Goal: Information Seeking & Learning: Learn about a topic

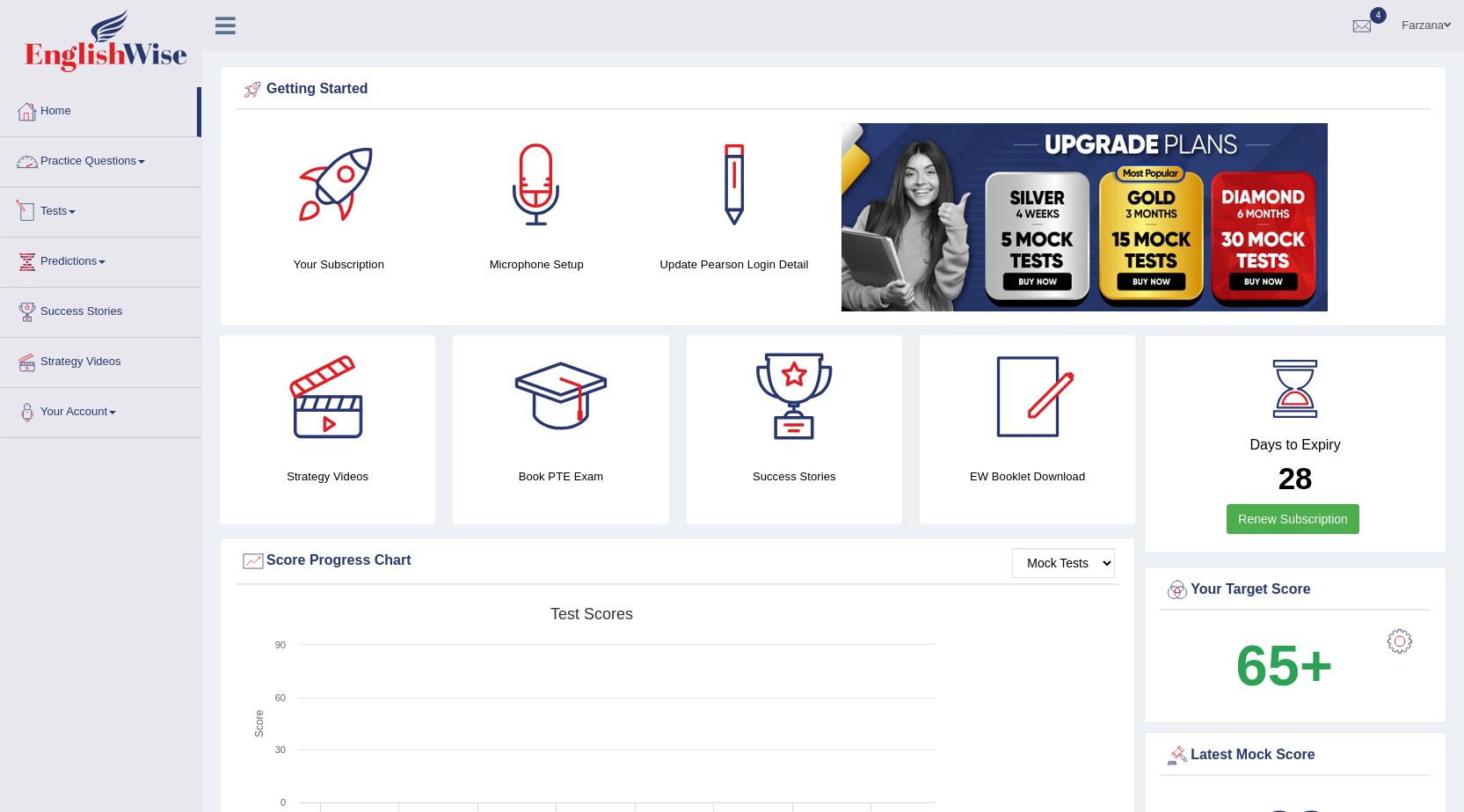
click at [71, 215] on link "Tests" at bounding box center [101, 209] width 200 height 44
click at [70, 313] on link "History" at bounding box center [114, 315] width 164 height 32
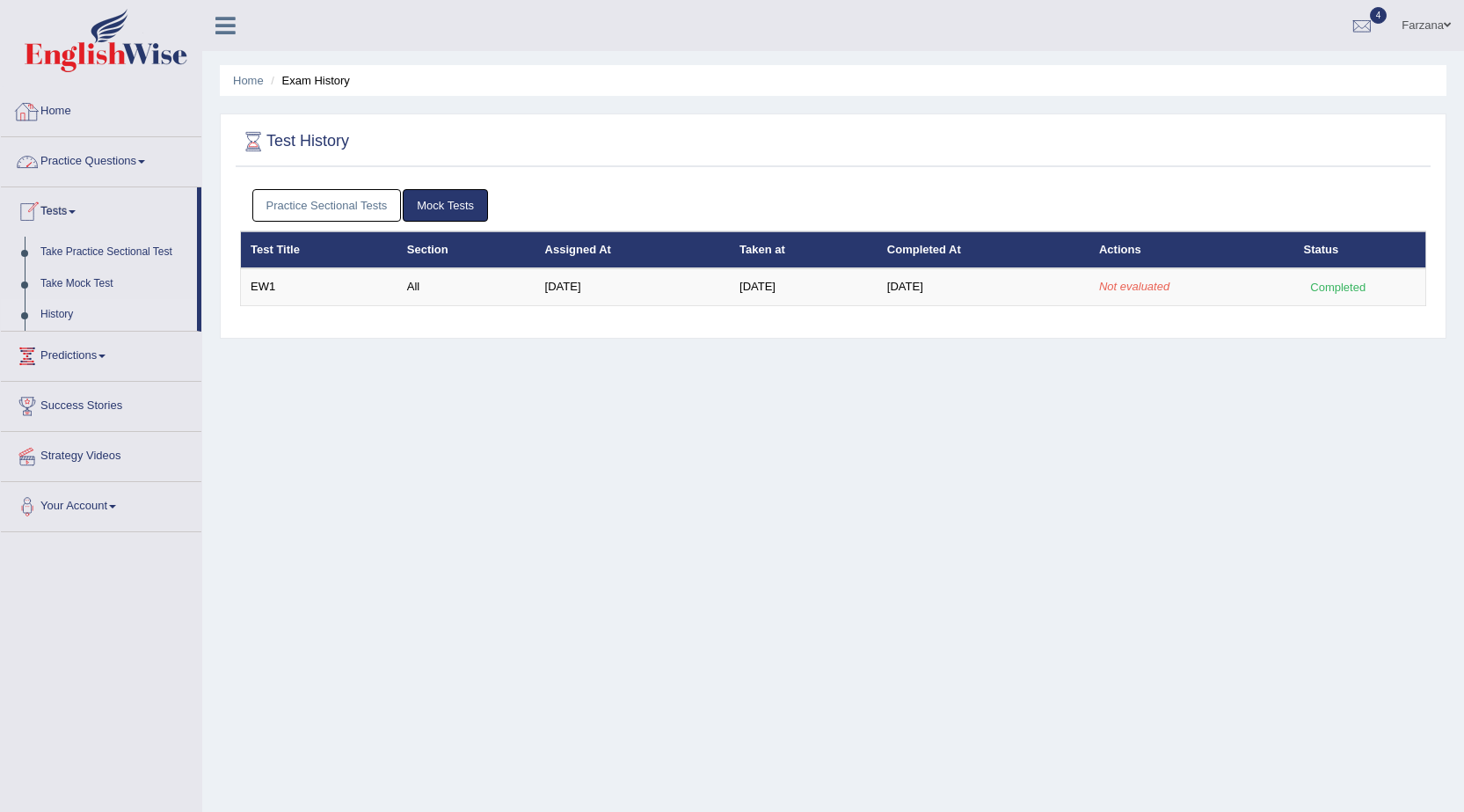
click at [104, 161] on link "Practice Questions" at bounding box center [101, 158] width 200 height 44
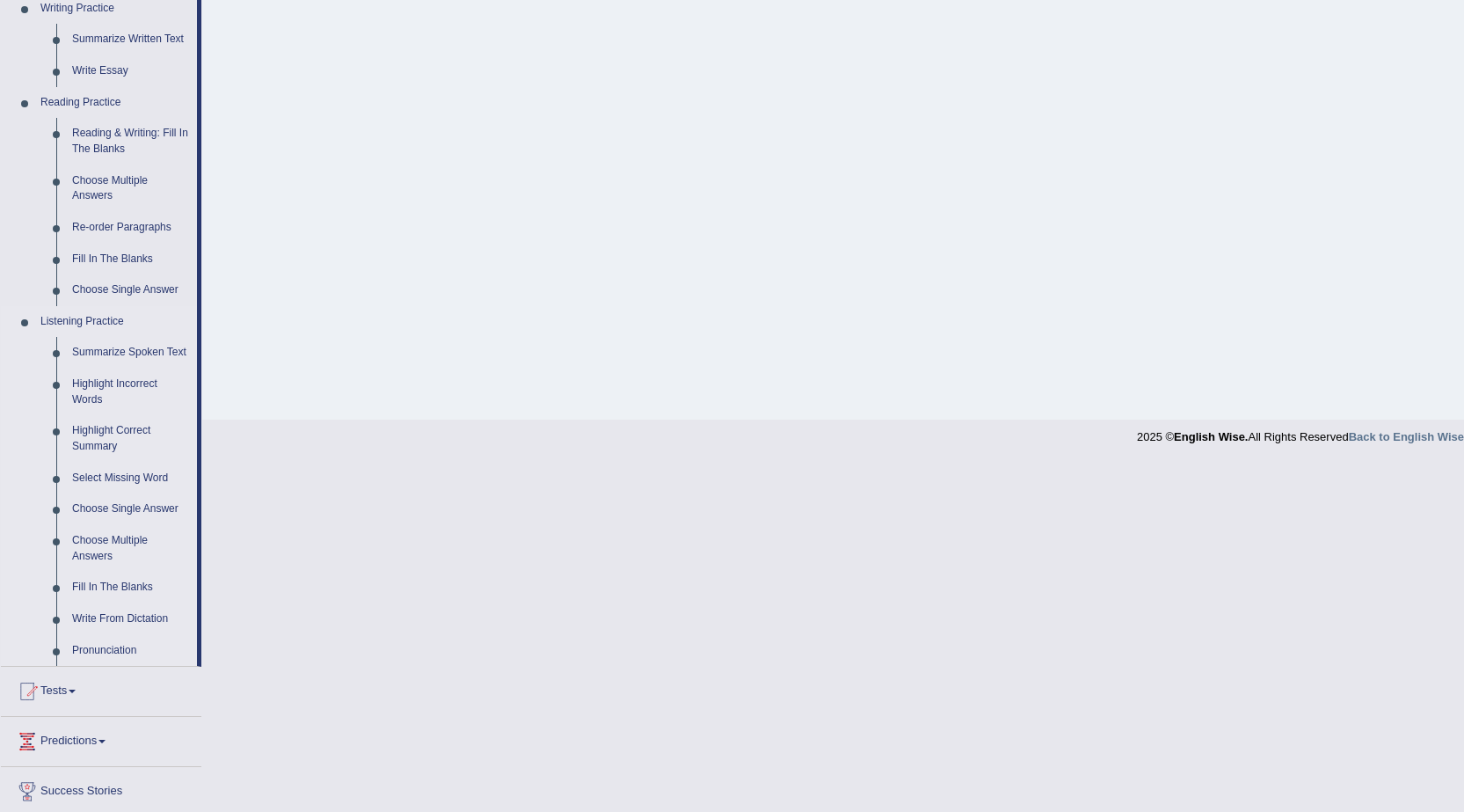
scroll to position [566, 0]
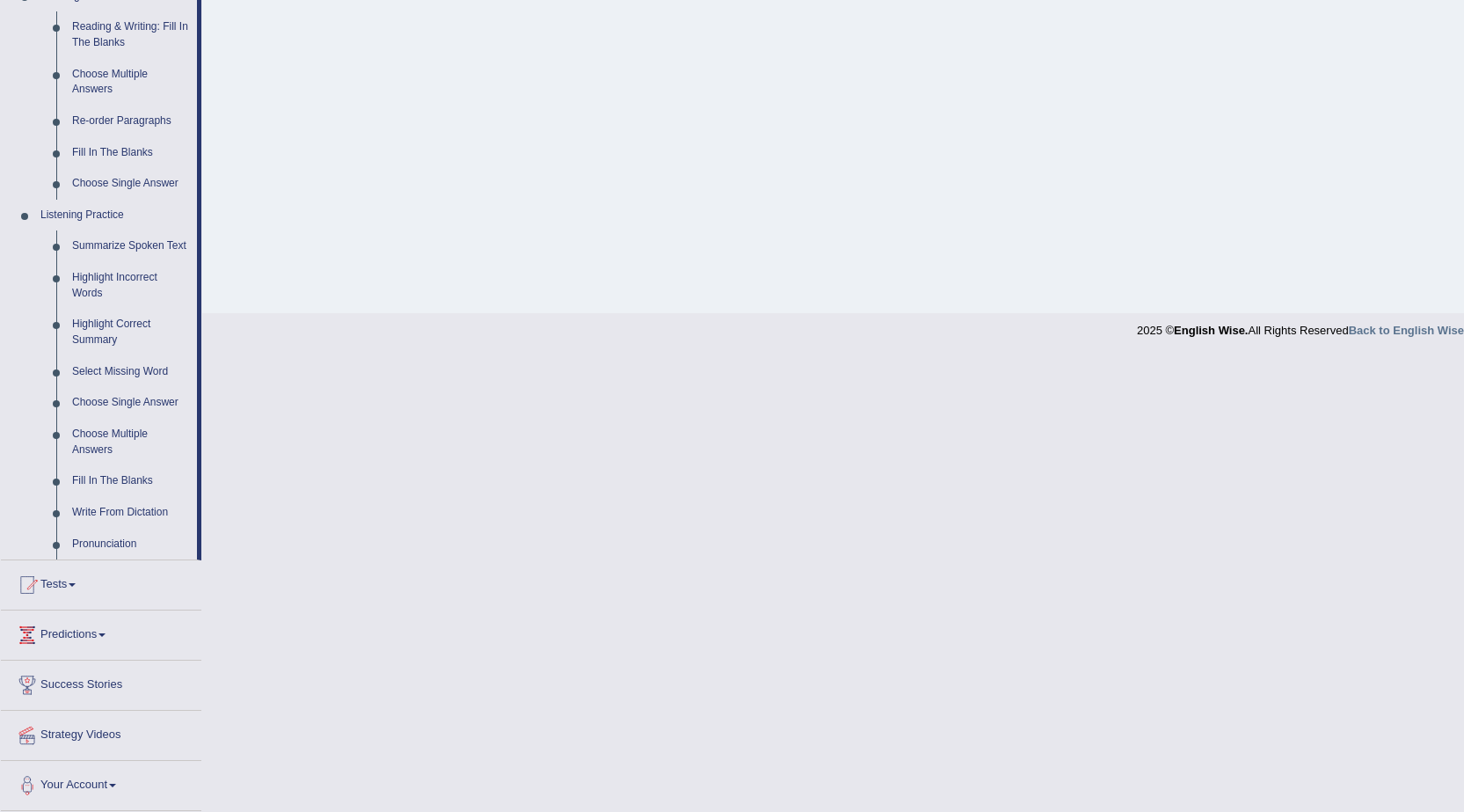
drag, startPoint x: 657, startPoint y: 227, endPoint x: 386, endPoint y: 32, distance: 333.9
click at [139, 481] on link "Fill In The Blanks" at bounding box center [130, 481] width 133 height 32
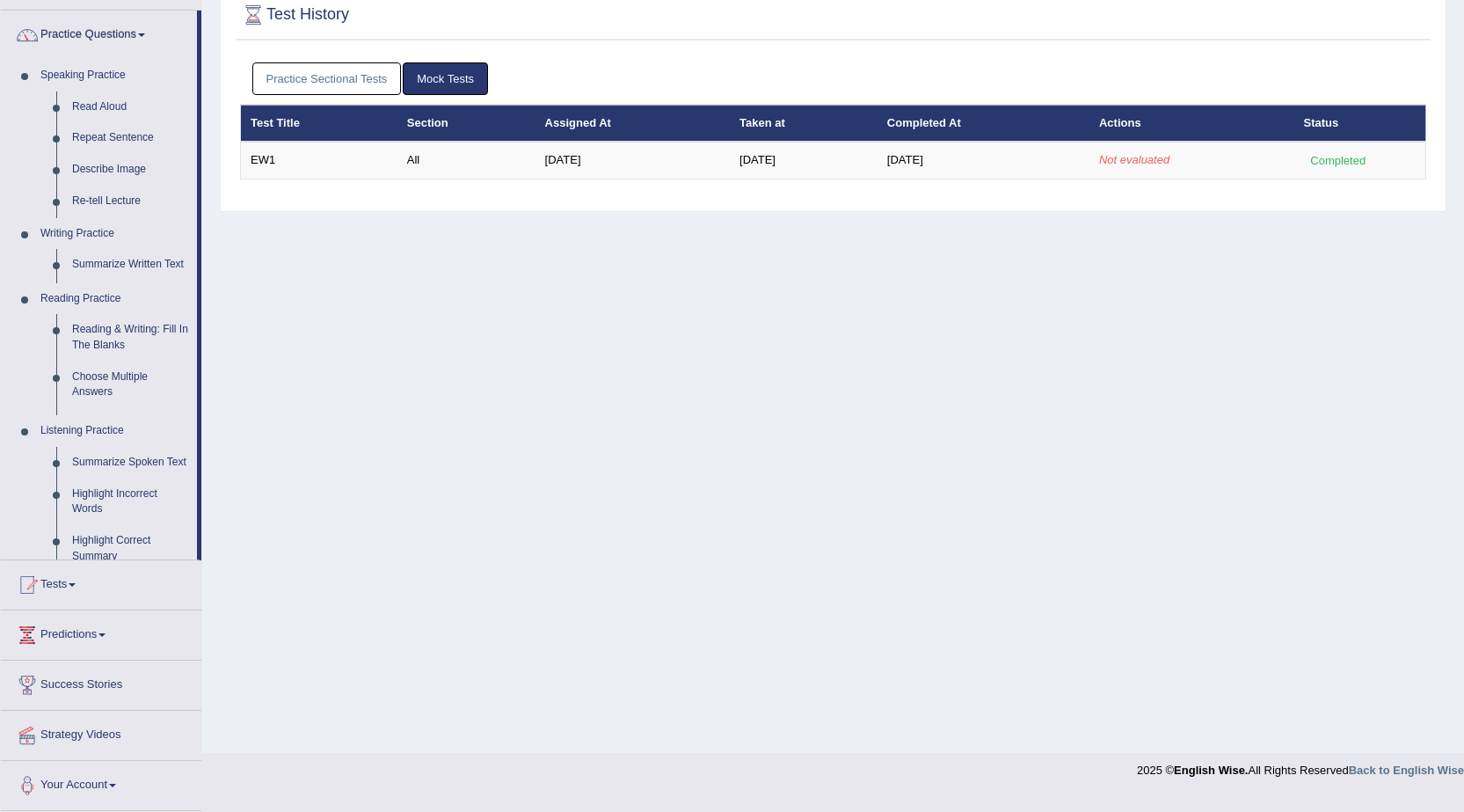
scroll to position [112, 0]
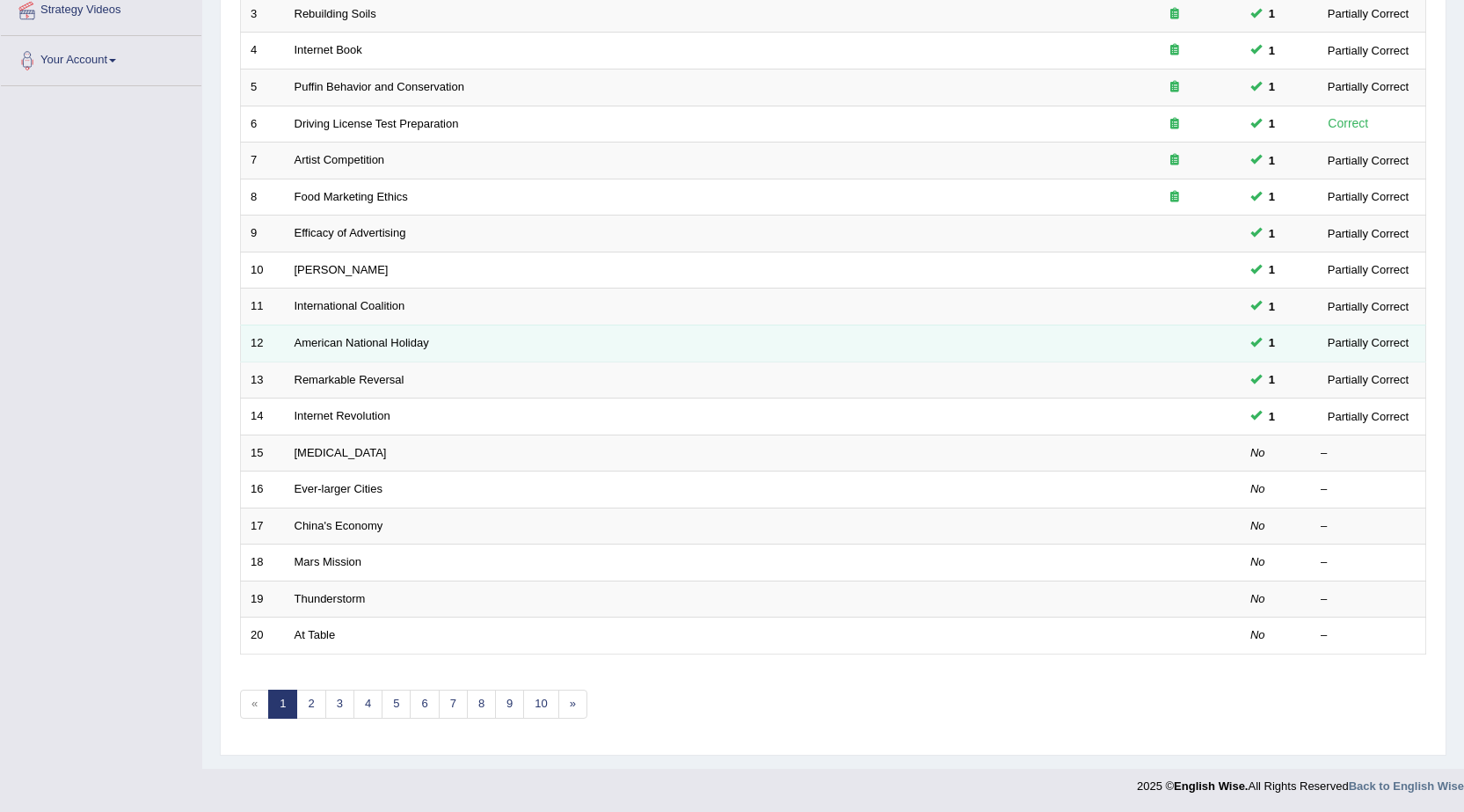
scroll to position [353, 0]
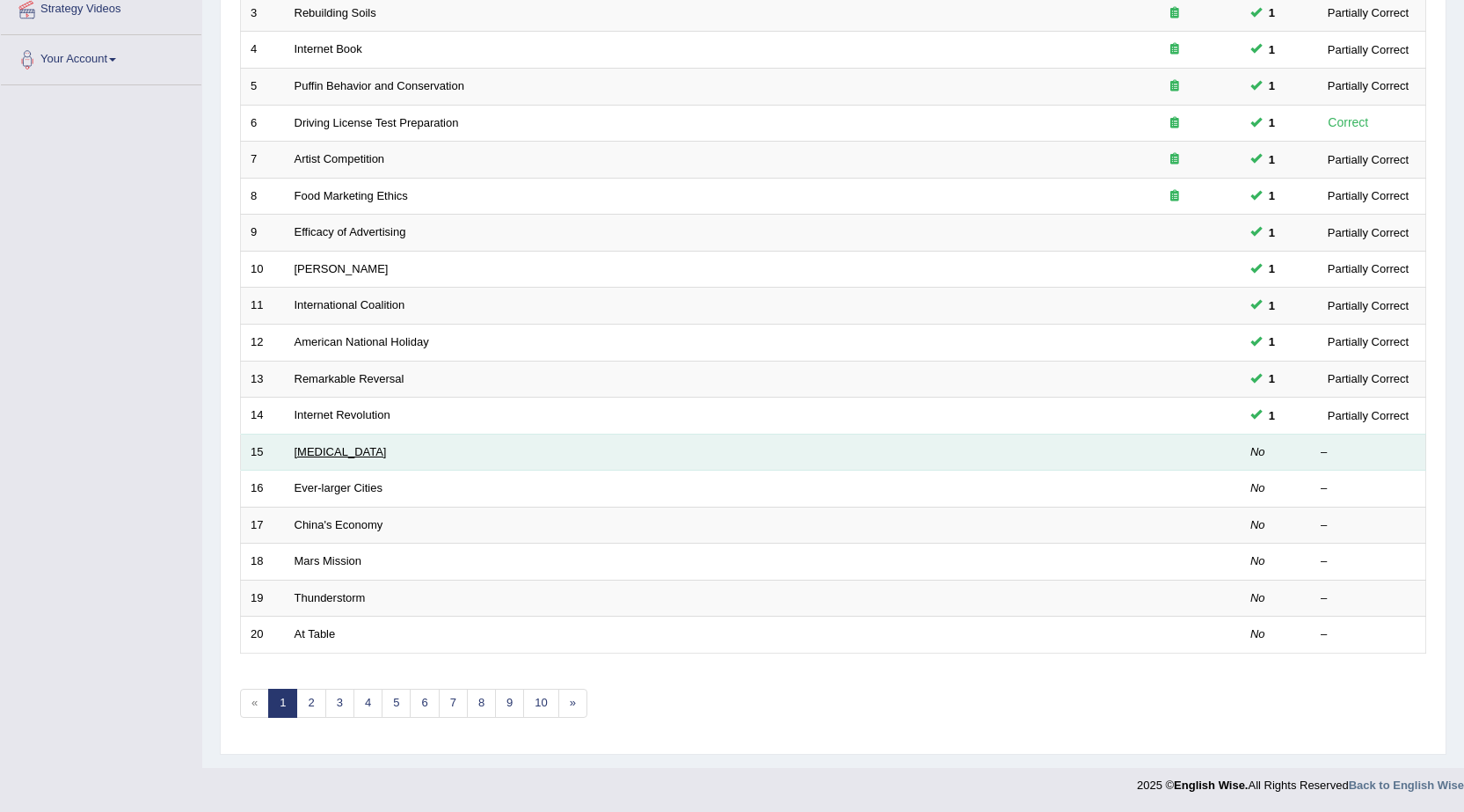
click at [310, 450] on link "Polio" at bounding box center [340, 452] width 92 height 14
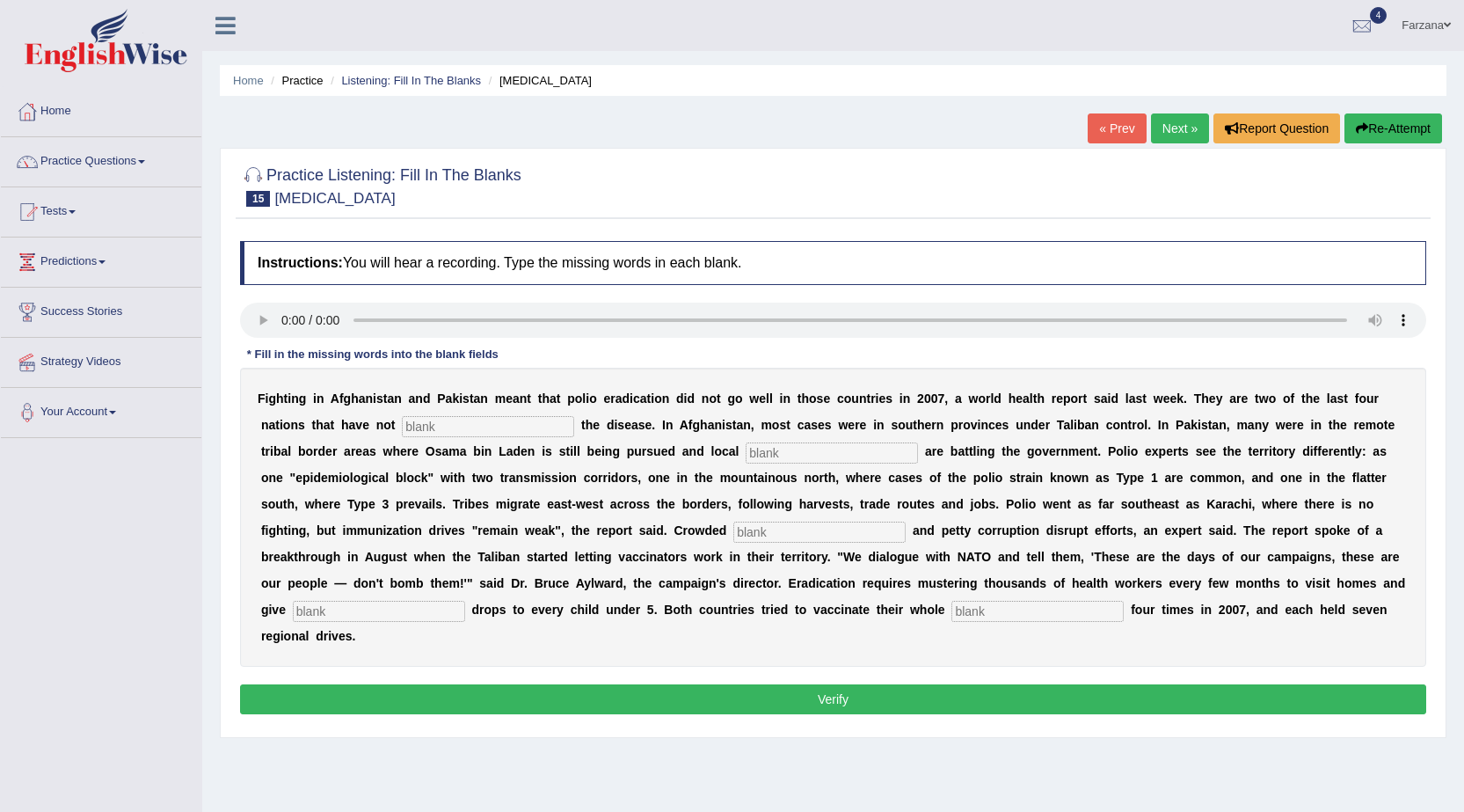
click at [982, 617] on input "text" at bounding box center [1038, 611] width 172 height 21
type input "population"
click at [516, 425] on input "text" at bounding box center [488, 426] width 172 height 21
type input "eleminated"
click at [873, 459] on input "text" at bounding box center [832, 453] width 172 height 21
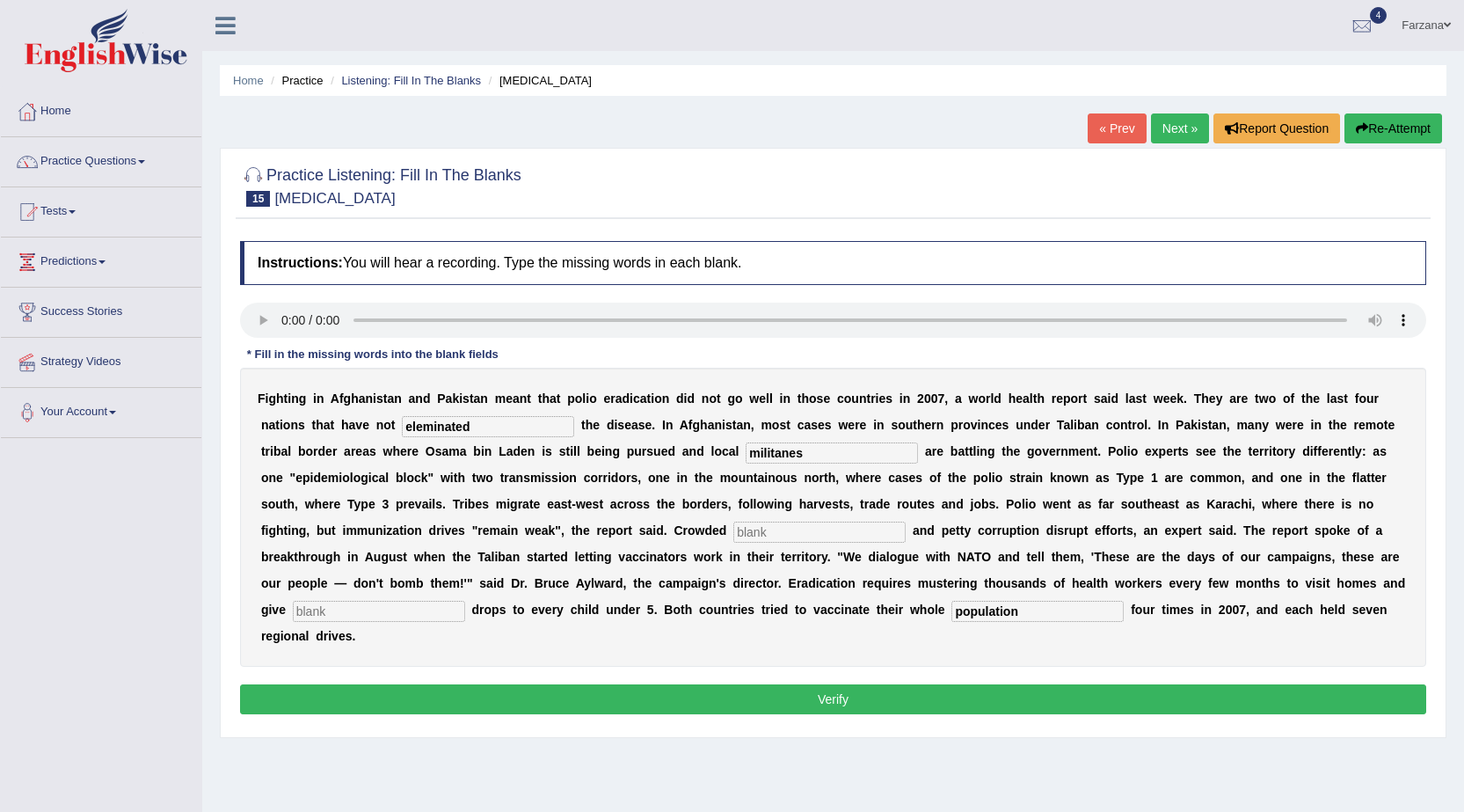
type input "militanes"
click at [805, 529] on input "text" at bounding box center [819, 532] width 172 height 21
type input "slands"
click at [411, 608] on input "text" at bounding box center [378, 611] width 172 height 21
type input "vaccines"
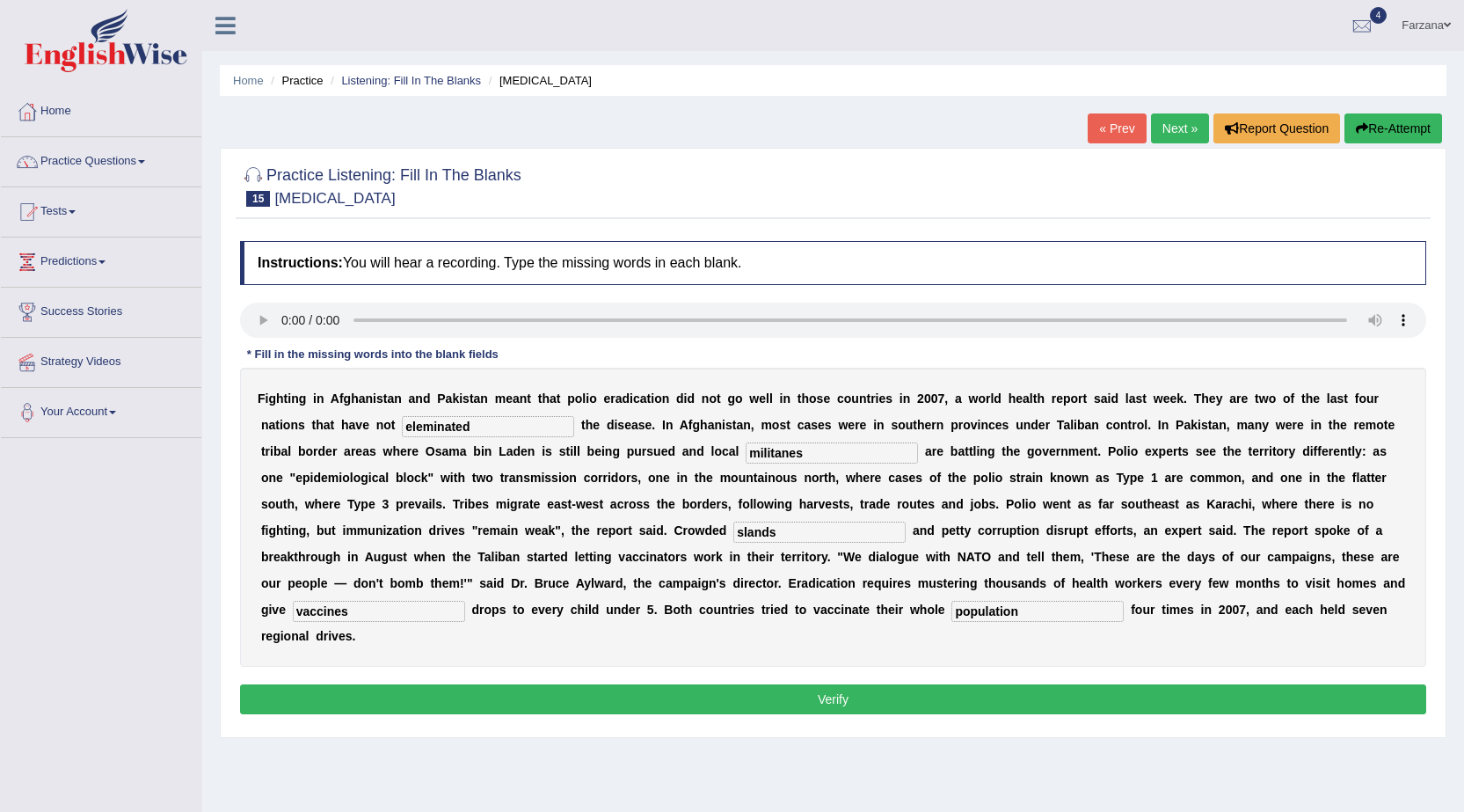
click at [775, 708] on button "Verify" at bounding box center [833, 698] width 1186 height 30
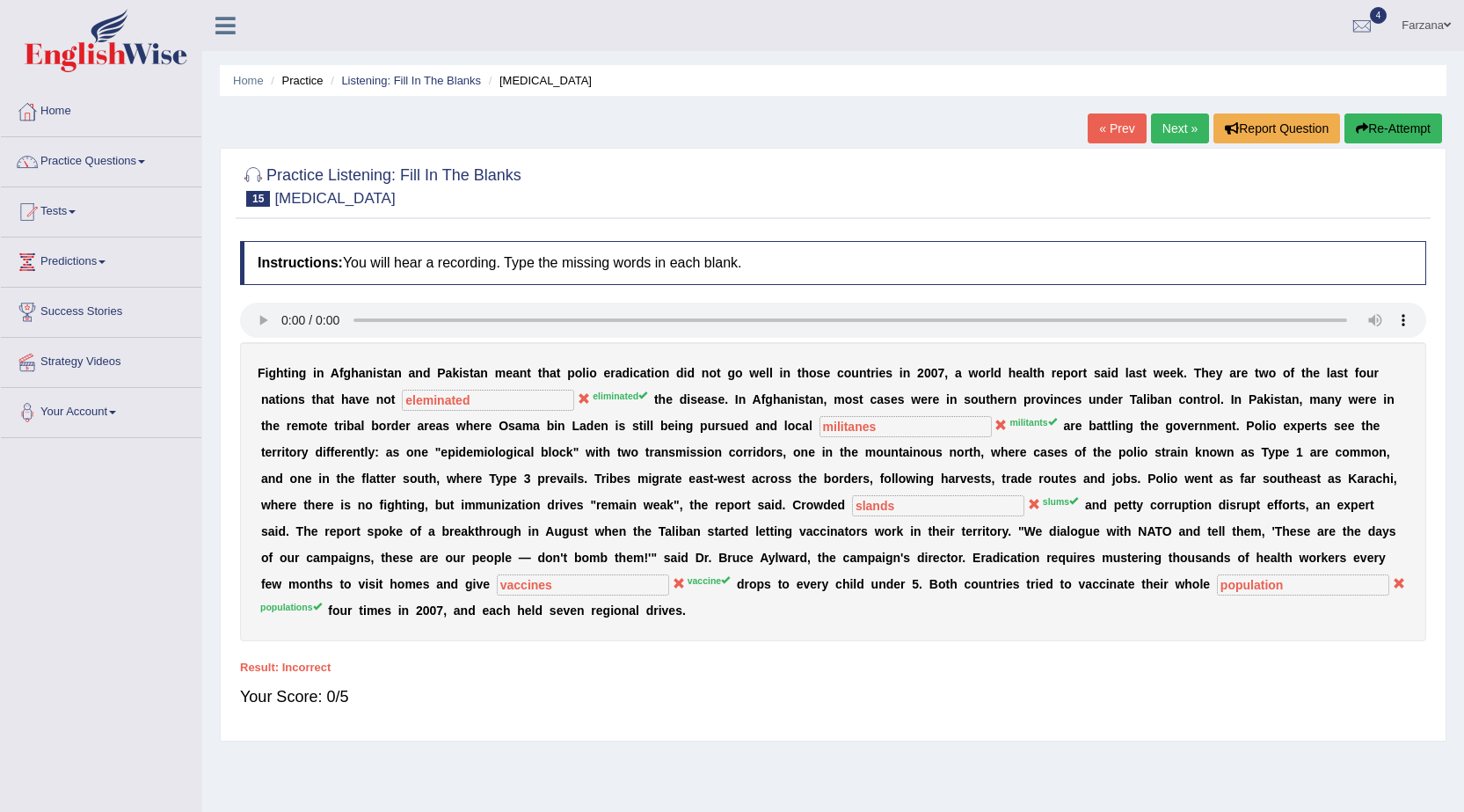
click at [1187, 127] on link "Next »" at bounding box center [1180, 128] width 58 height 30
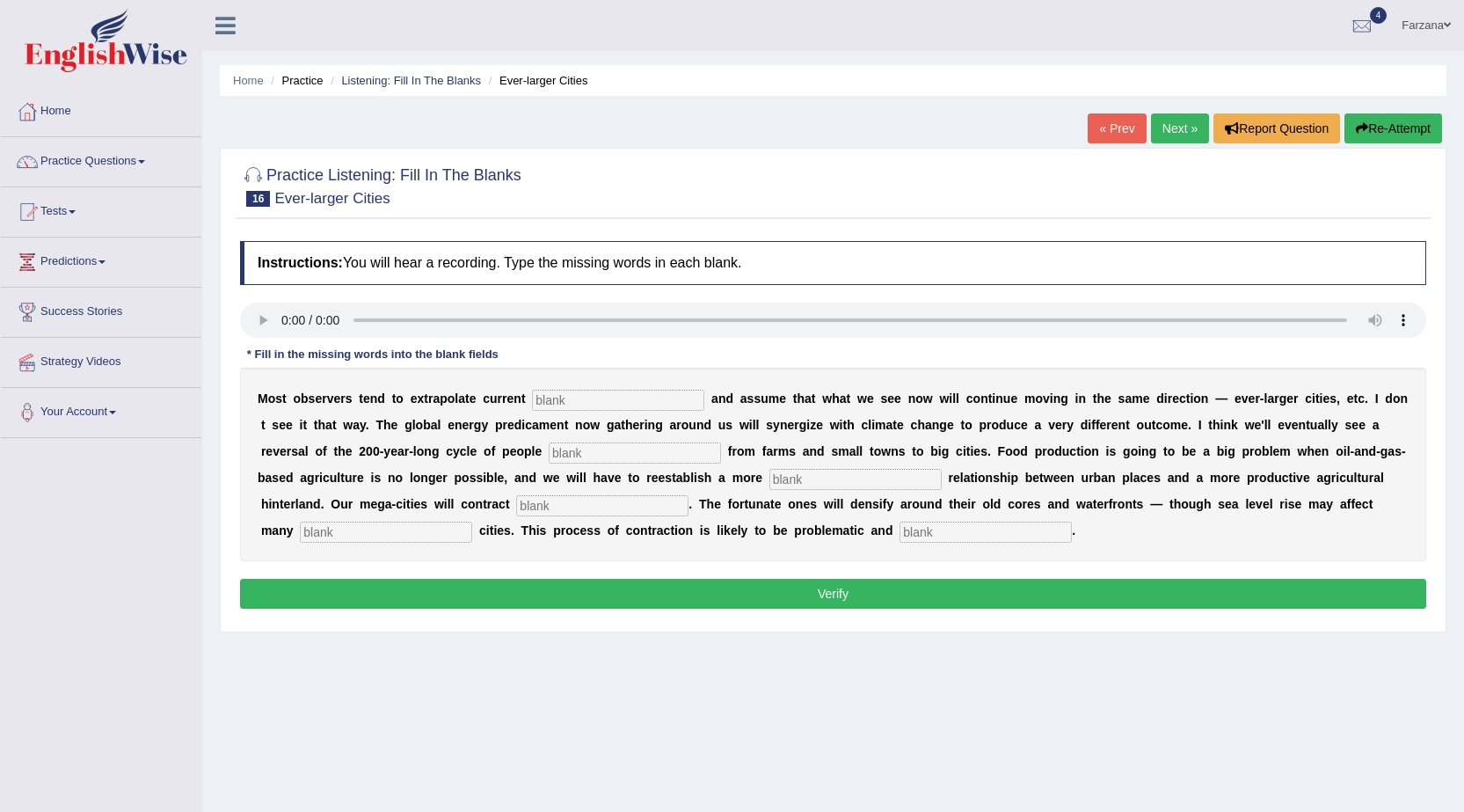
click at [1118, 125] on link "« Prev" at bounding box center [1117, 128] width 58 height 30
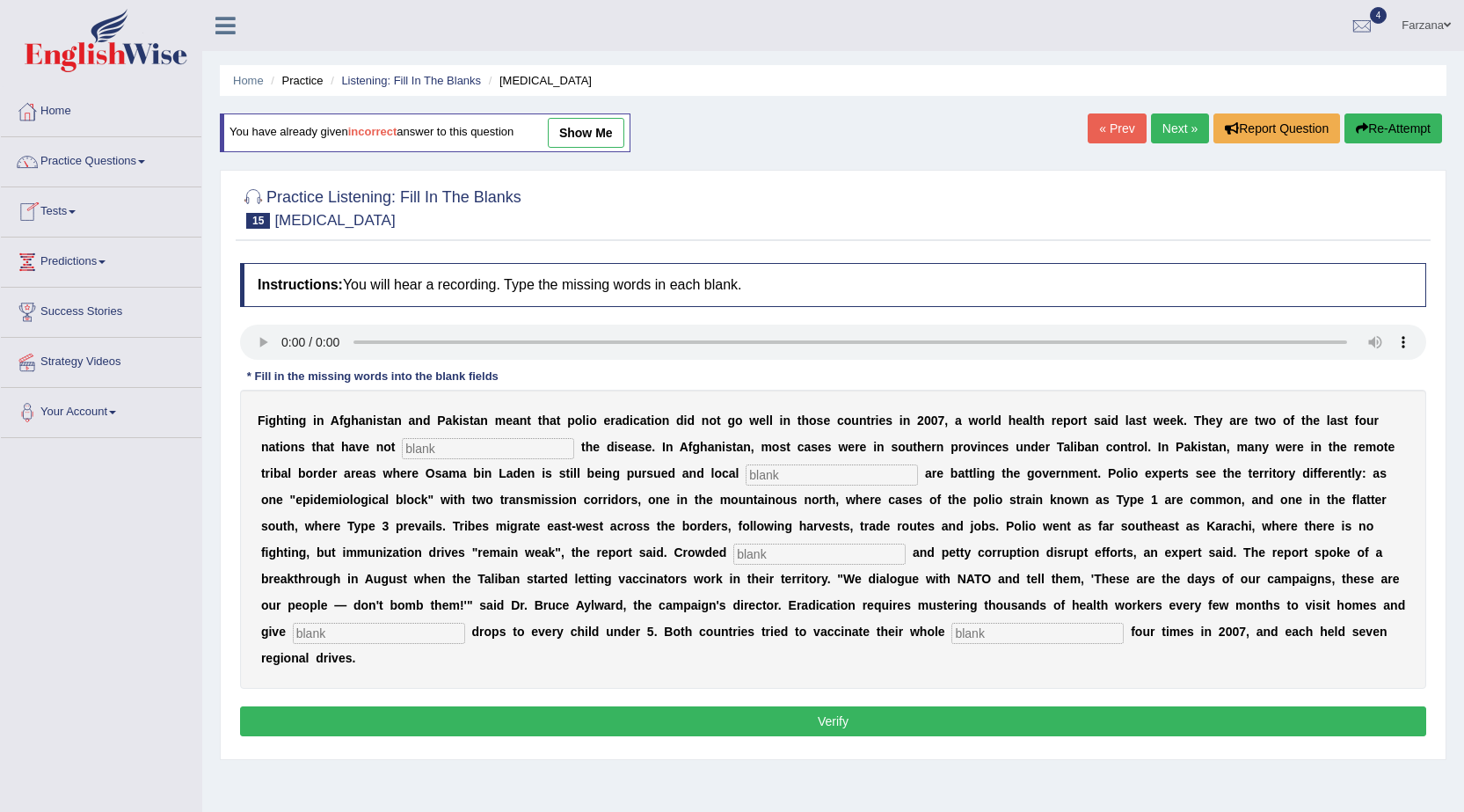
click at [579, 136] on link "show me" at bounding box center [586, 132] width 77 height 30
type input "eleminated"
type input "militanes"
type input "slands"
type input "vaccines"
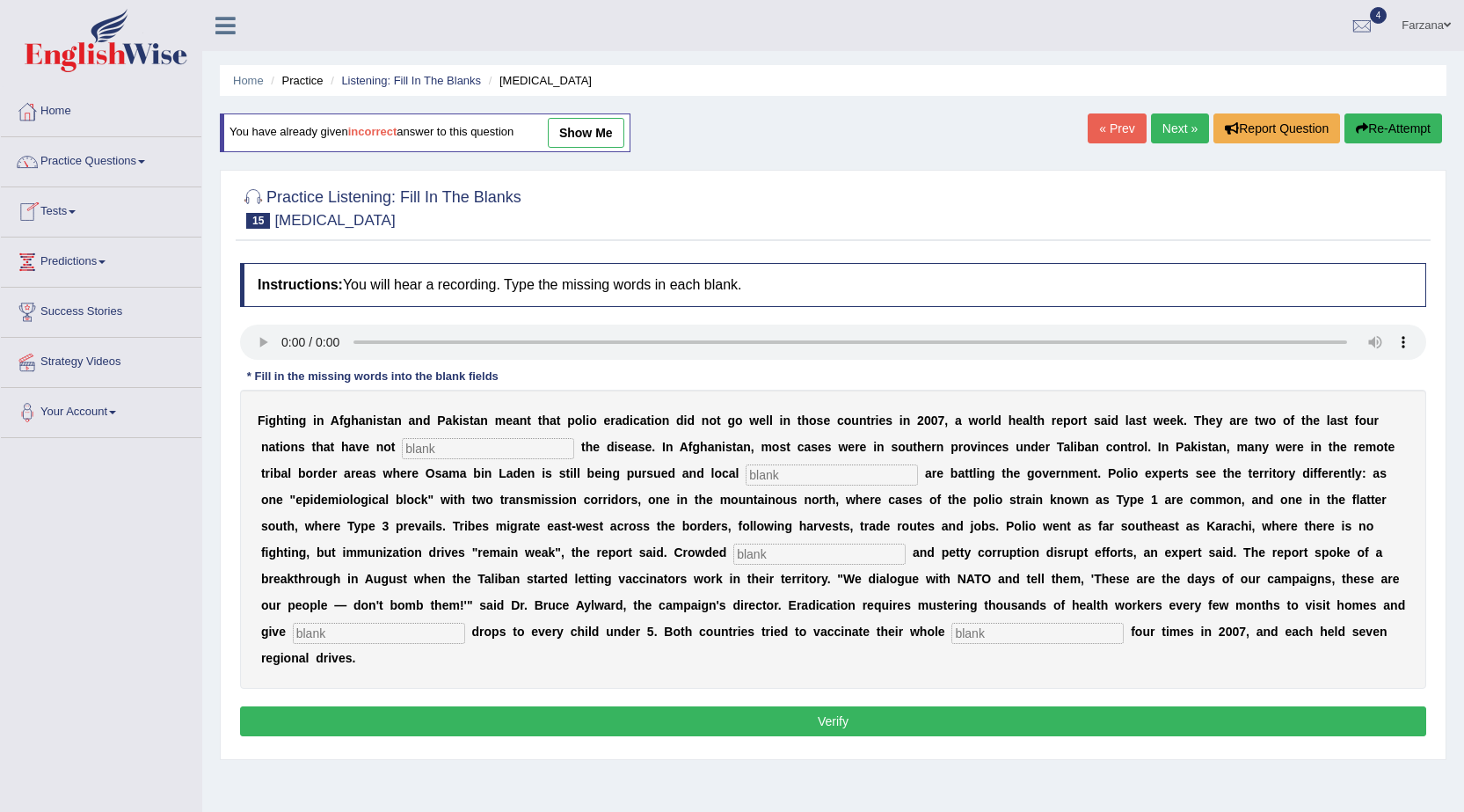
type input "population"
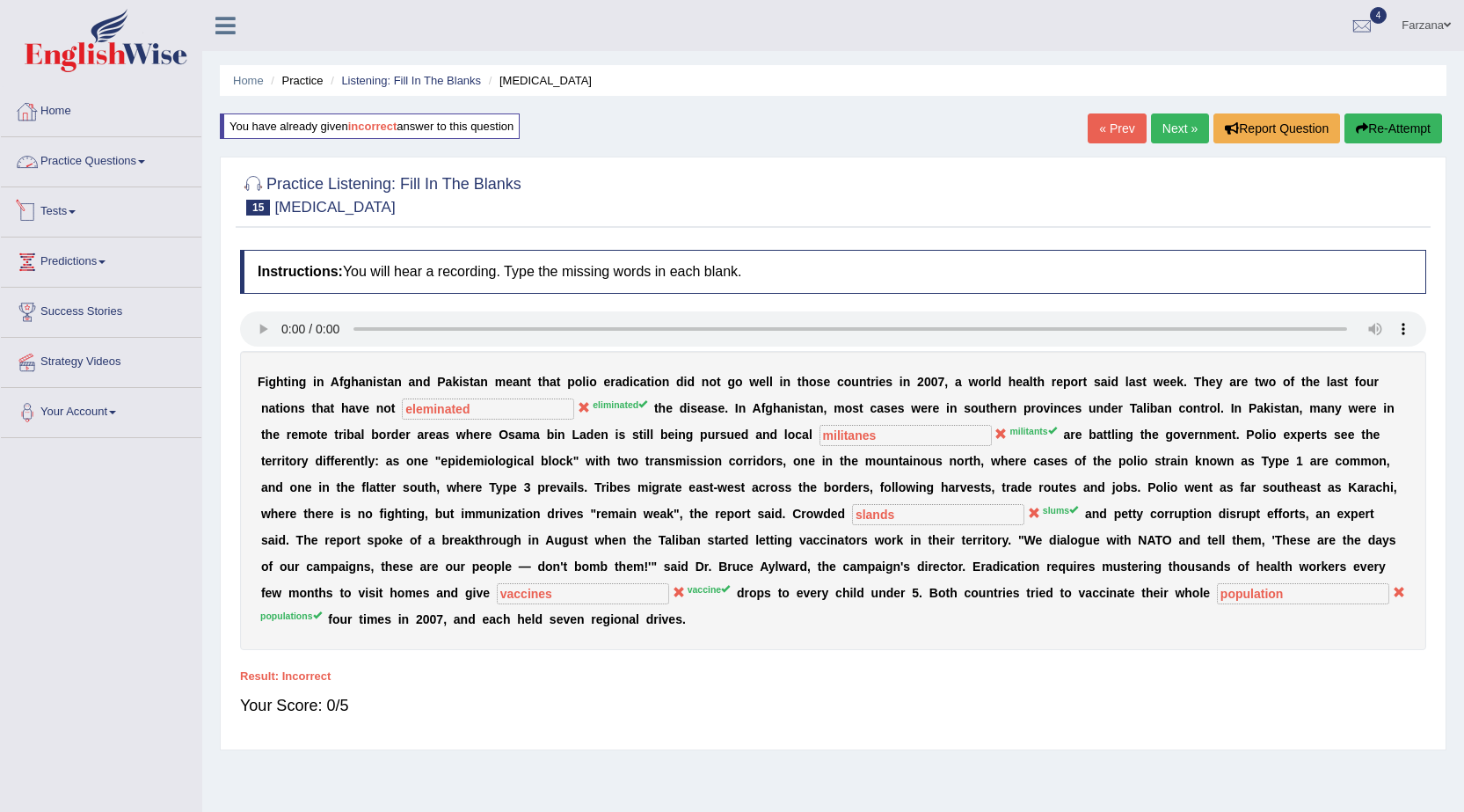
click at [42, 211] on link "Tests" at bounding box center [101, 209] width 200 height 44
click at [55, 317] on link "History" at bounding box center [114, 315] width 164 height 32
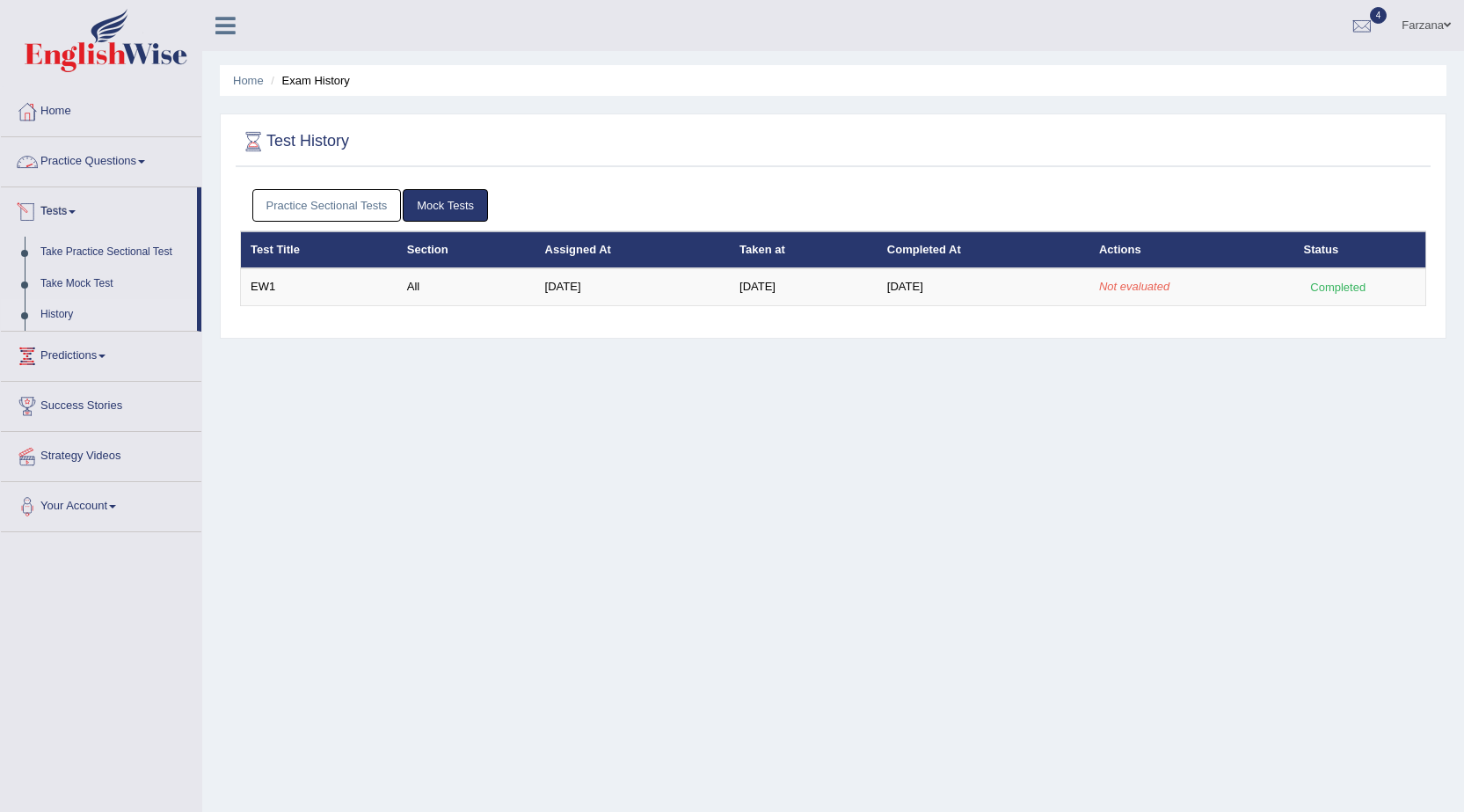
click at [79, 162] on link "Practice Questions" at bounding box center [101, 158] width 200 height 44
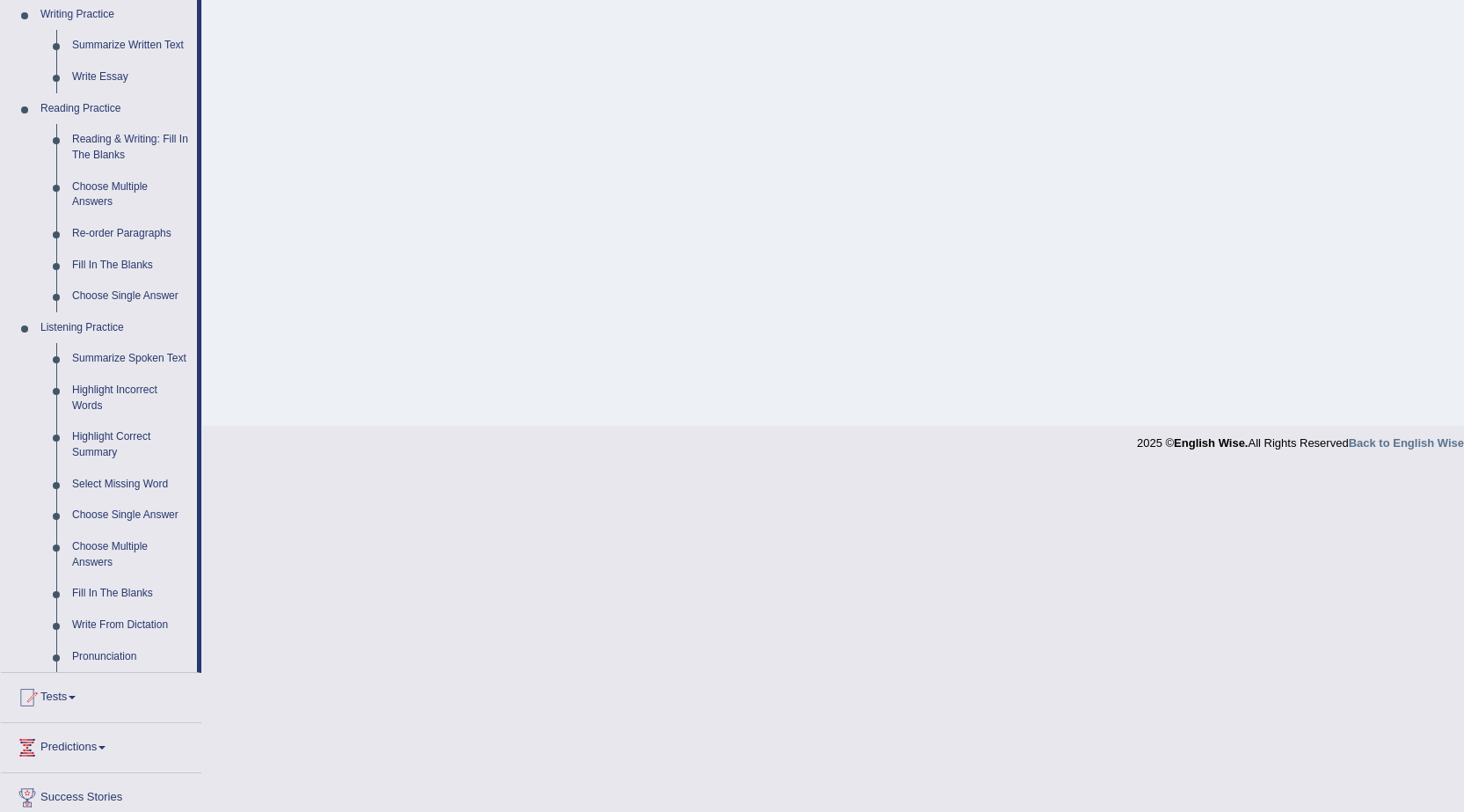
scroll to position [527, 0]
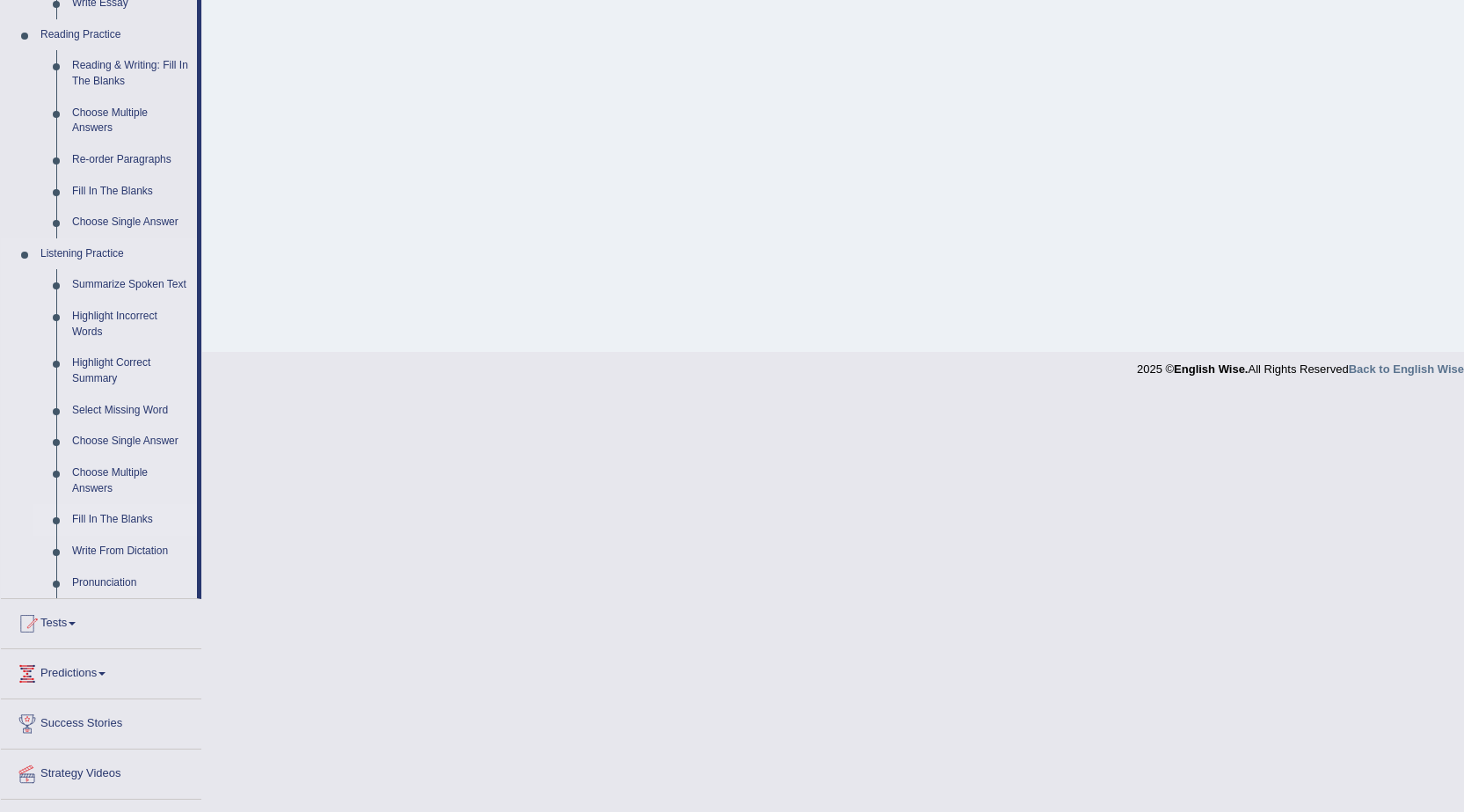
click at [125, 519] on link "Fill In The Blanks" at bounding box center [130, 520] width 133 height 32
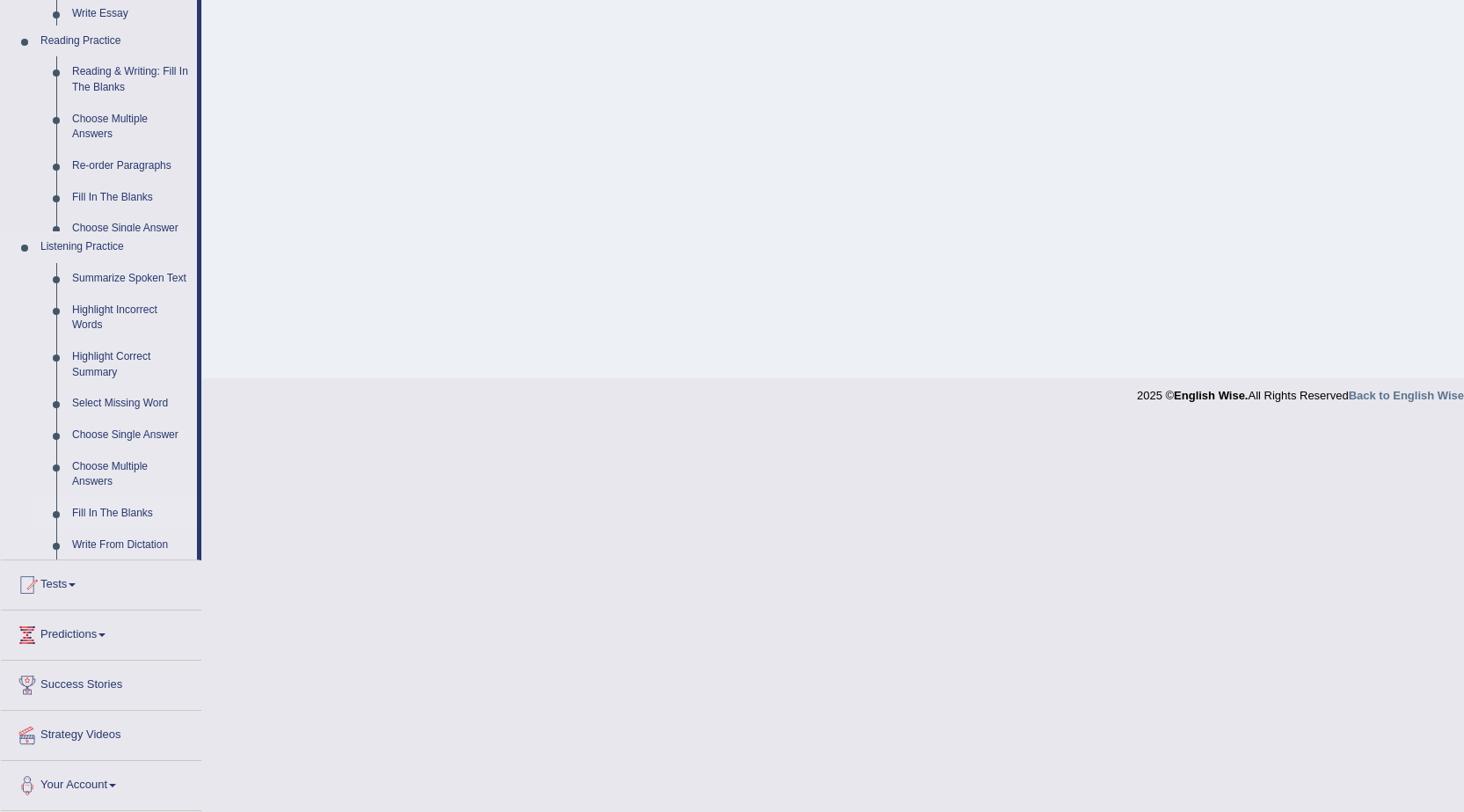
scroll to position [112, 0]
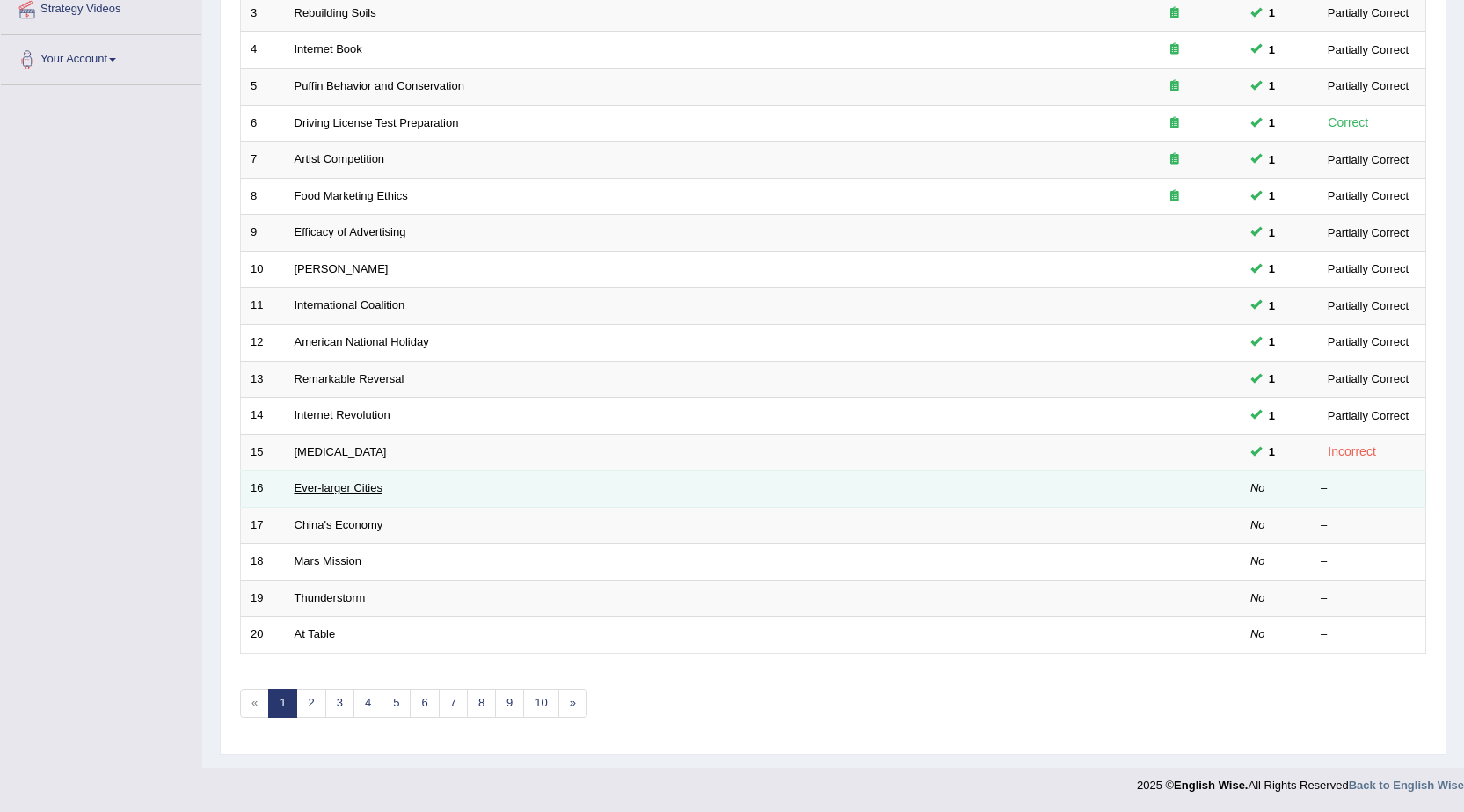
click at [344, 488] on link "Ever-larger Cities" at bounding box center [338, 488] width 88 height 14
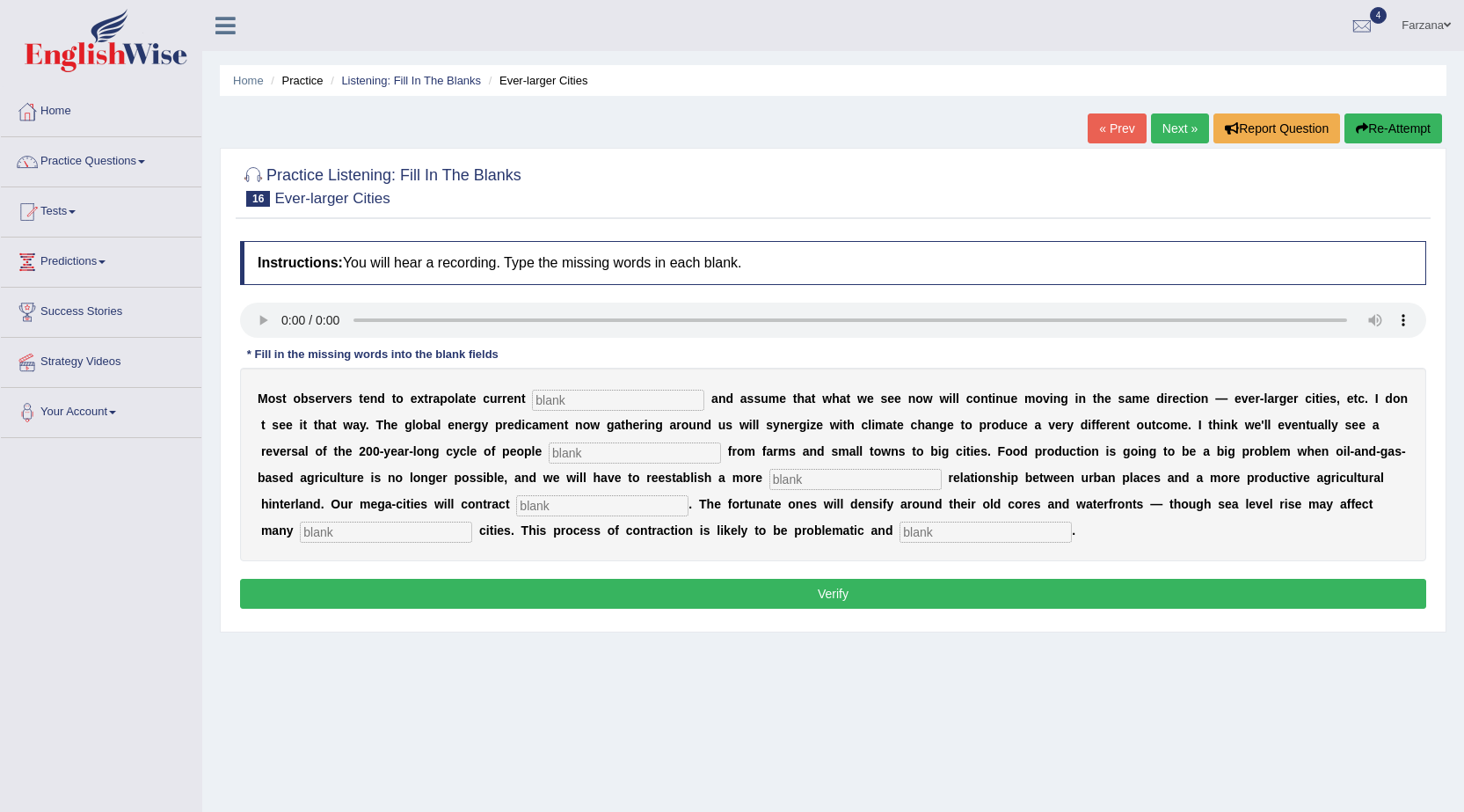
drag, startPoint x: 980, startPoint y: 524, endPoint x: 980, endPoint y: 536, distance: 12.0
click at [980, 524] on input "text" at bounding box center [985, 532] width 172 height 21
type input "disorderly"
click at [324, 542] on input "text" at bounding box center [386, 532] width 172 height 21
type input "harbor"
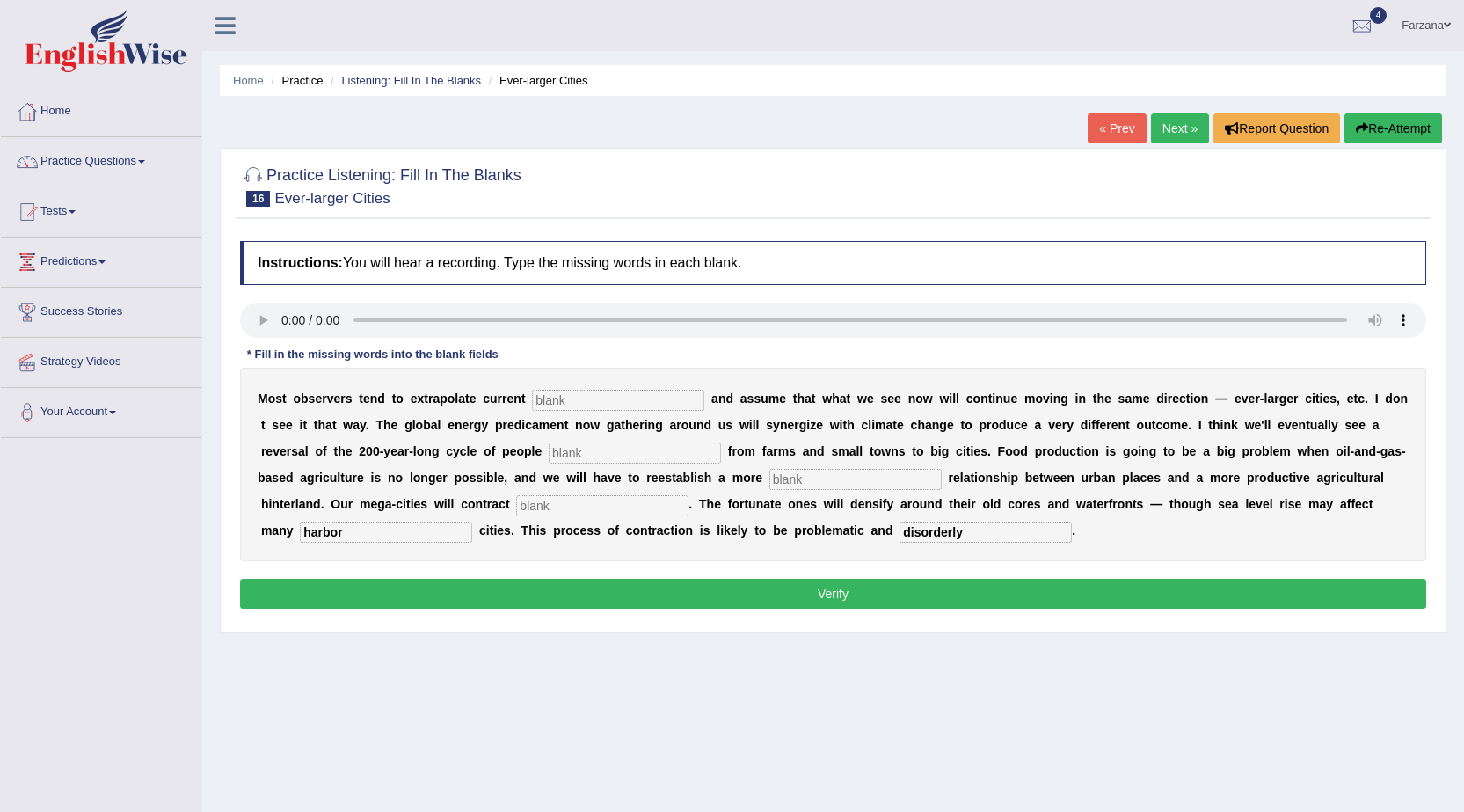
click at [694, 403] on input "text" at bounding box center [618, 400] width 172 height 21
type input "trains"
click at [565, 451] on input "text" at bounding box center [634, 453] width 172 height 21
type input "moving"
click at [841, 470] on input "text" at bounding box center [855, 480] width 172 height 21
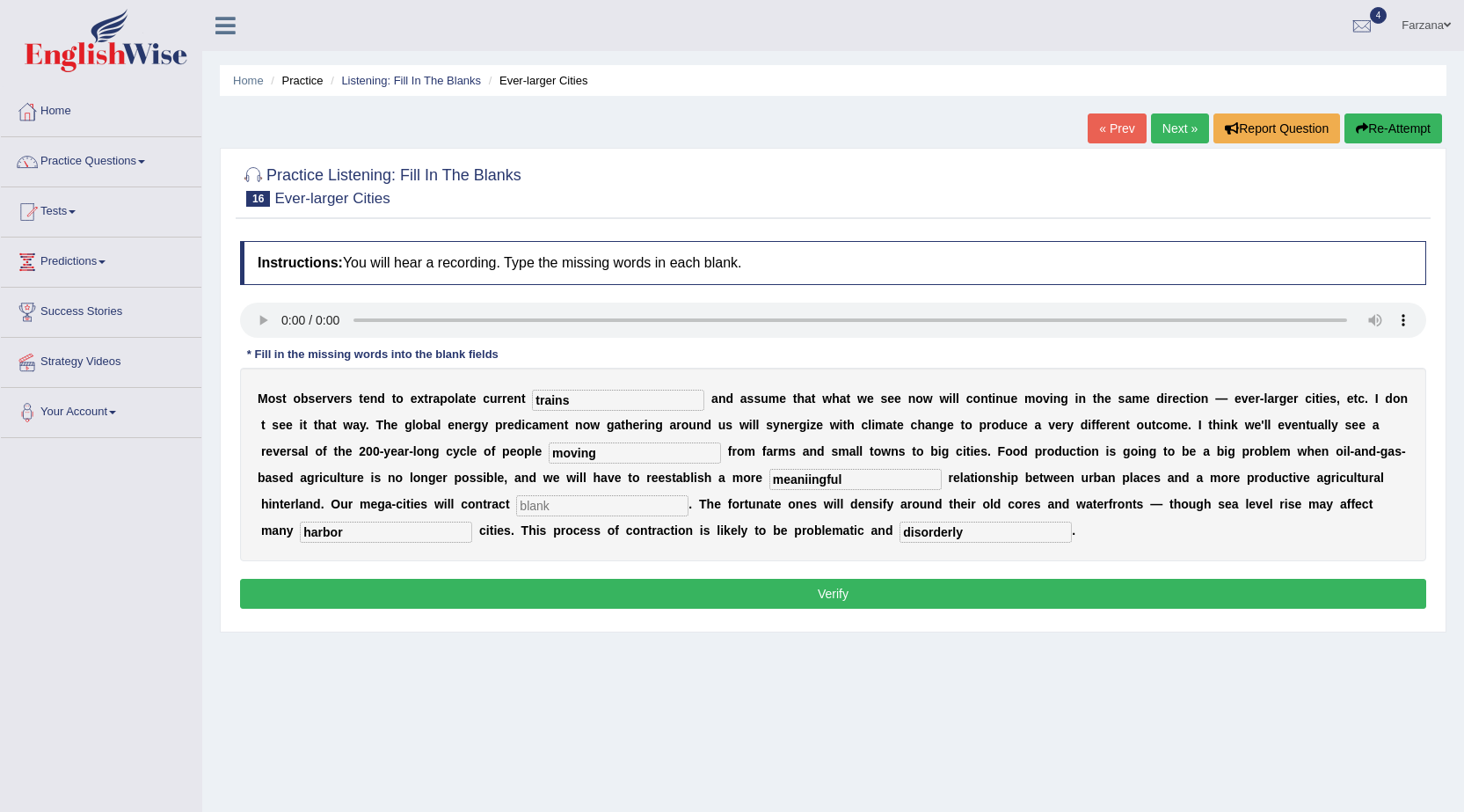
click at [633, 501] on input "text" at bounding box center [601, 506] width 172 height 21
click at [809, 483] on input "meaniingful" at bounding box center [855, 480] width 172 height 21
type input "meaningful"
click at [655, 497] on input "text" at bounding box center [601, 506] width 172 height 21
type input "substatially"
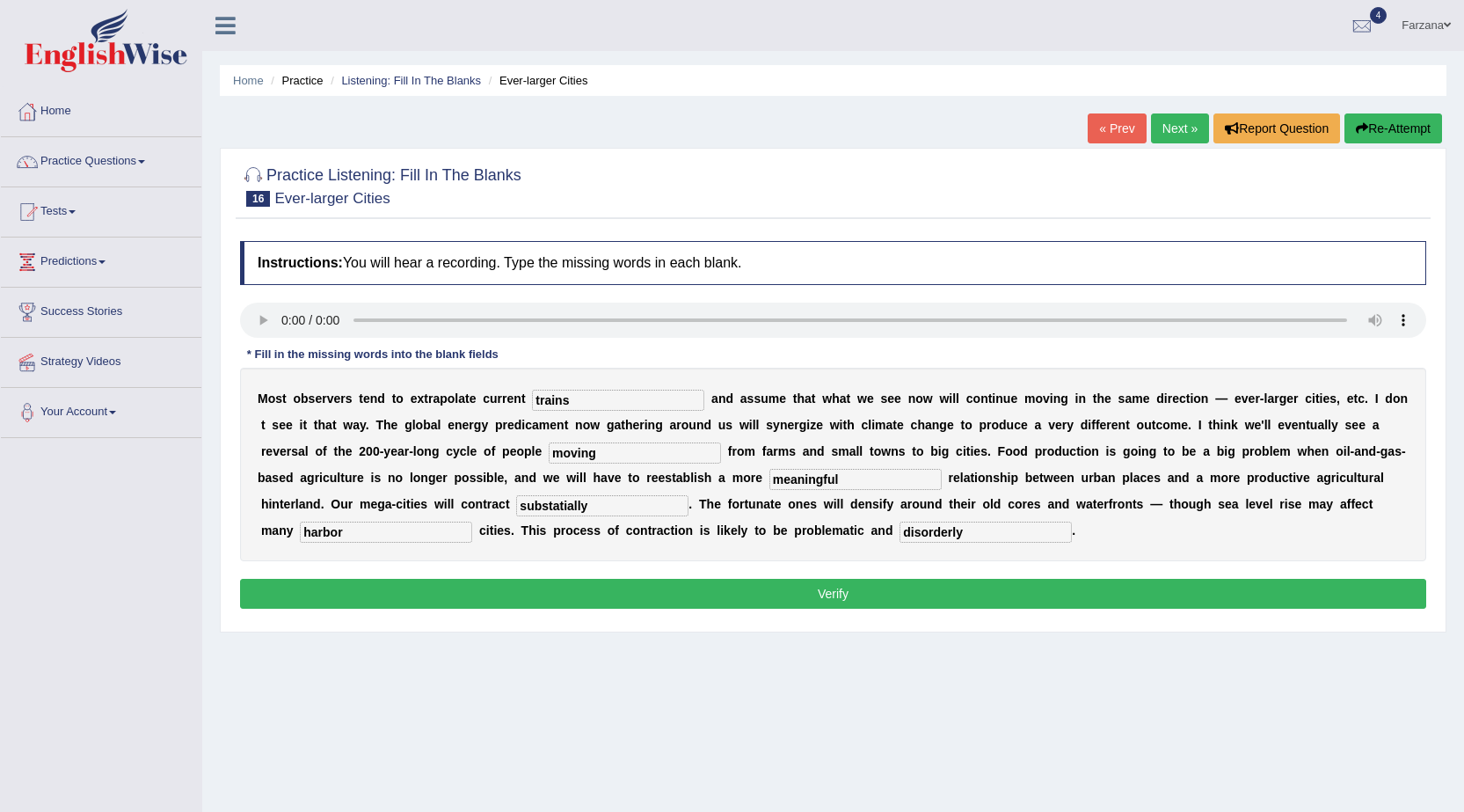
click at [648, 583] on button "Verify" at bounding box center [833, 593] width 1186 height 30
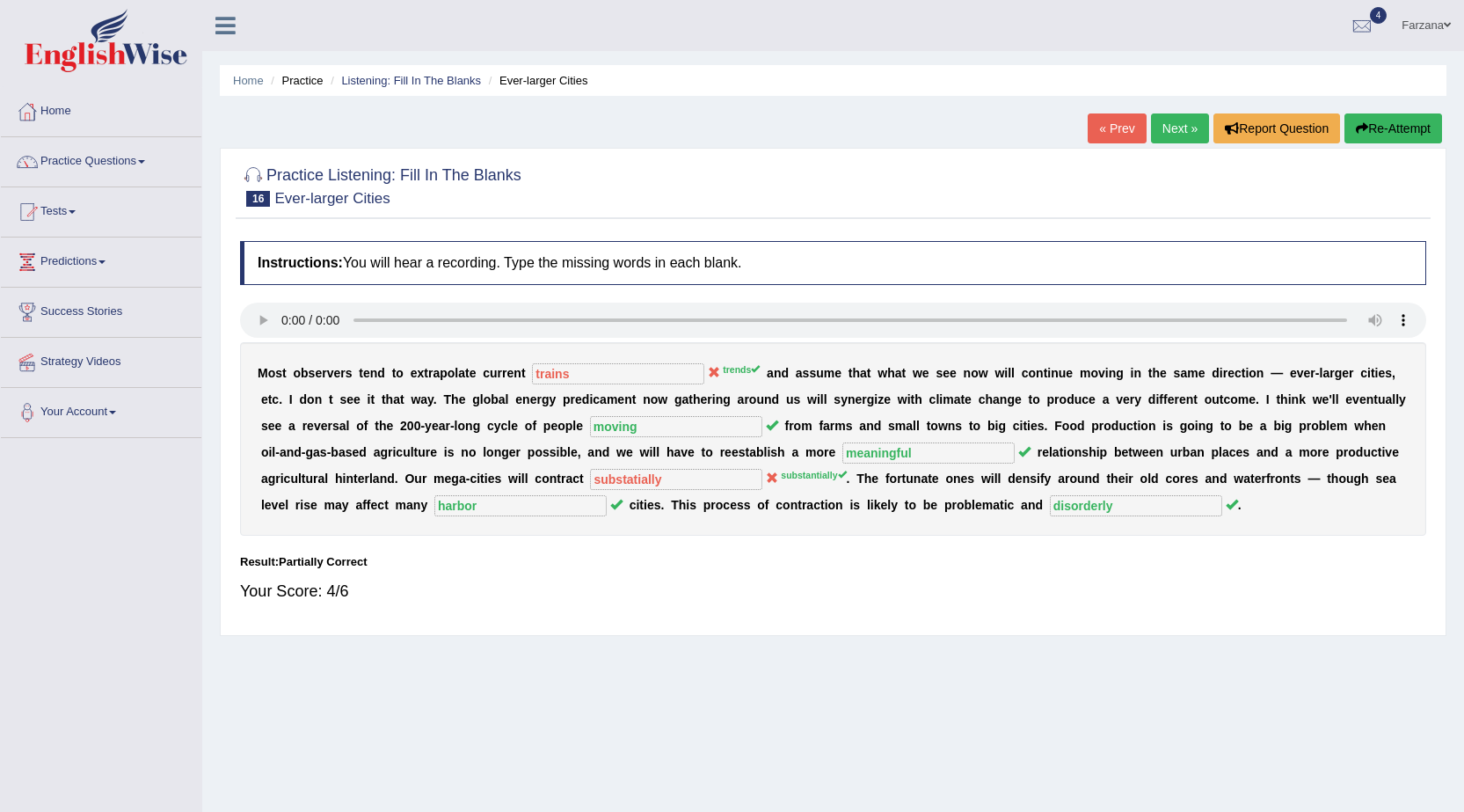
click at [1174, 115] on link "Next »" at bounding box center [1180, 128] width 58 height 30
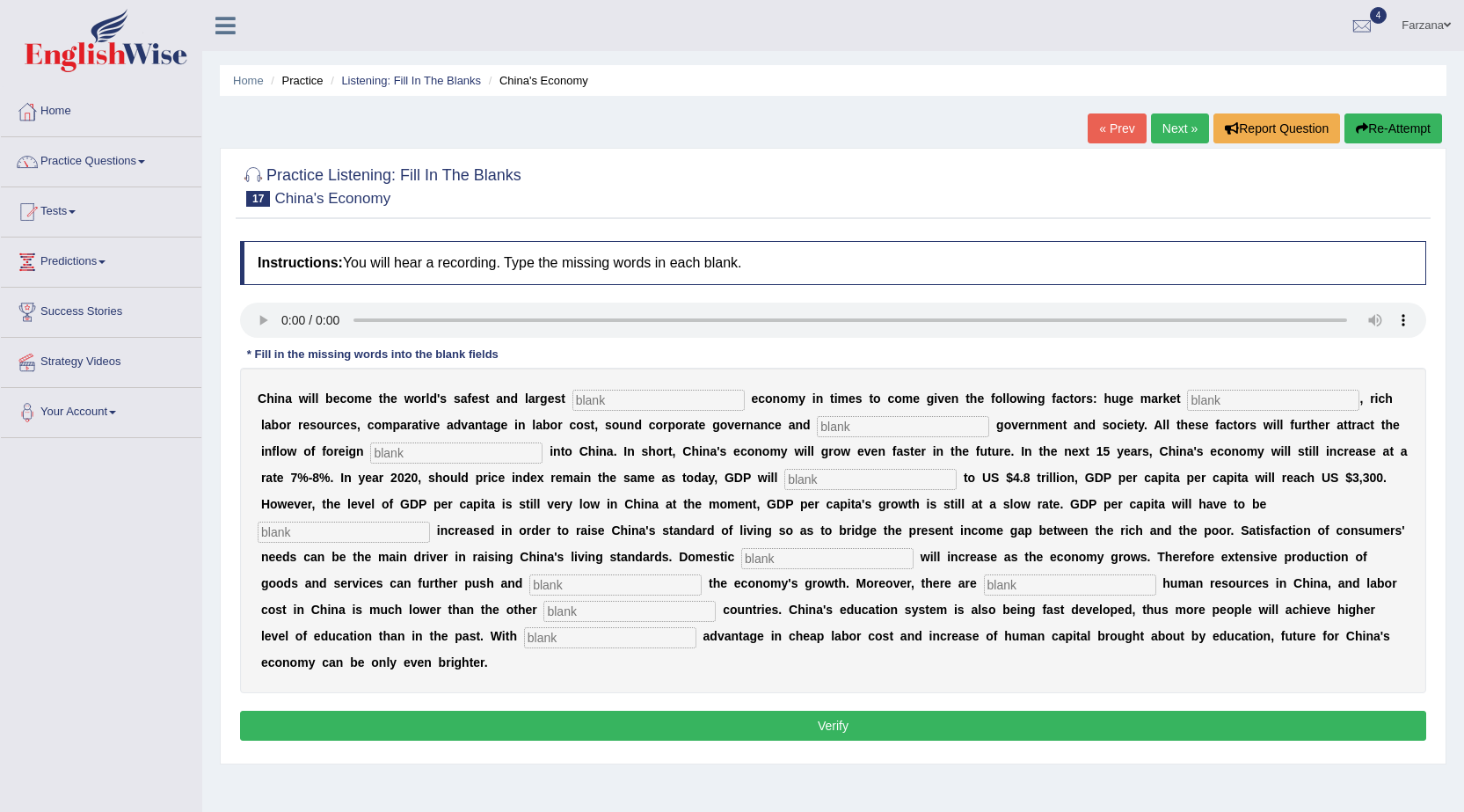
click at [590, 645] on input "text" at bounding box center [610, 637] width 172 height 21
type input "comparartive"
click at [595, 411] on div "C h i n a w i l l b e c o m e t h e w o r l d ' s s a f e s t a n d l a r g e s…" at bounding box center [833, 529] width 1186 height 325
click at [623, 393] on input "text" at bounding box center [658, 400] width 172 height 21
type input "investment"
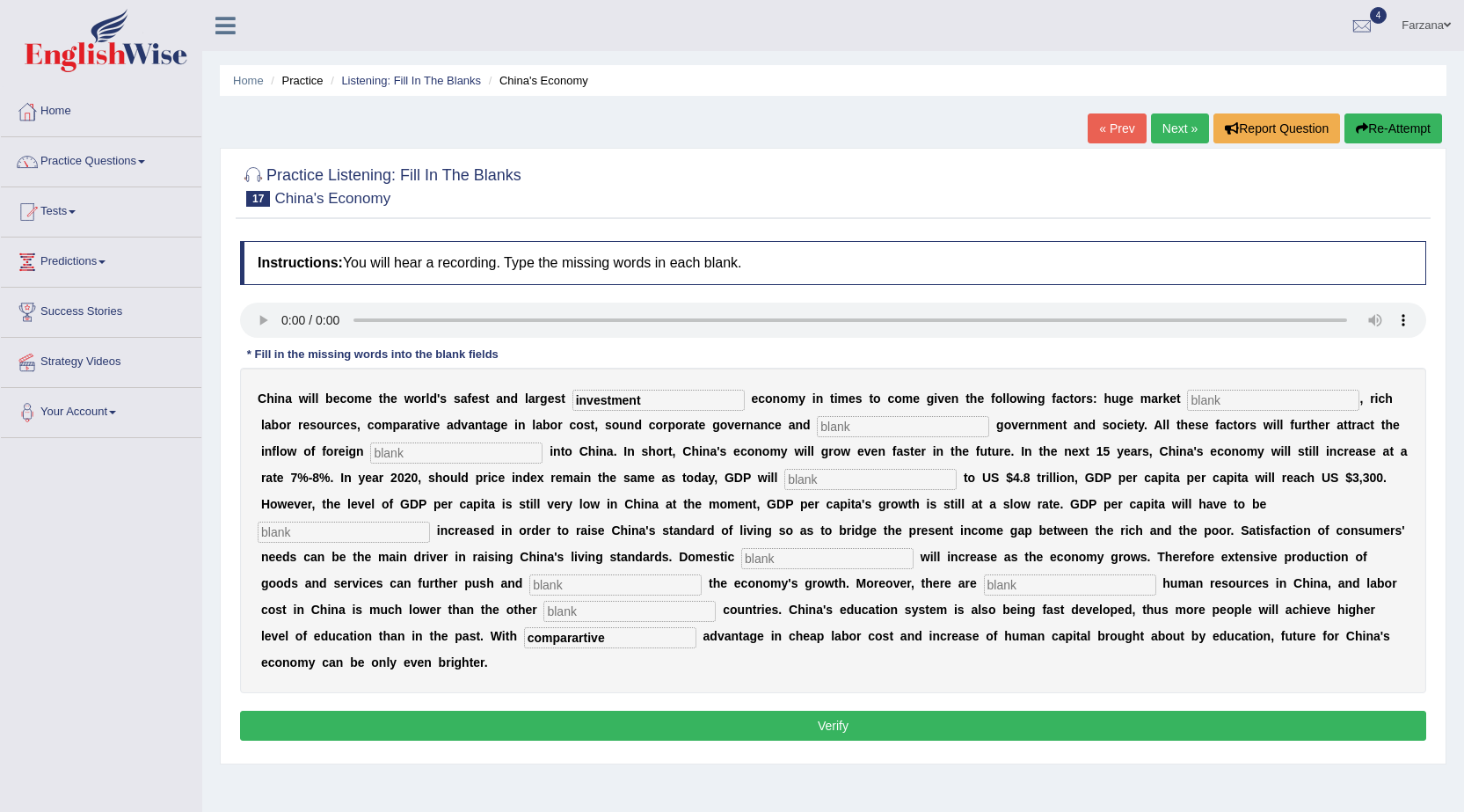
click at [1277, 395] on input "text" at bounding box center [1273, 400] width 172 height 21
click at [1277, 404] on input "text" at bounding box center [1273, 400] width 172 height 21
type input "potential"
click at [884, 436] on input "text" at bounding box center [902, 426] width 172 height 21
type input "stable"
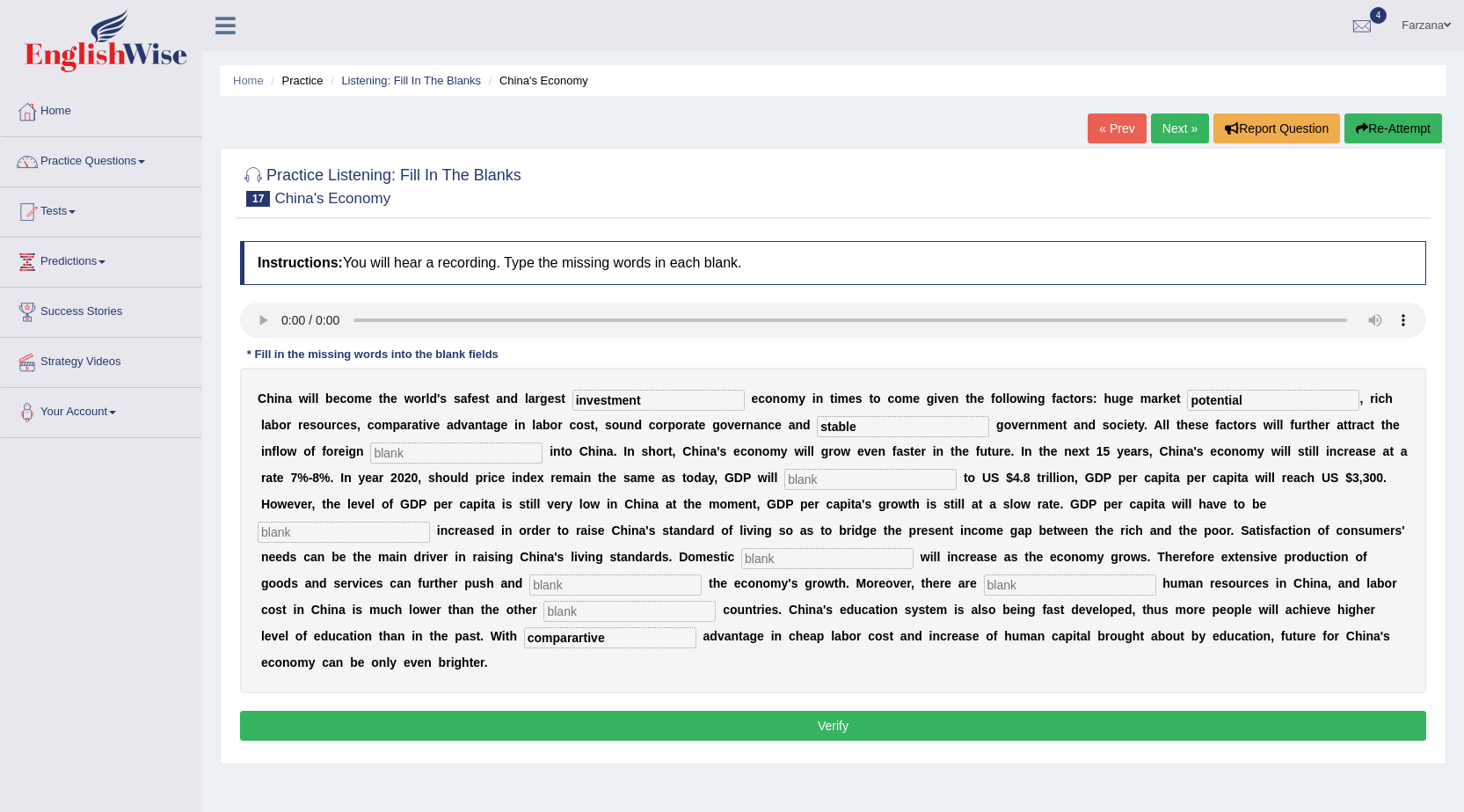
click at [400, 463] on div "C h i n a w i l l b e c o m e t h e w o r l d ' s s a f e s t a n d l a r g e s…" at bounding box center [833, 529] width 1186 height 325
click at [401, 455] on input "text" at bounding box center [456, 453] width 172 height 21
type input "capital"
click at [841, 478] on input "text" at bounding box center [870, 480] width 172 height 21
type input "amount"
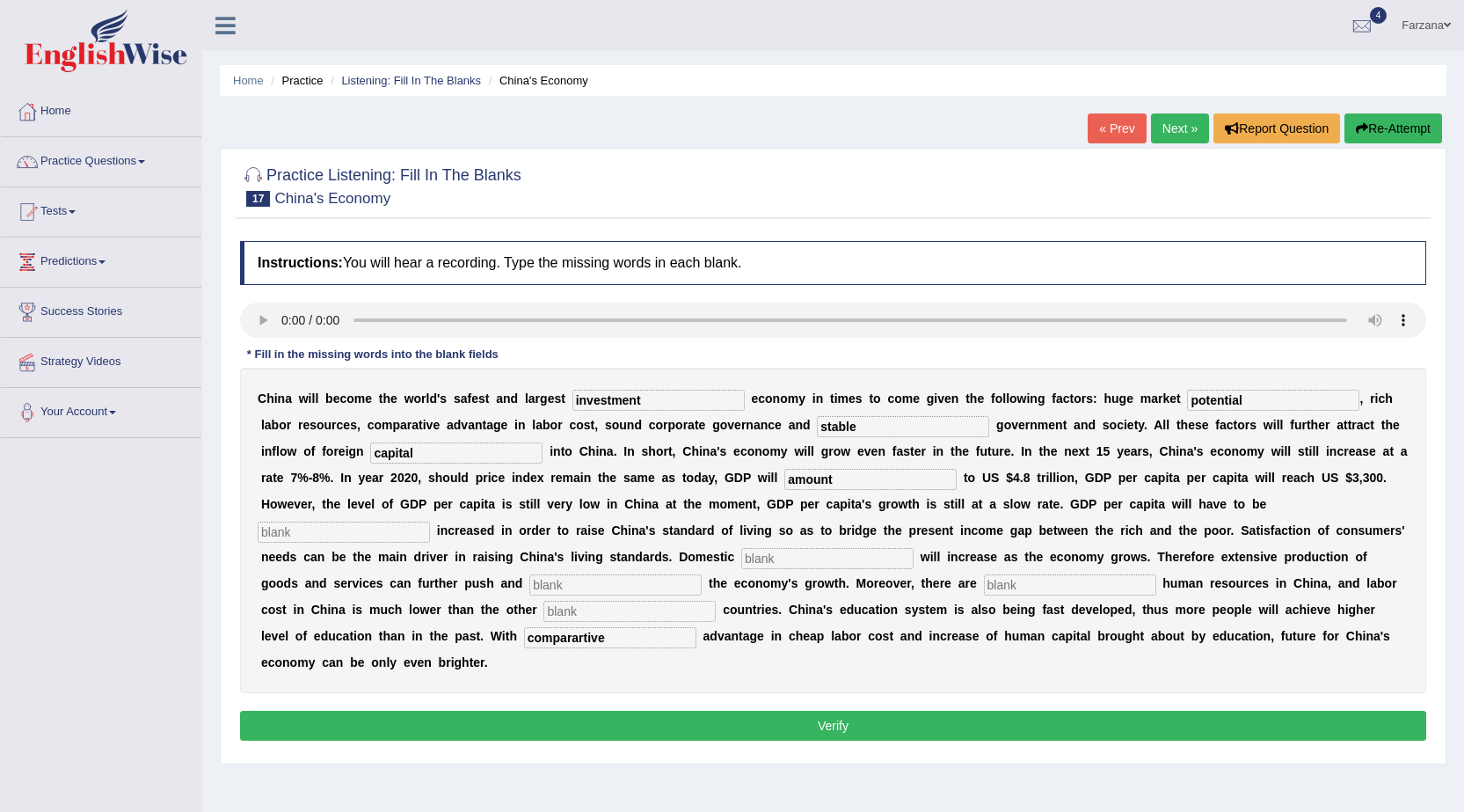
click at [386, 529] on input "text" at bounding box center [343, 532] width 172 height 21
type input "further"
click at [859, 567] on input "text" at bounding box center [827, 558] width 172 height 21
type input "demand"
click at [713, 574] on div "C h i n a w i l l b e c o m e t h e w o r l d ' s s a f e s t a n d l a r g e s…" at bounding box center [833, 529] width 1186 height 325
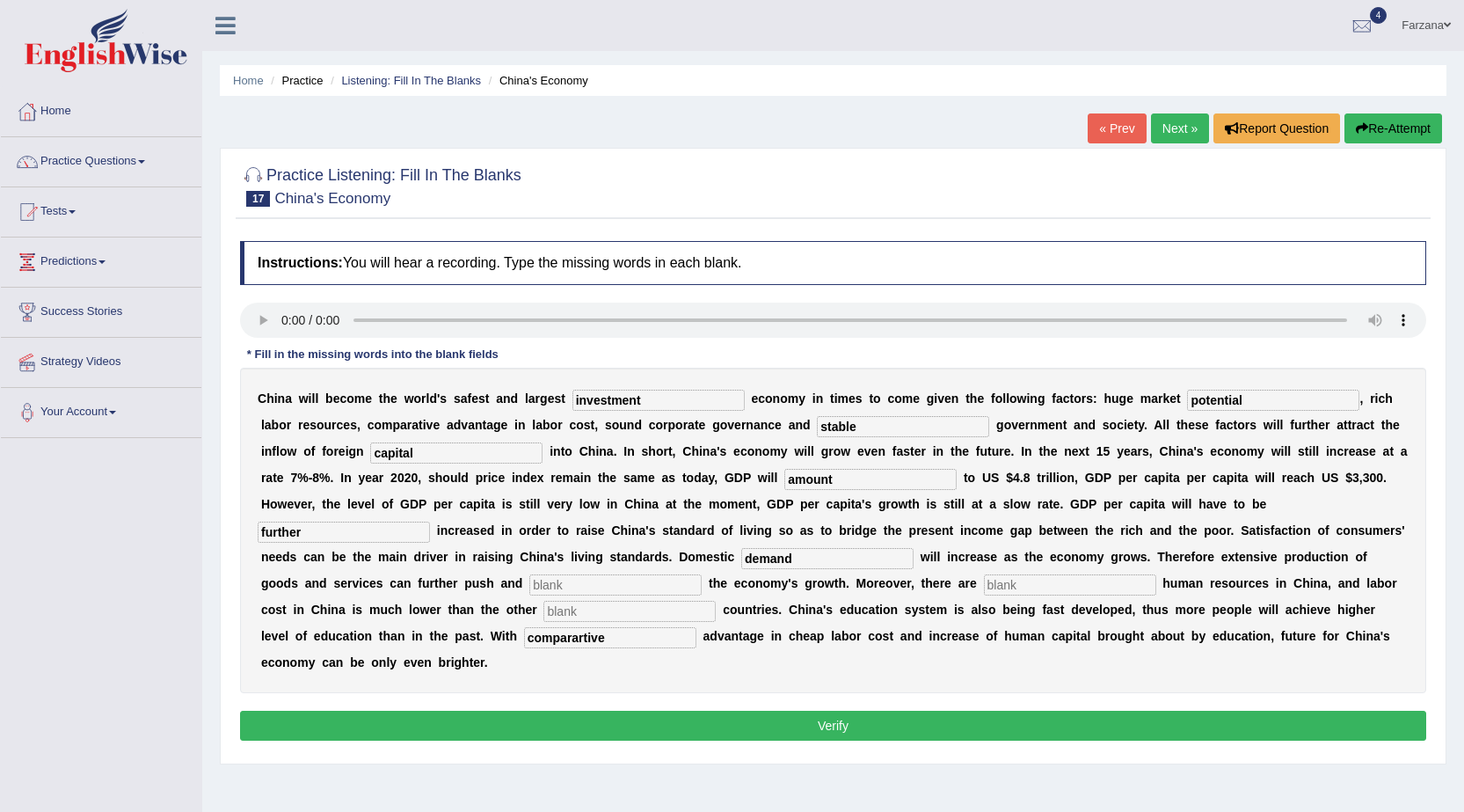
click at [698, 574] on input "text" at bounding box center [615, 585] width 172 height 21
type input "sustain"
click at [1024, 582] on input "text" at bounding box center [1070, 585] width 172 height 21
click at [664, 616] on input "text" at bounding box center [629, 611] width 172 height 21
type input "o"
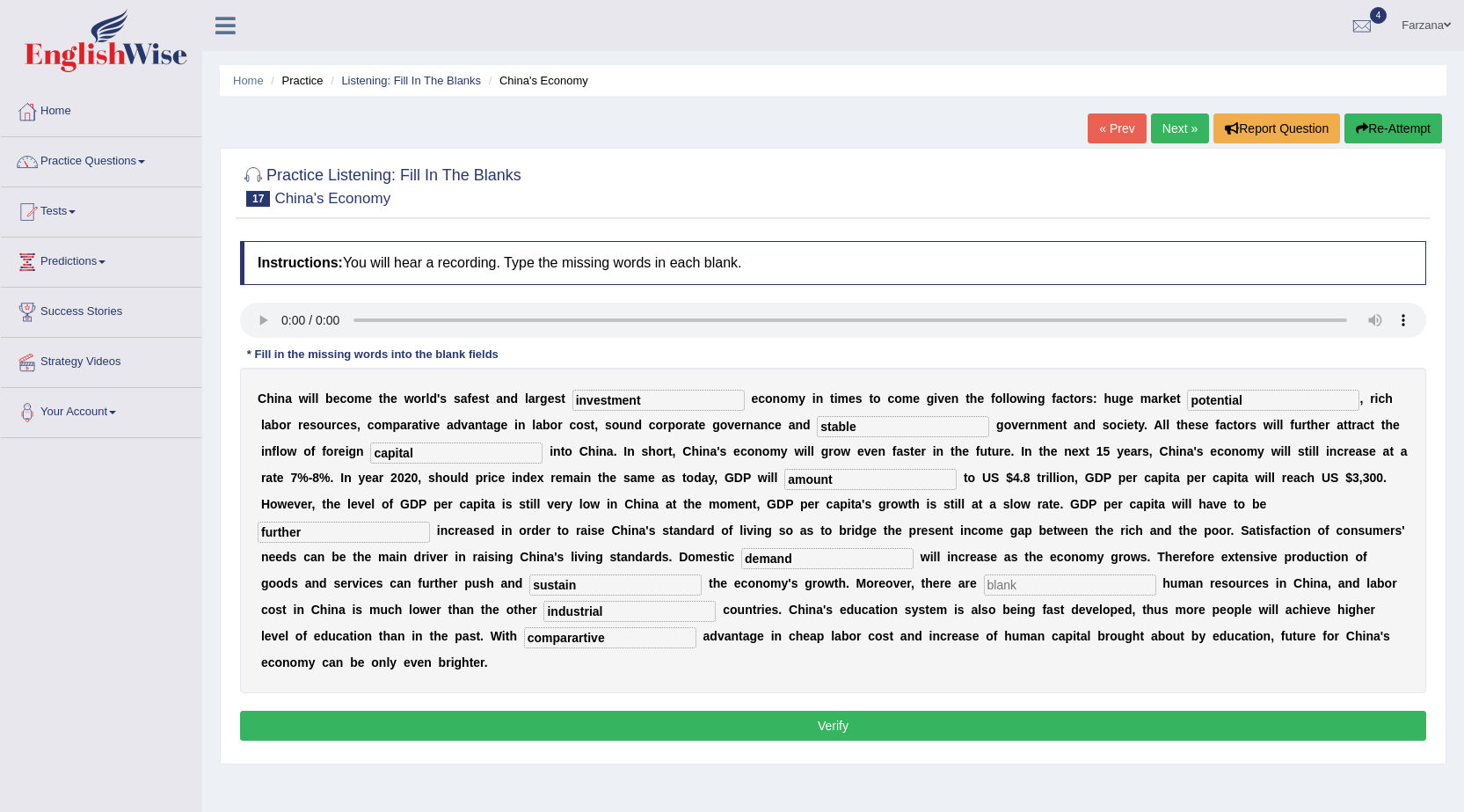
type input "industrial"
click at [1053, 584] on input "text" at bounding box center [1070, 585] width 172 height 21
type input "many"
click at [1312, 734] on button "Verify" at bounding box center [833, 726] width 1186 height 30
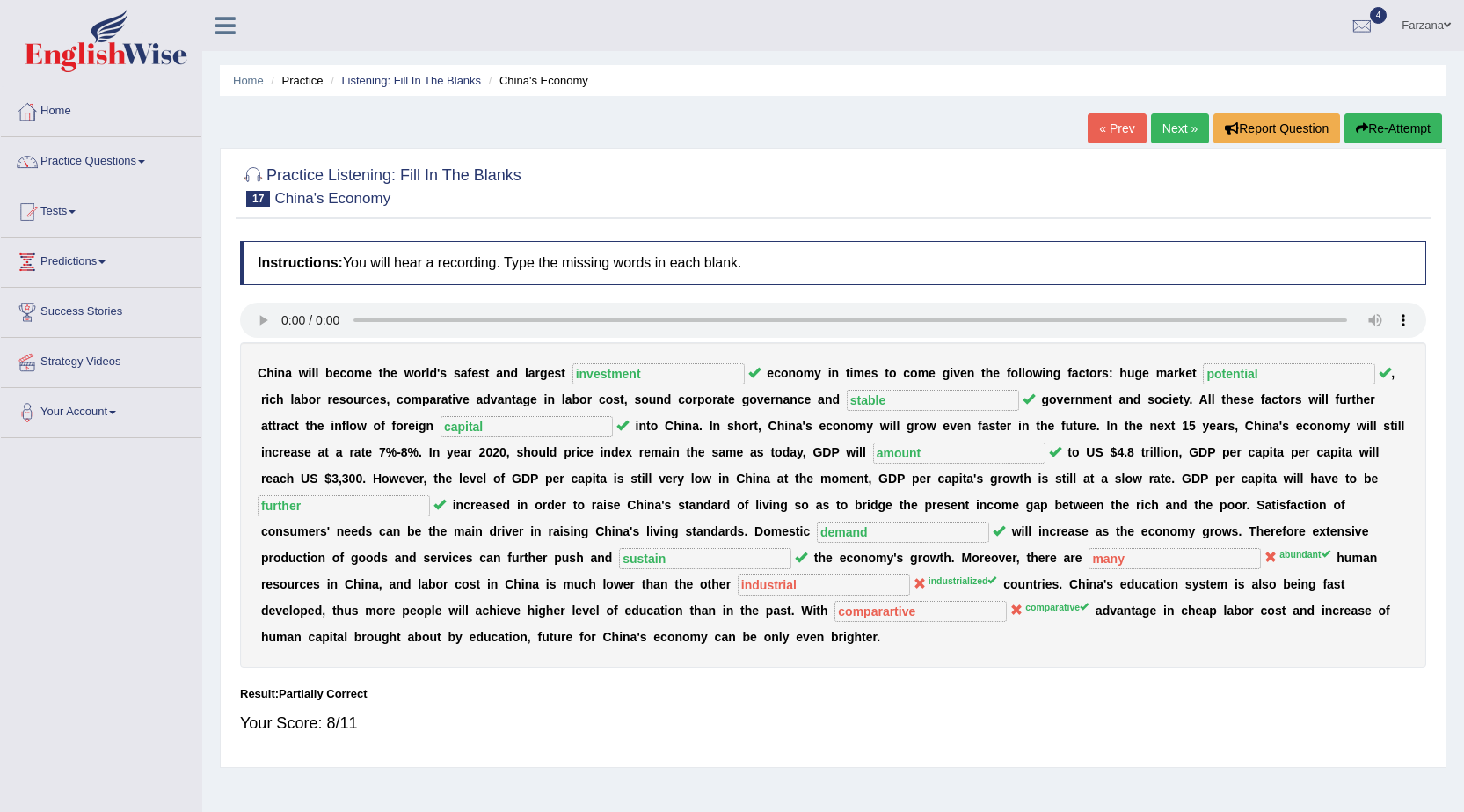
click at [959, 649] on div "C h i n a w i l l b e c o m e t h e w o r l d ' s s a f e s t a n d l a r g e s…" at bounding box center [833, 504] width 1186 height 325
drag, startPoint x: 86, startPoint y: 209, endPoint x: 97, endPoint y: 214, distance: 12.1
click at [88, 209] on link "Tests" at bounding box center [101, 209] width 200 height 44
click at [55, 308] on link "History" at bounding box center [114, 315] width 164 height 32
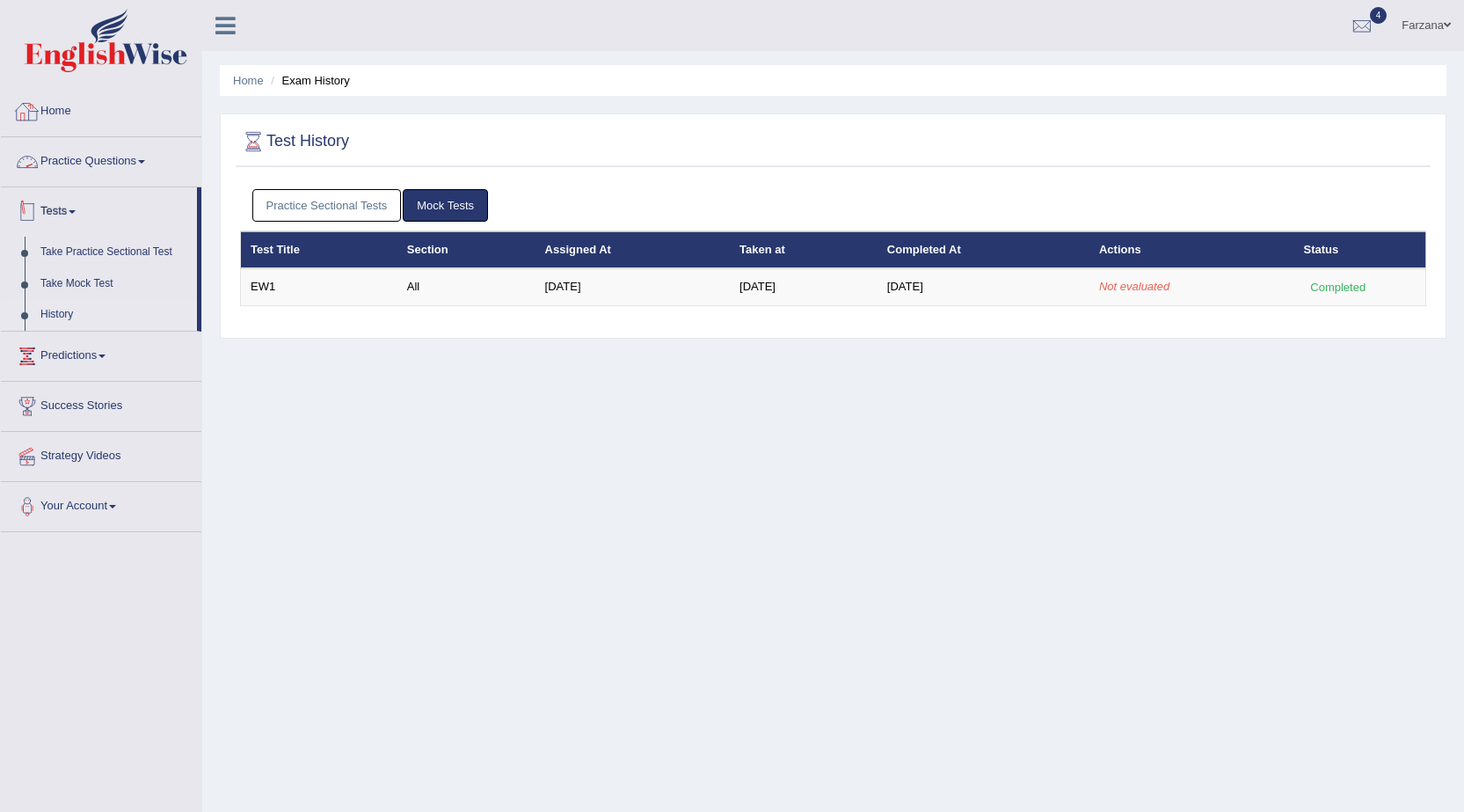
click at [319, 213] on link "Practice Sectional Tests" at bounding box center [327, 205] width 150 height 32
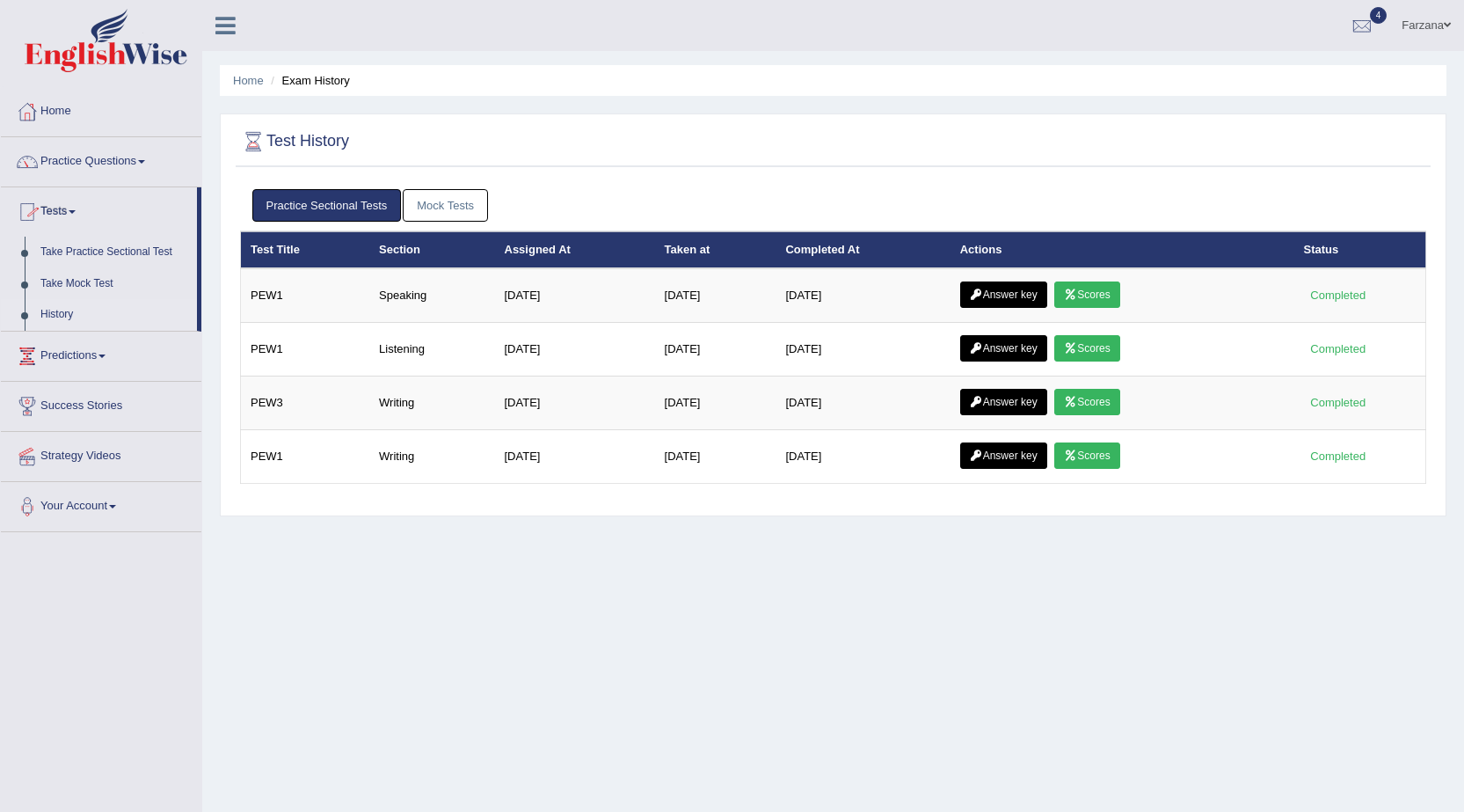
click at [452, 201] on link "Mock Tests" at bounding box center [446, 205] width 85 height 32
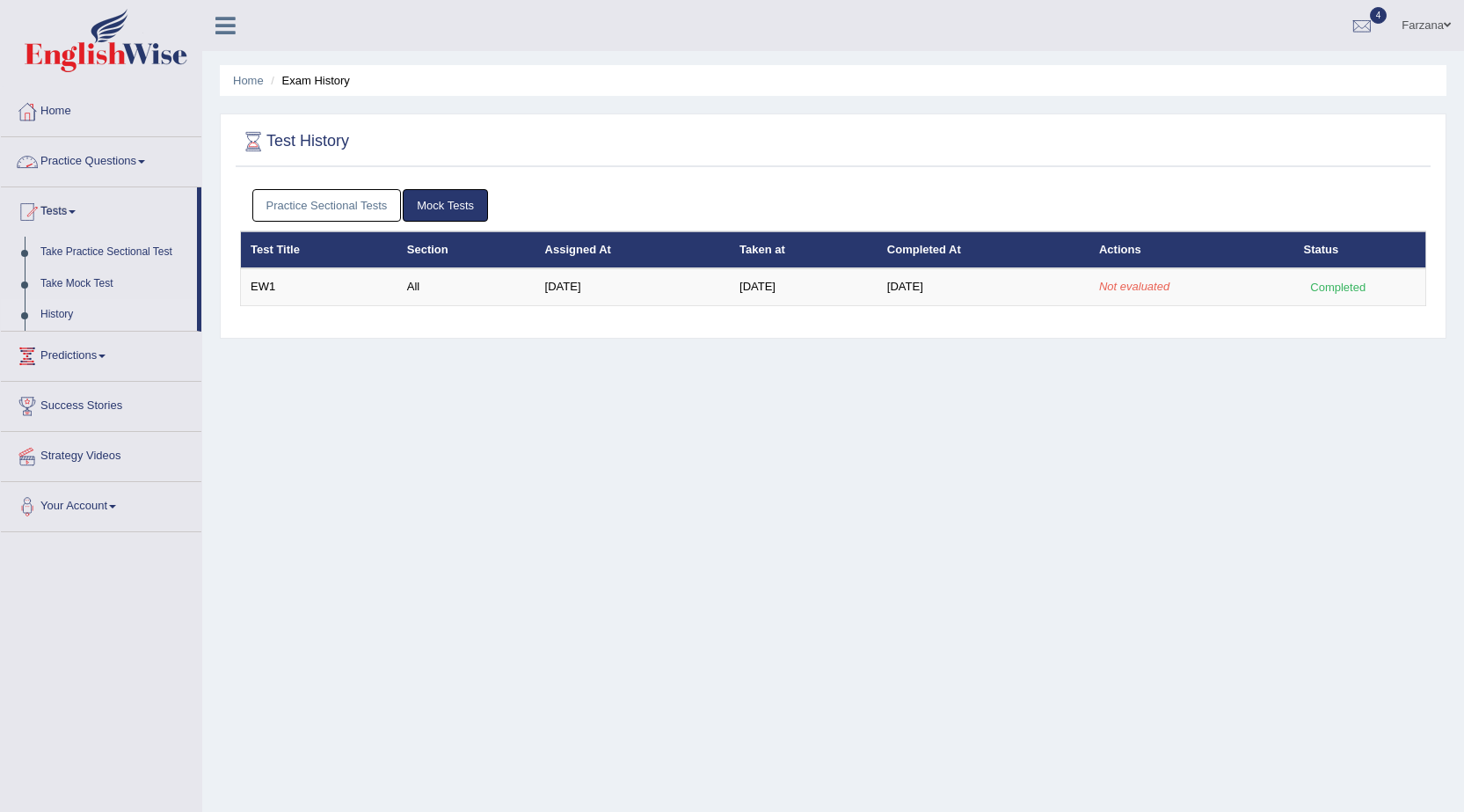
click at [135, 164] on link "Practice Questions" at bounding box center [101, 158] width 200 height 44
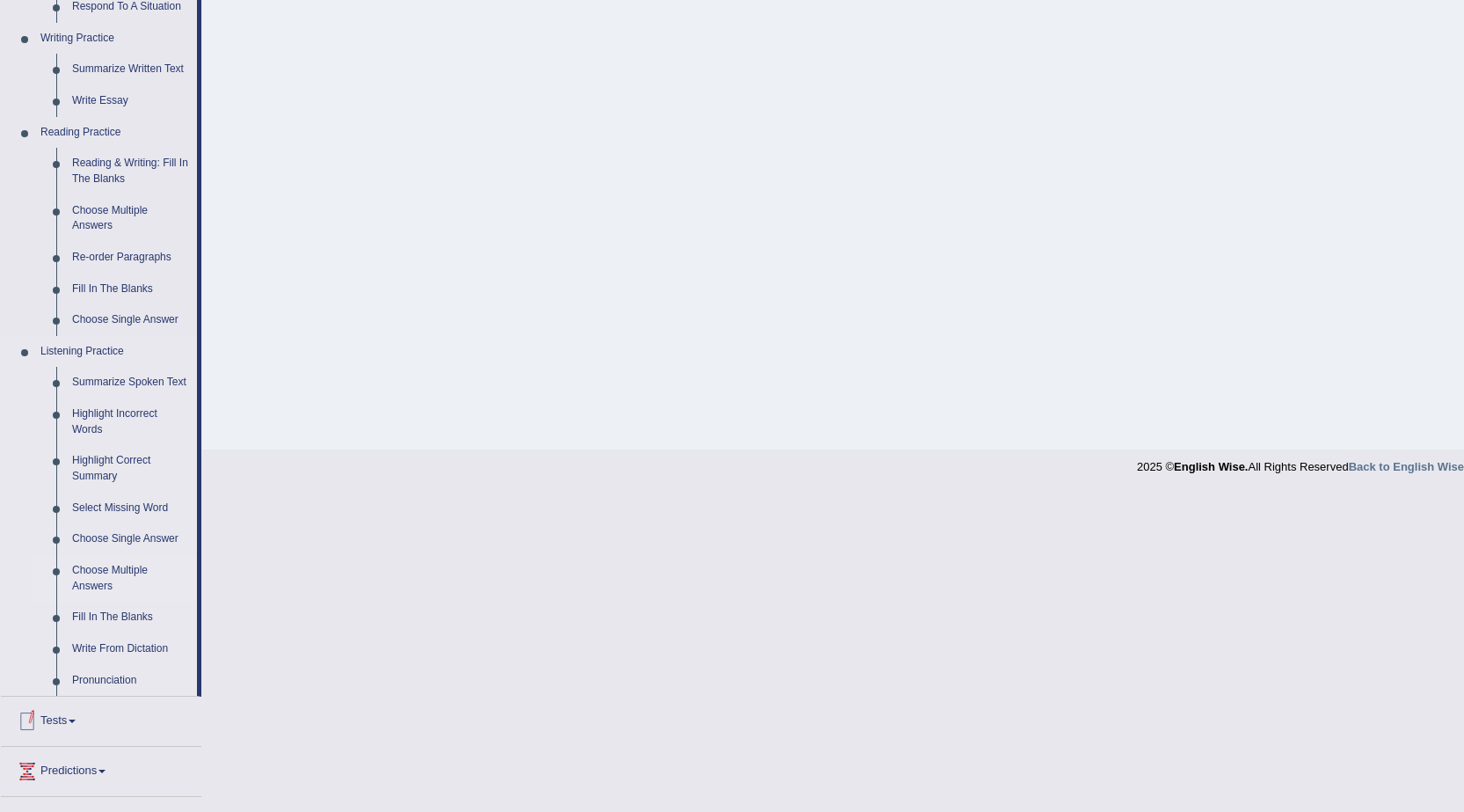
scroll to position [566, 0]
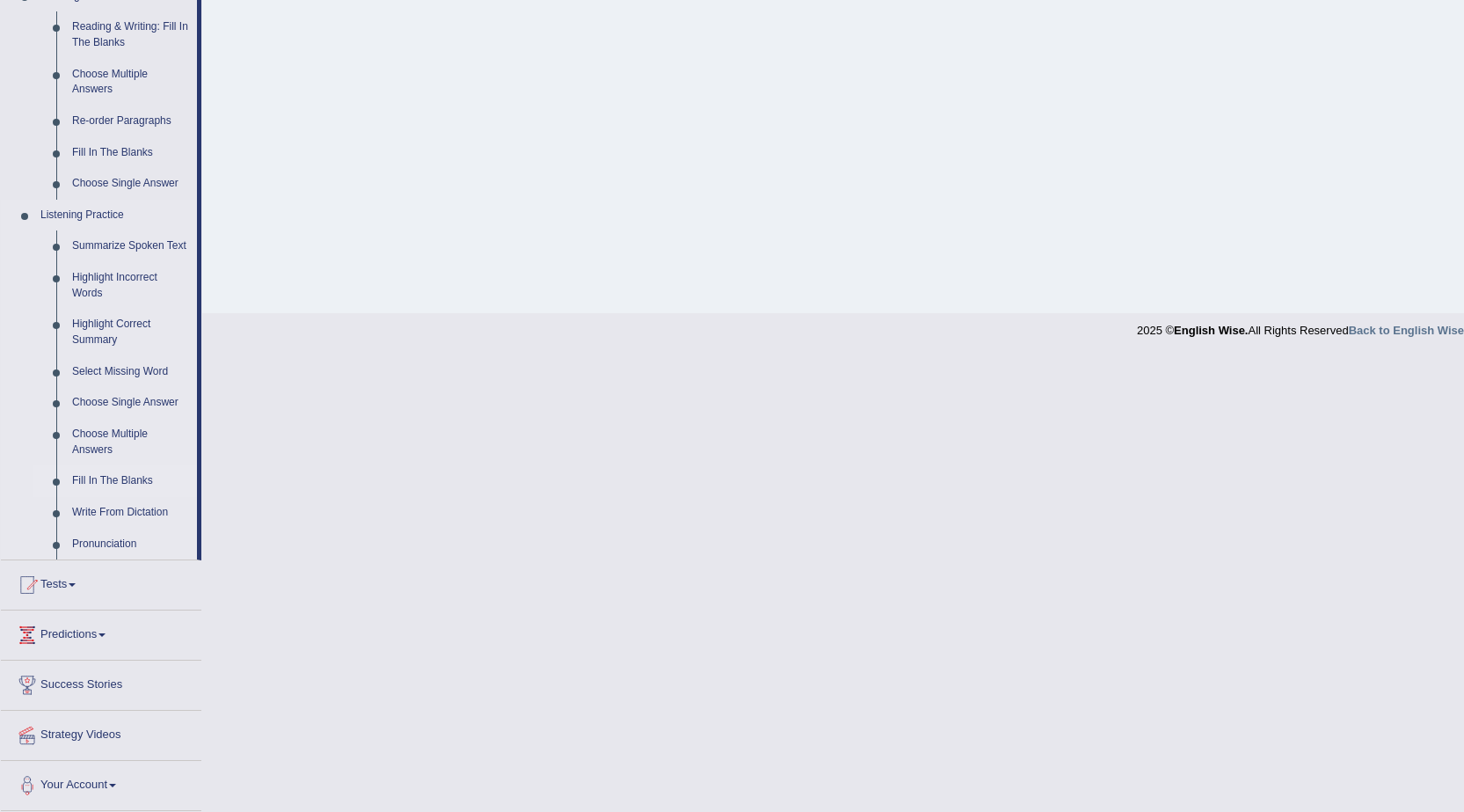
click at [149, 480] on link "Fill In The Blanks" at bounding box center [130, 481] width 133 height 32
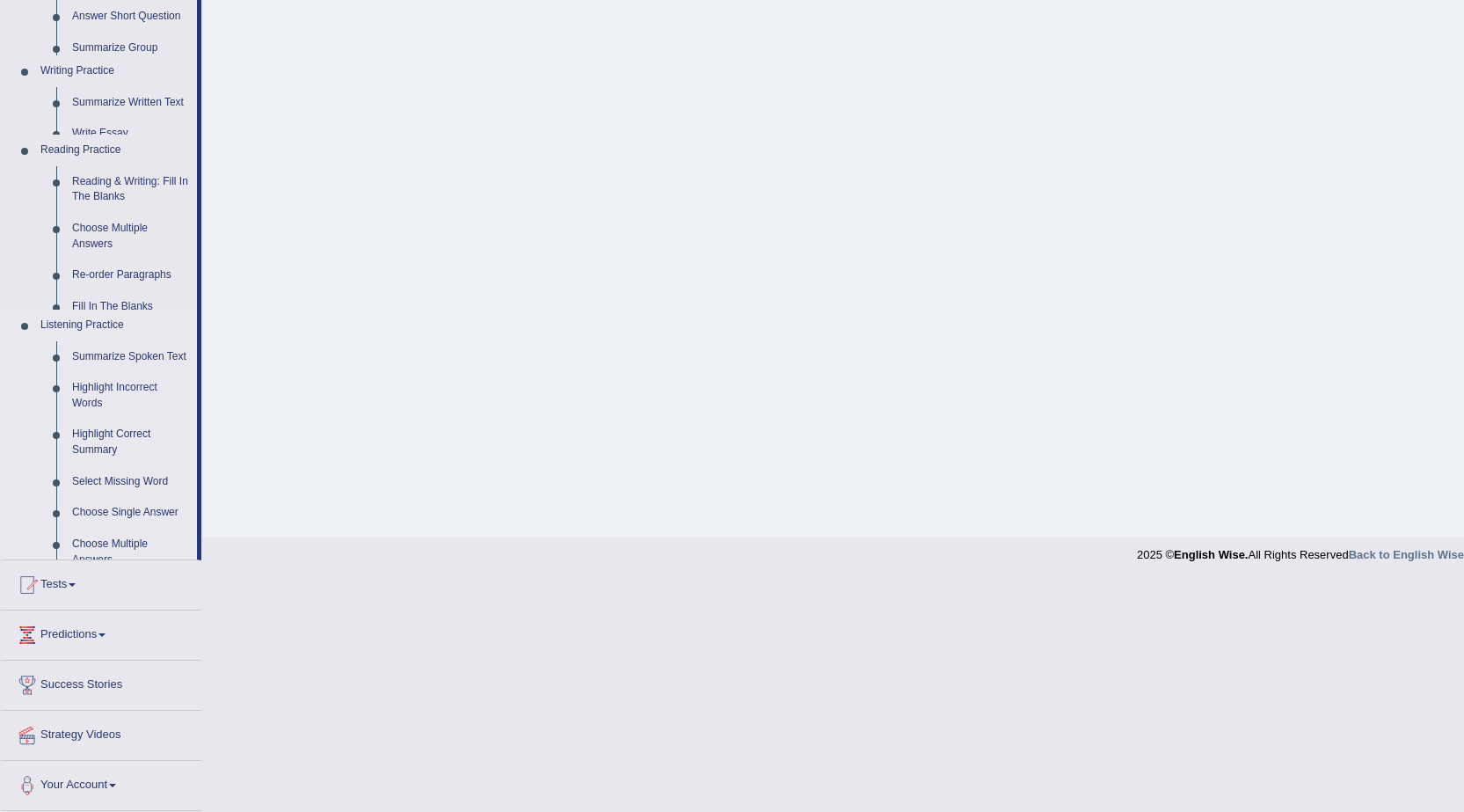
scroll to position [112, 0]
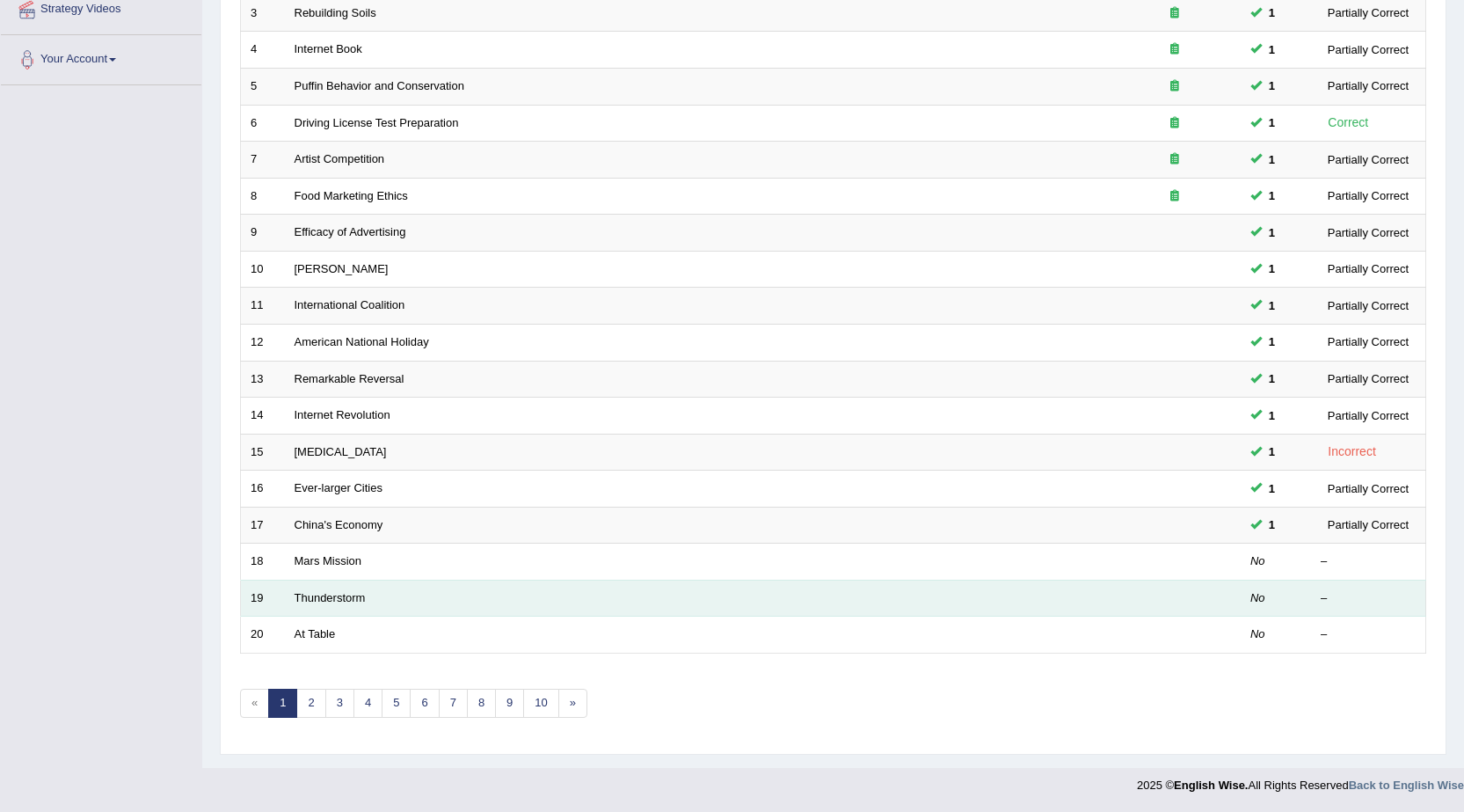
scroll to position [353, 0]
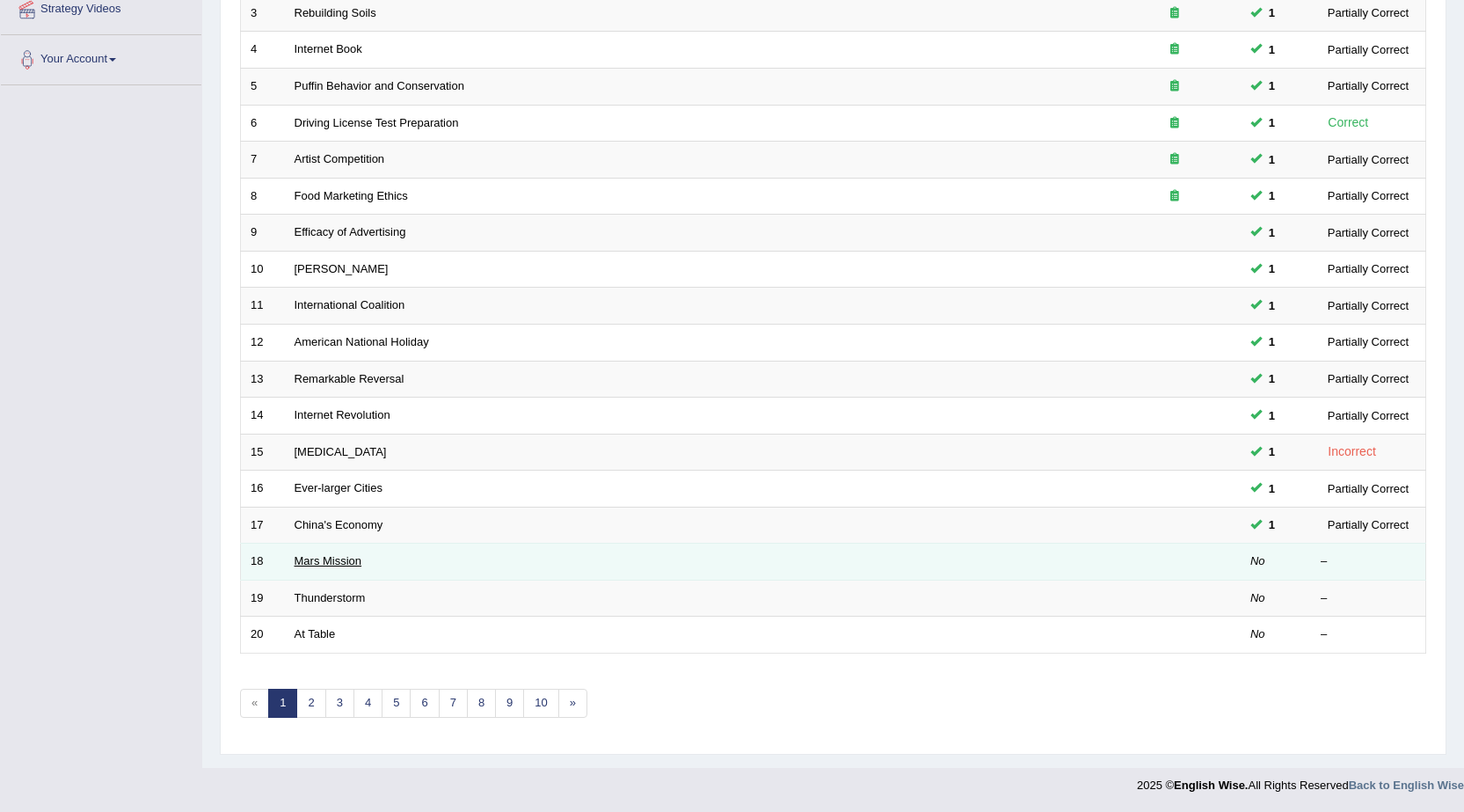
click at [332, 558] on link "Mars Mission" at bounding box center [328, 560] width 68 height 14
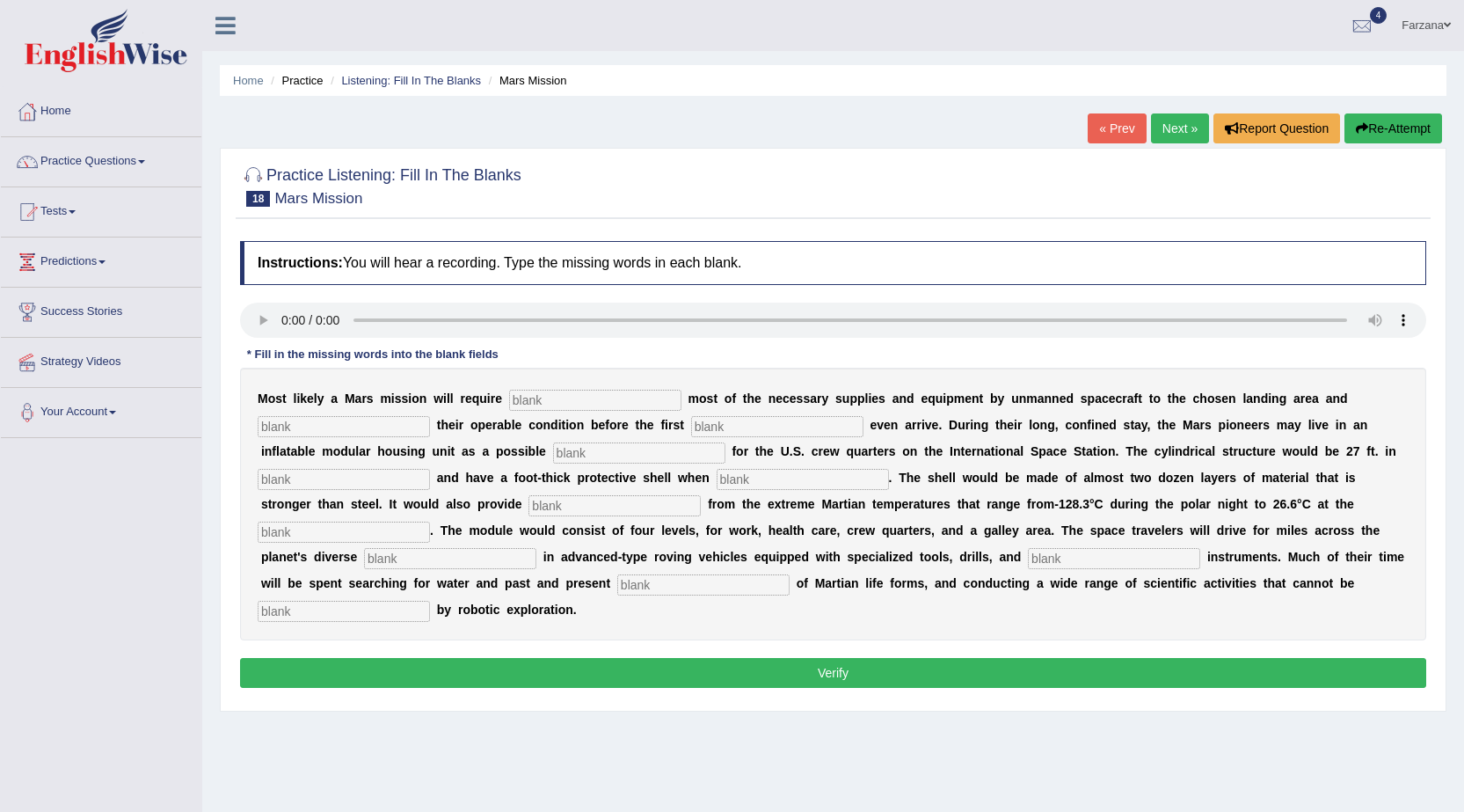
click at [349, 614] on input "text" at bounding box center [343, 611] width 172 height 21
type input "accomplished"
click at [538, 394] on input "text" at bounding box center [595, 400] width 172 height 21
type input "transporting"
click at [407, 426] on input "text" at bounding box center [343, 426] width 172 height 21
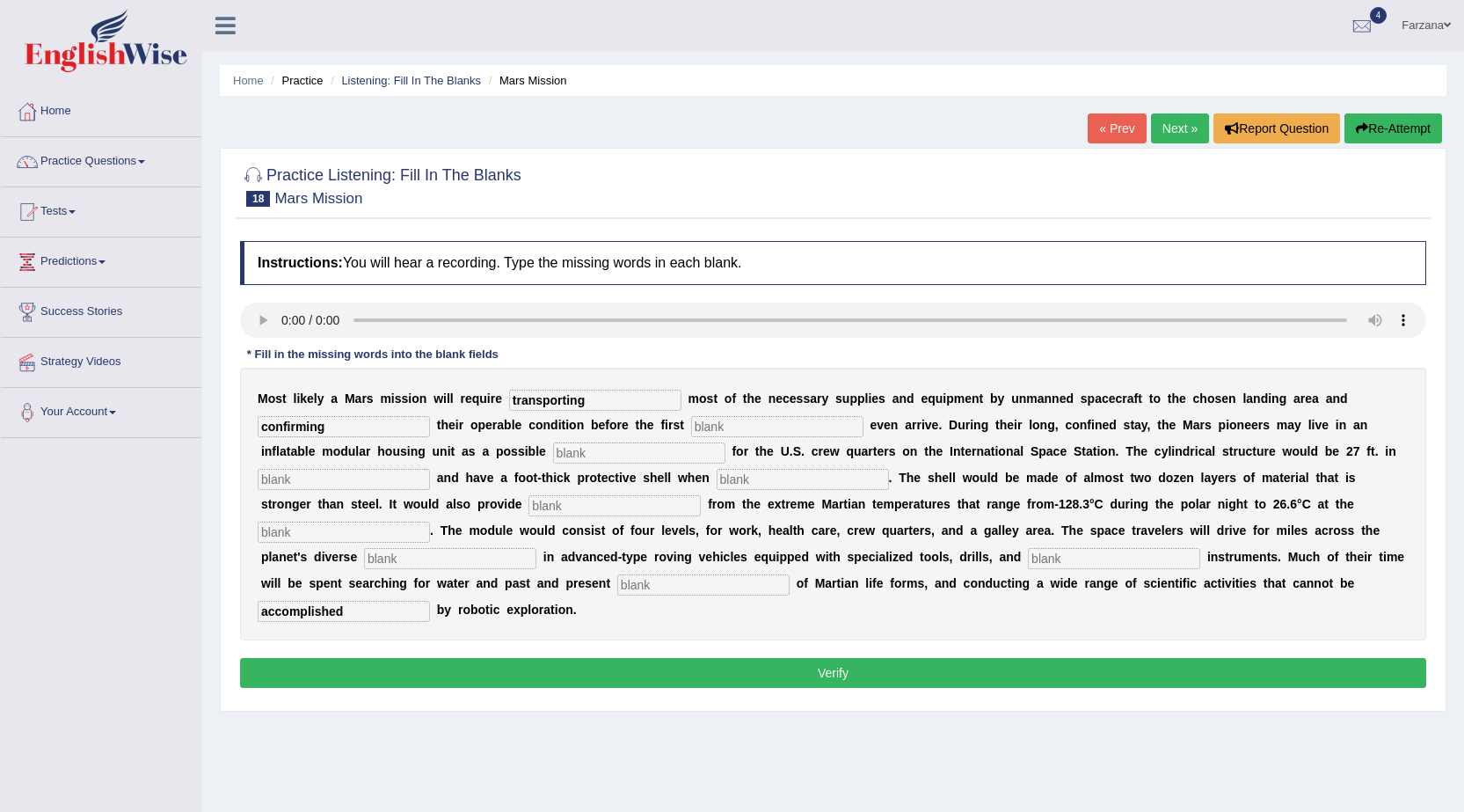
type input "confirming"
click at [726, 424] on input "text" at bounding box center [777, 426] width 172 height 21
type input "astronants"
click at [671, 459] on input "text" at bounding box center [638, 453] width 172 height 21
type input "replacement"
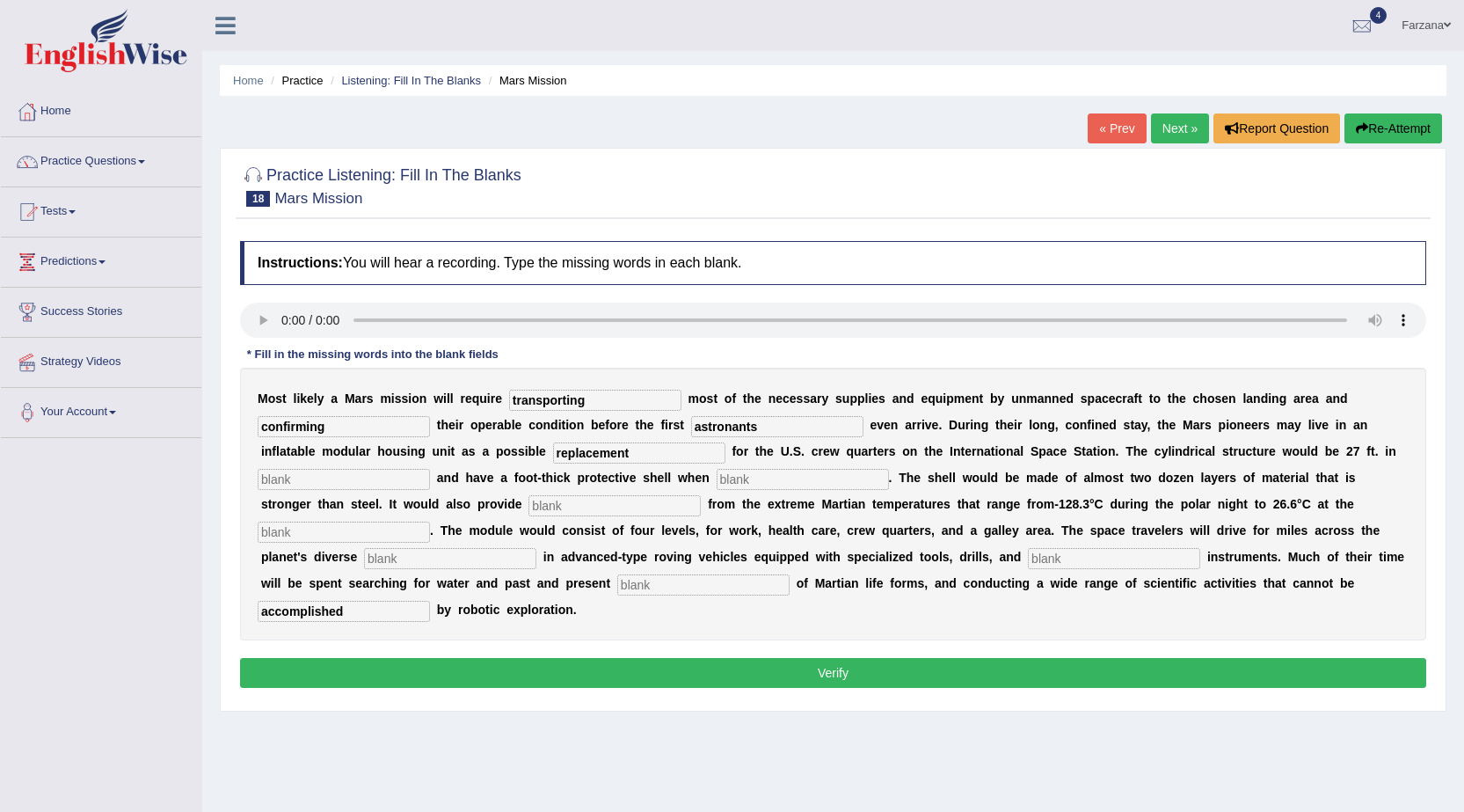
click at [806, 485] on input "text" at bounding box center [802, 480] width 172 height 21
click at [402, 479] on input "text" at bounding box center [343, 480] width 172 height 21
type input "diameter"
click at [754, 466] on div "M o s t l i k e l y a M a r s m i s s i o n w i l l r e q u i r e transporting …" at bounding box center [833, 503] width 1186 height 273
drag, startPoint x: 810, startPoint y: 482, endPoint x: 810, endPoint y: 522, distance: 40.0
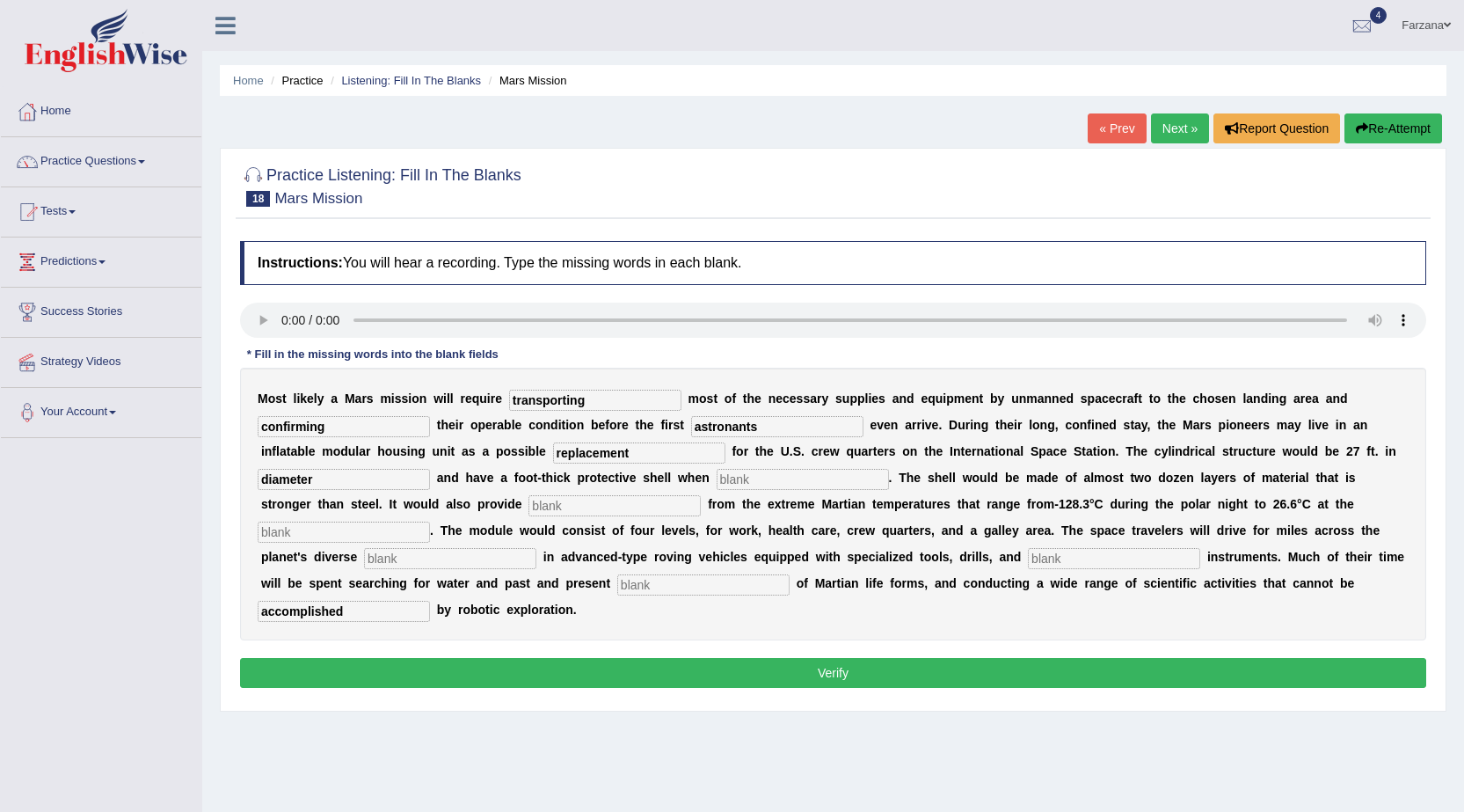
click at [811, 504] on div "M o s t l i k e l y a M a r s m i s s i o n w i l l r e q u i r e transporting …" at bounding box center [833, 503] width 1186 height 273
type input "infladed"
click at [604, 507] on input "text" at bounding box center [614, 506] width 172 height 21
type input "insolation"
click at [406, 534] on input "text" at bounding box center [343, 532] width 172 height 21
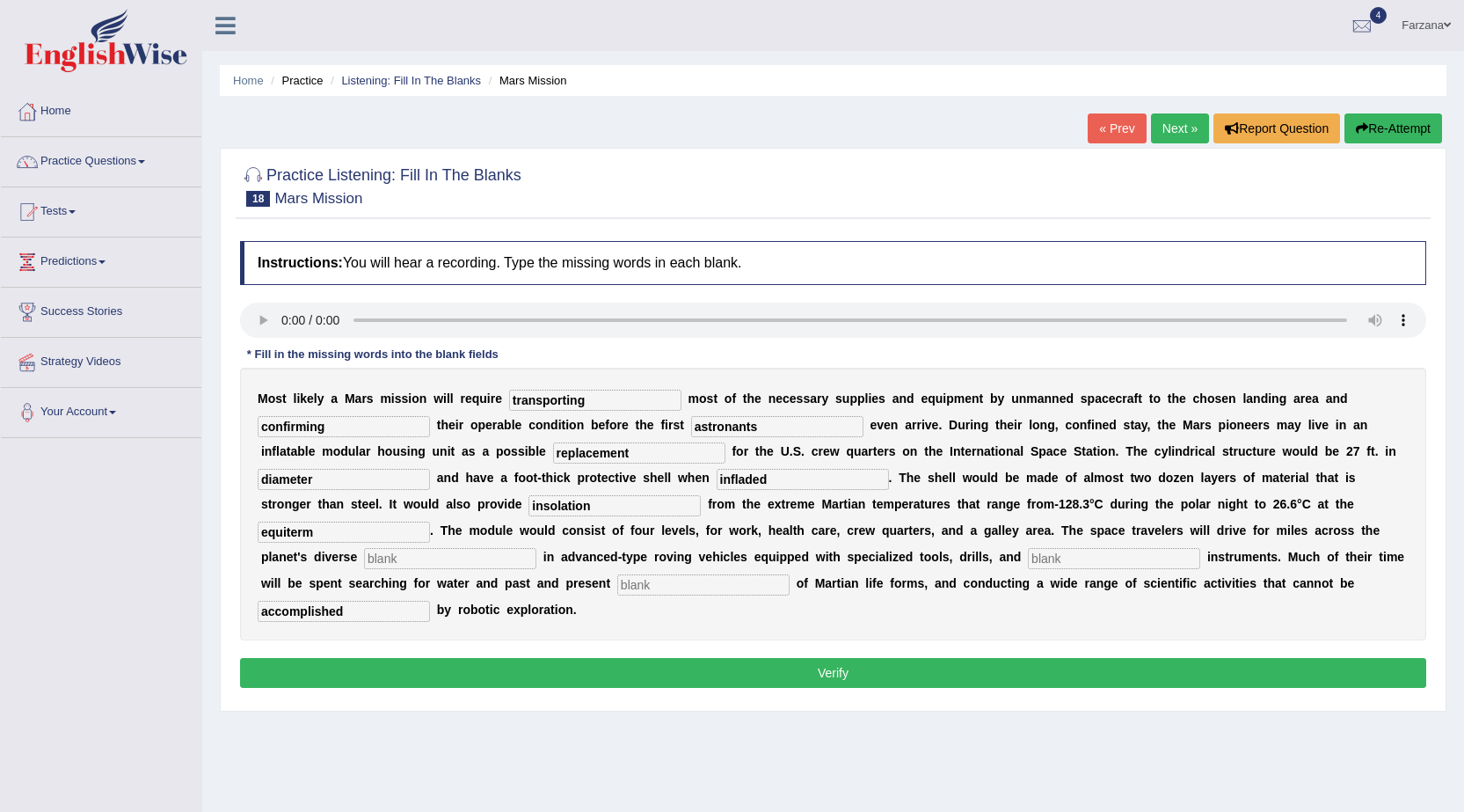
type input "equiterm"
click at [469, 555] on input "text" at bounding box center [450, 558] width 172 height 21
type input "trend"
click at [1080, 554] on input "text" at bounding box center [1113, 558] width 172 height 21
type input "electrical"
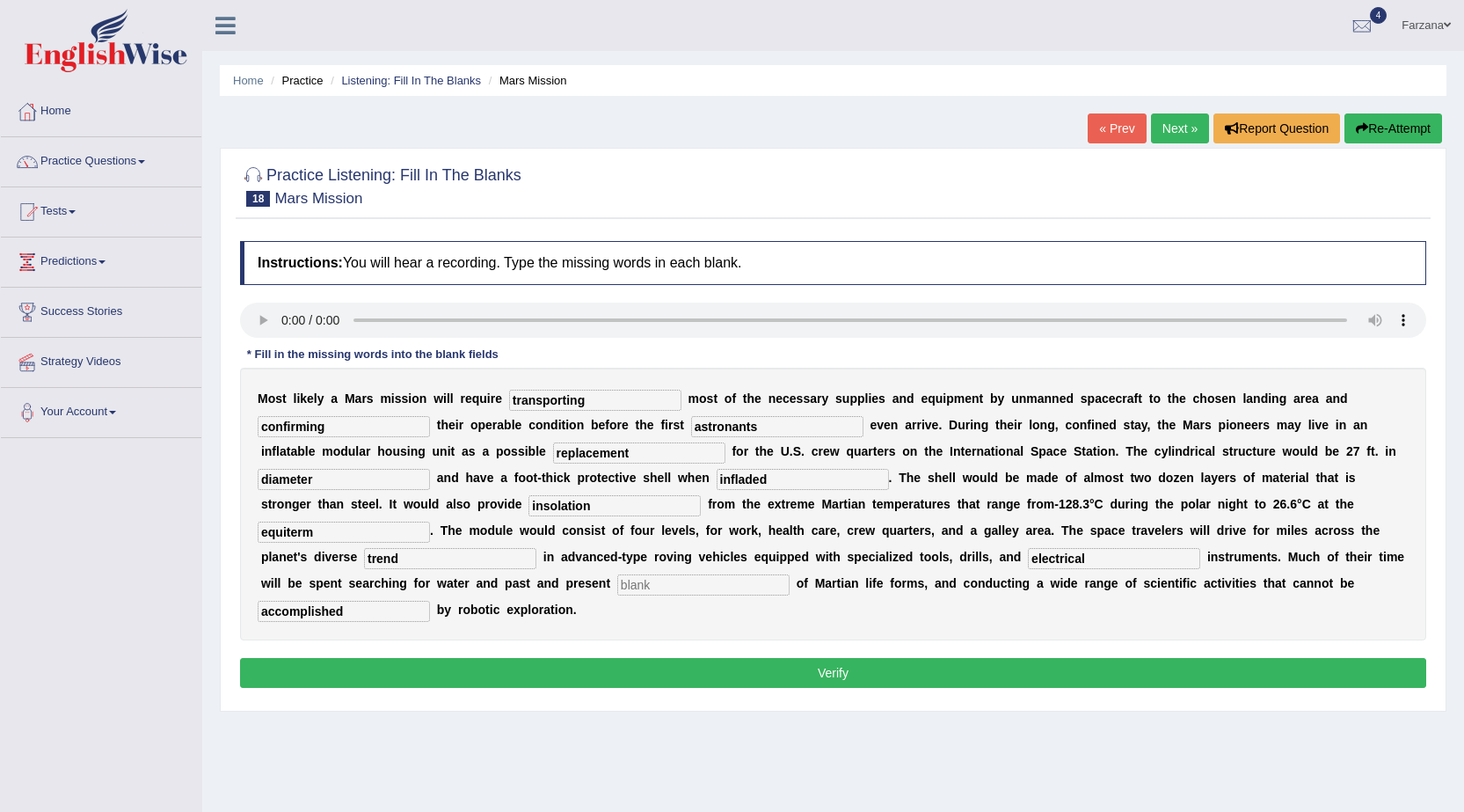
click at [691, 584] on input "text" at bounding box center [703, 585] width 172 height 21
type input "evidence"
click at [885, 656] on div "Instructions: You will hear a recording. Type the missing words in each blank. …" at bounding box center [834, 466] width 1195 height 469
click at [863, 661] on button "Verify" at bounding box center [833, 672] width 1186 height 30
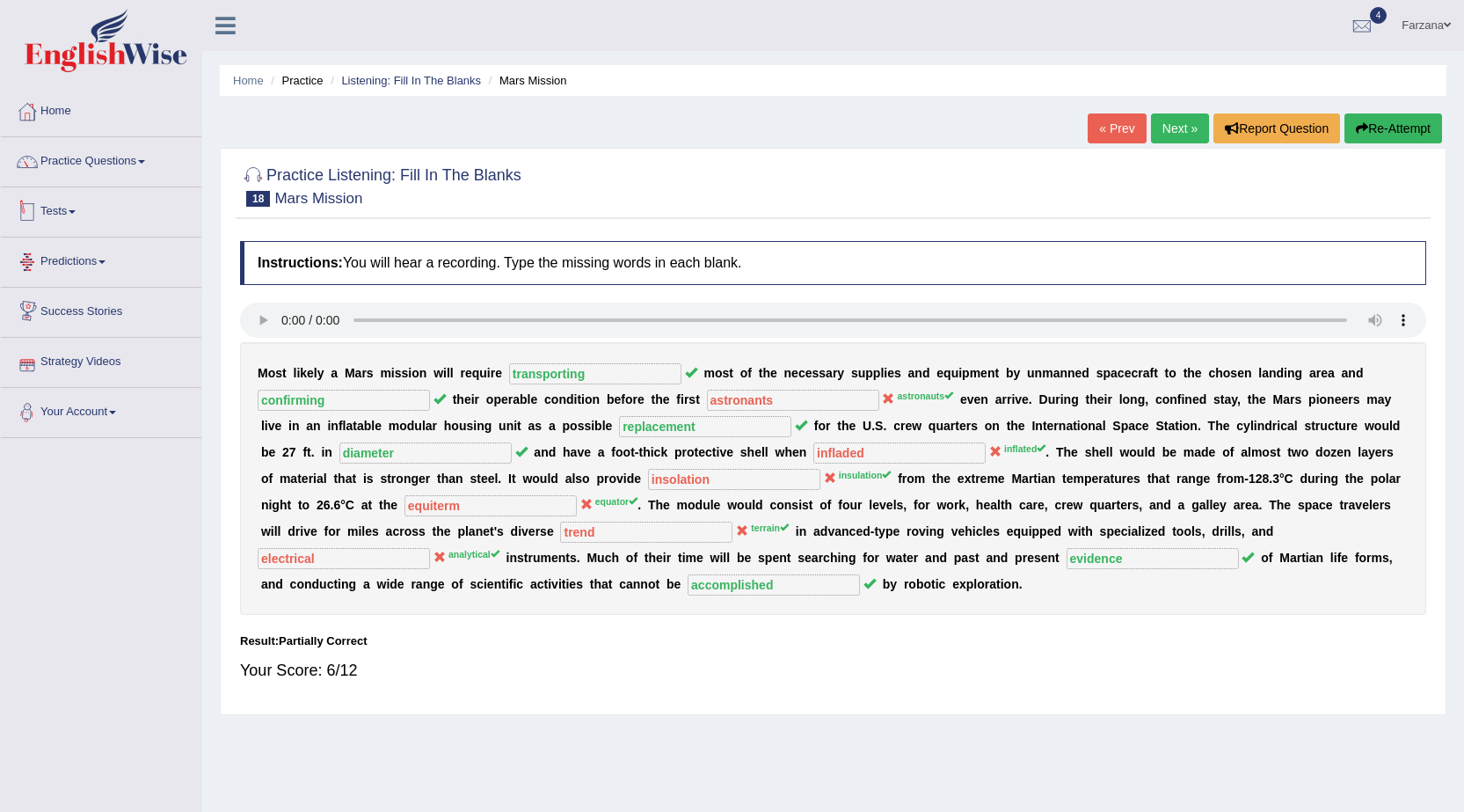
click at [76, 212] on span at bounding box center [72, 212] width 7 height 4
click at [68, 303] on link "History" at bounding box center [114, 315] width 164 height 32
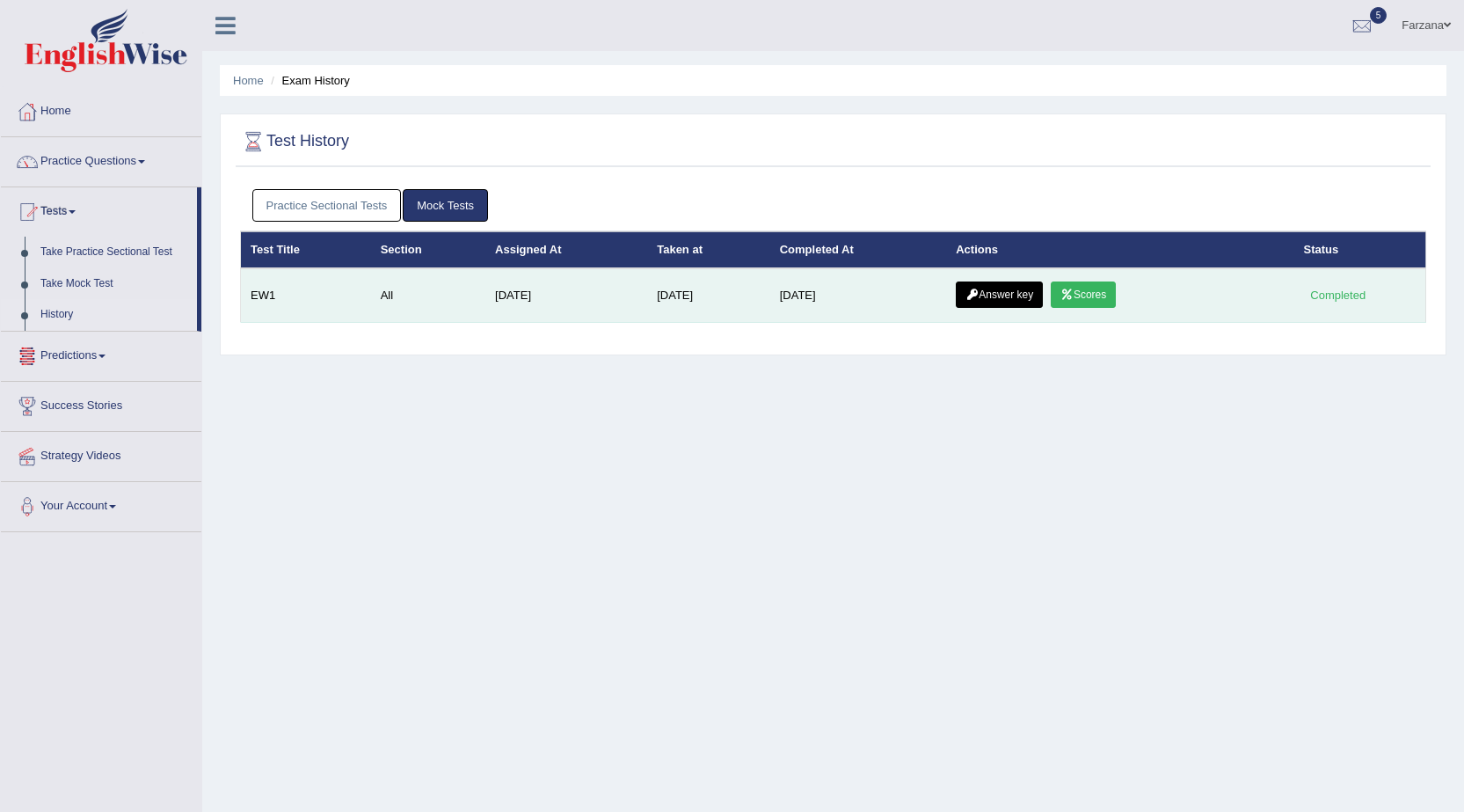
click at [1064, 299] on link "Scores" at bounding box center [1083, 294] width 65 height 26
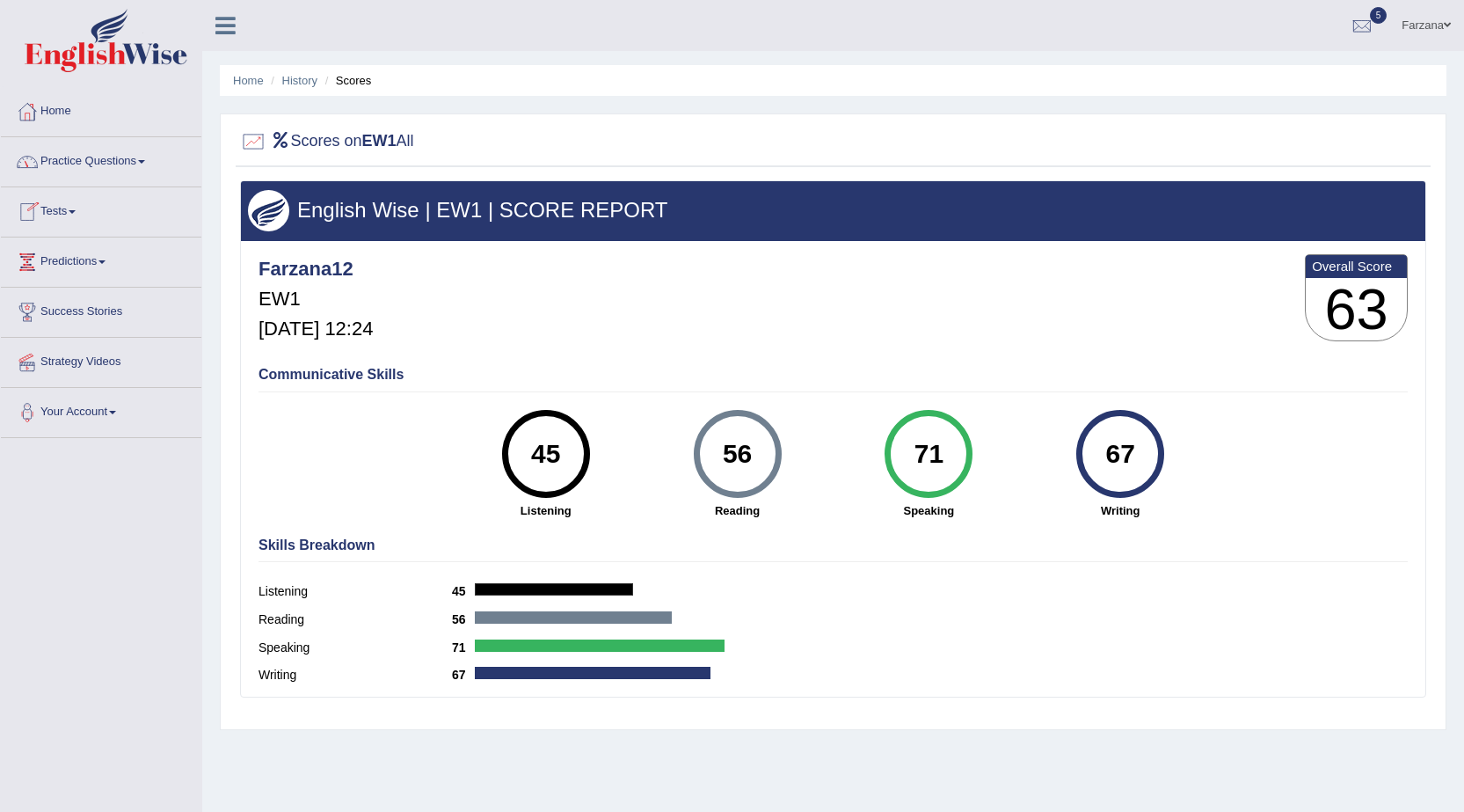
click at [71, 216] on link "Tests" at bounding box center [101, 209] width 200 height 44
click at [302, 78] on link "History" at bounding box center [300, 81] width 35 height 14
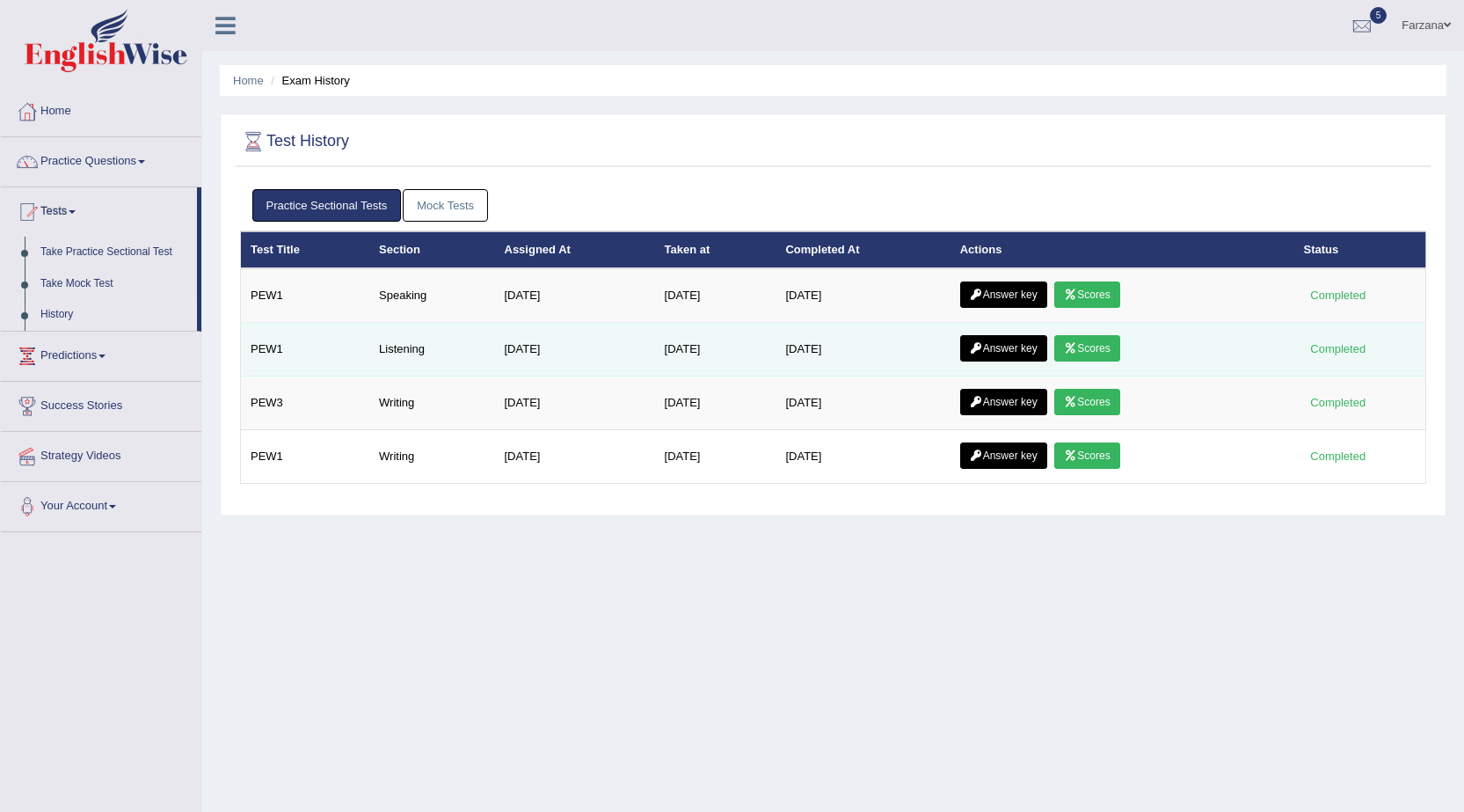
drag, startPoint x: 1151, startPoint y: 338, endPoint x: 1018, endPoint y: 359, distance: 134.6
click at [1133, 340] on td "Answer key Scores" at bounding box center [1123, 349] width 344 height 53
click at [1119, 354] on link "Scores" at bounding box center [1086, 348] width 65 height 26
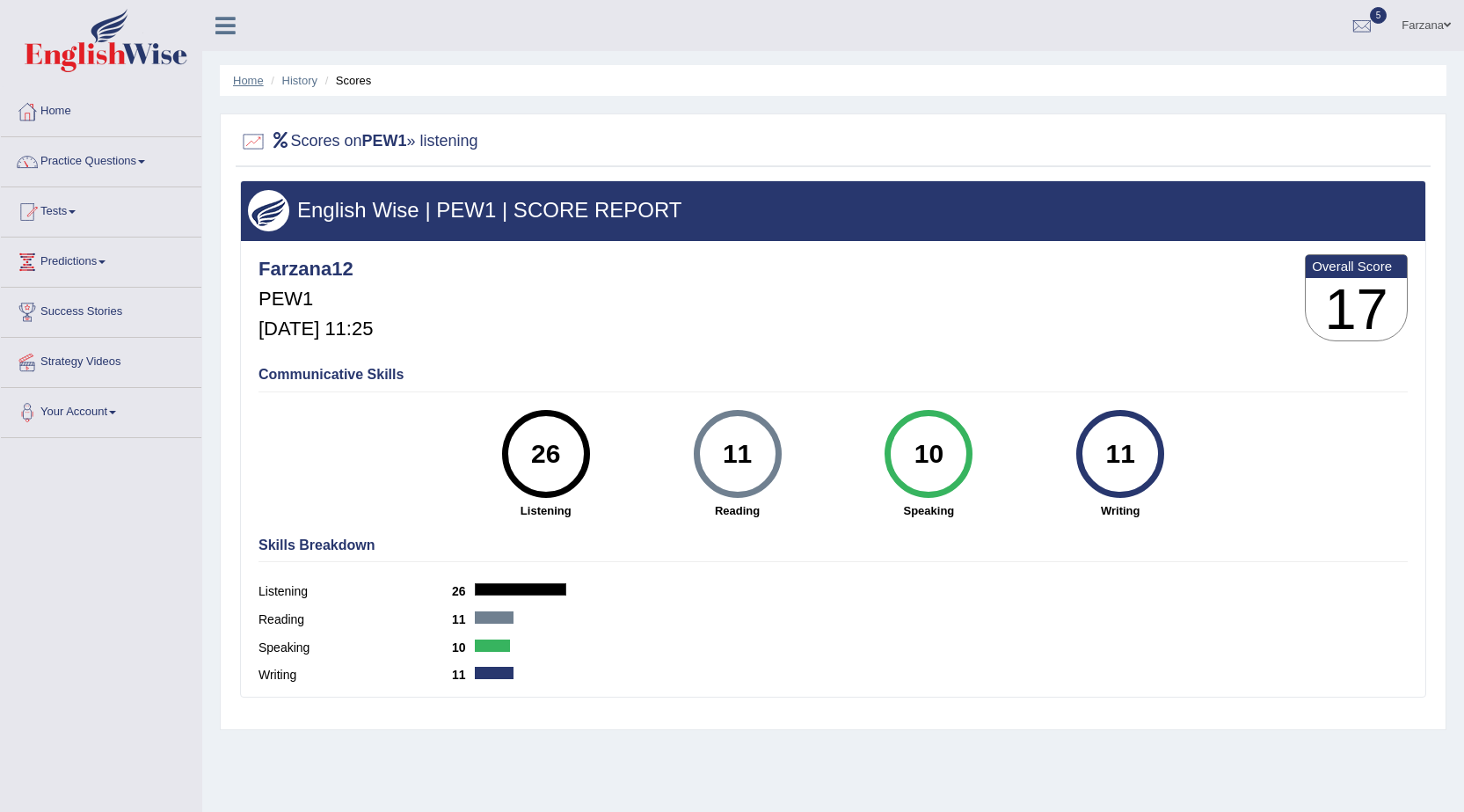
click at [254, 78] on link "Home" at bounding box center [249, 81] width 31 height 14
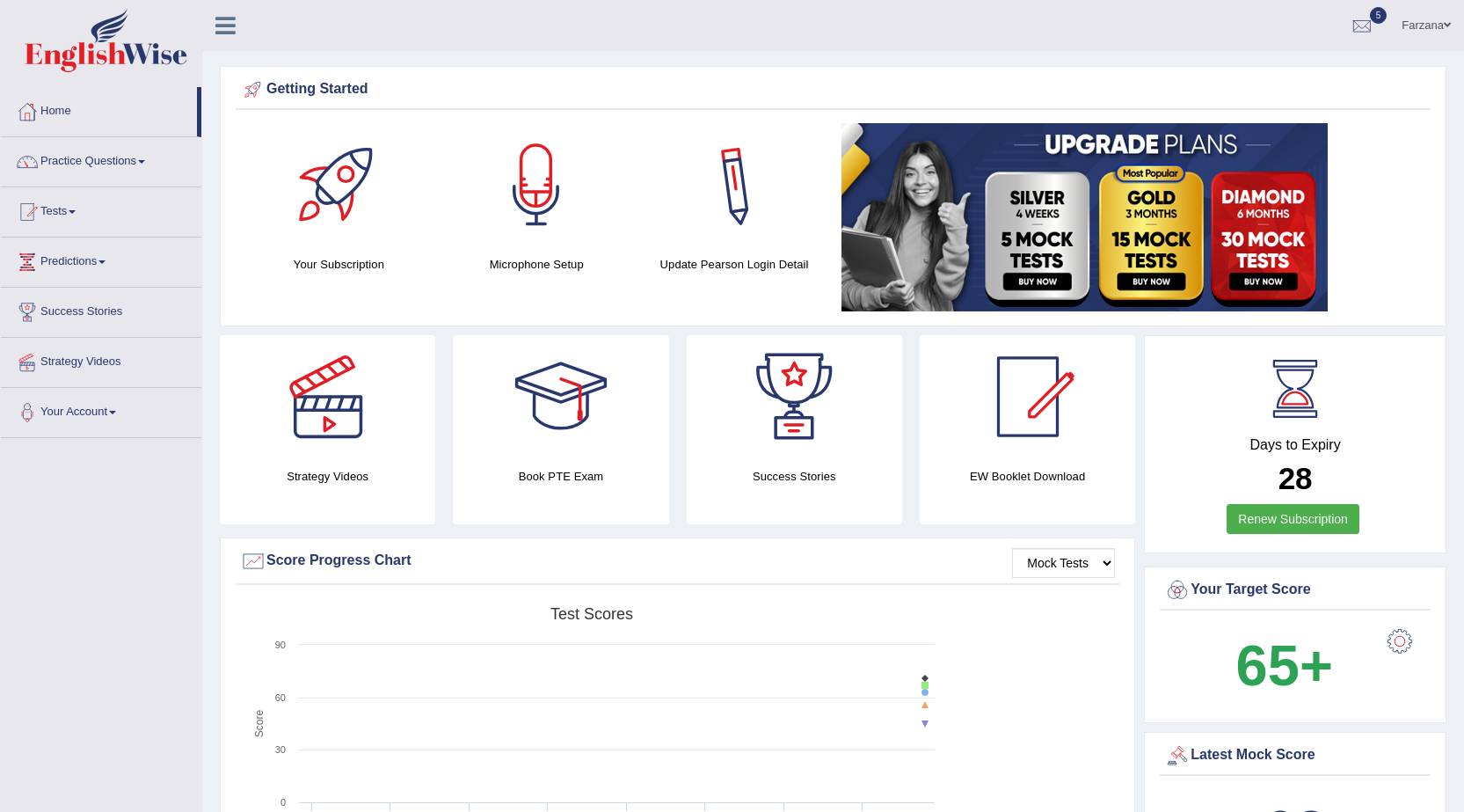
drag, startPoint x: 618, startPoint y: 11, endPoint x: 486, endPoint y: -30, distance: 138.2
drag, startPoint x: 588, startPoint y: 25, endPoint x: 600, endPoint y: 24, distance: 12.0
click at [599, 24] on ul "Farzana Toggle navigation Username: Farzana12 Access Type: Online Subscription:…" at bounding box center [1023, 25] width 884 height 51
click at [124, 160] on link "Practice Questions" at bounding box center [101, 158] width 200 height 44
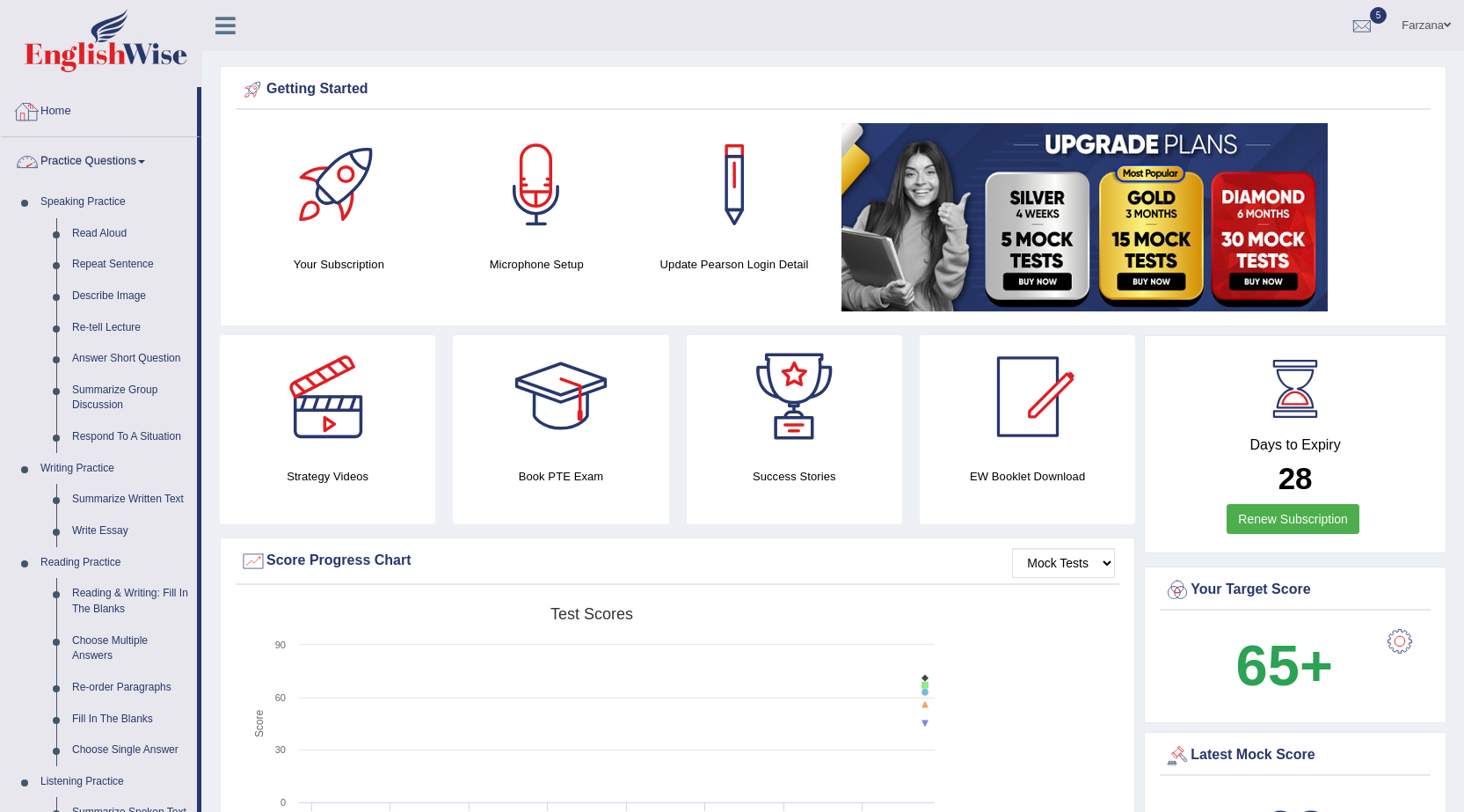
click at [116, 152] on link "Practice Questions" at bounding box center [99, 158] width 196 height 44
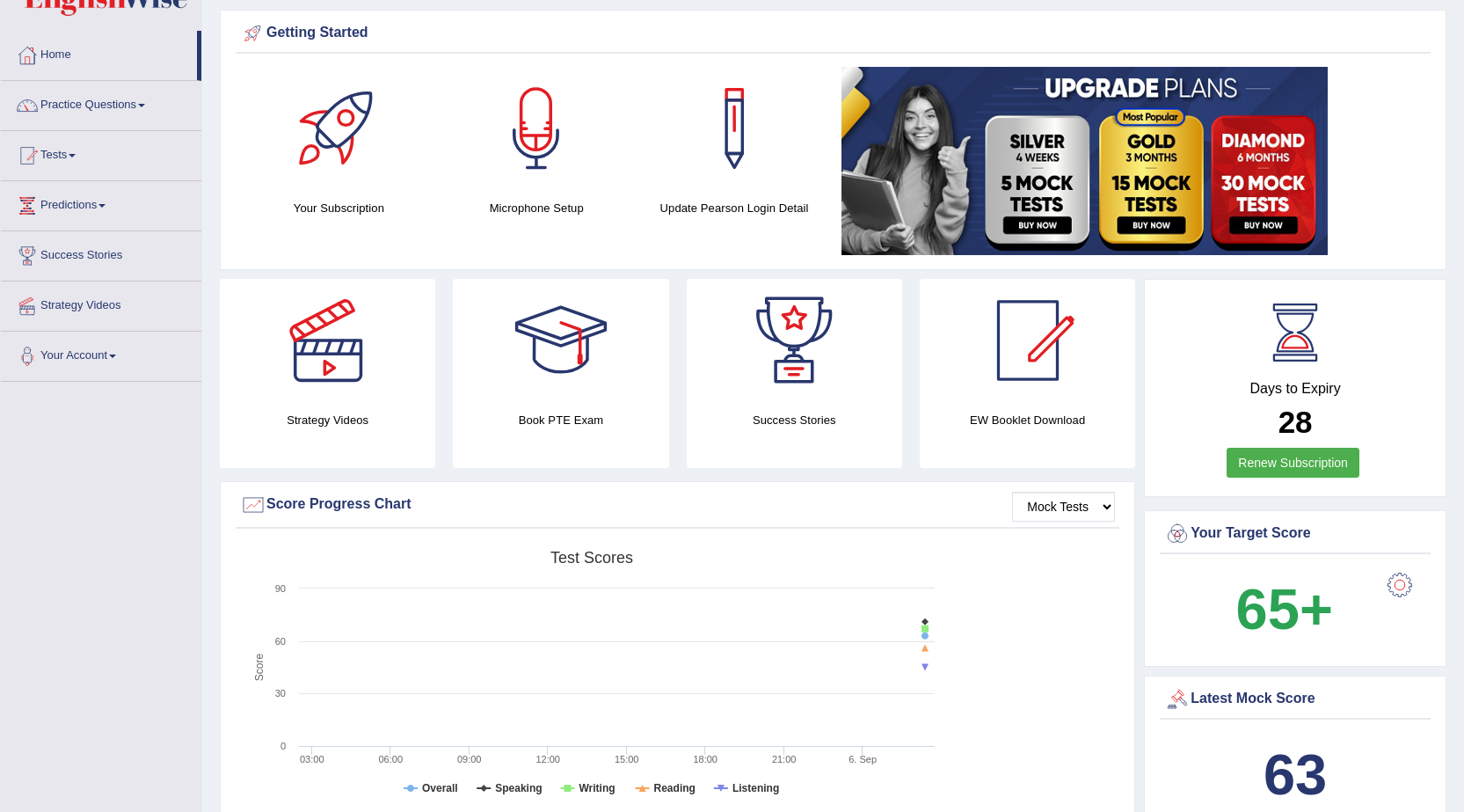
scroll to position [88, 0]
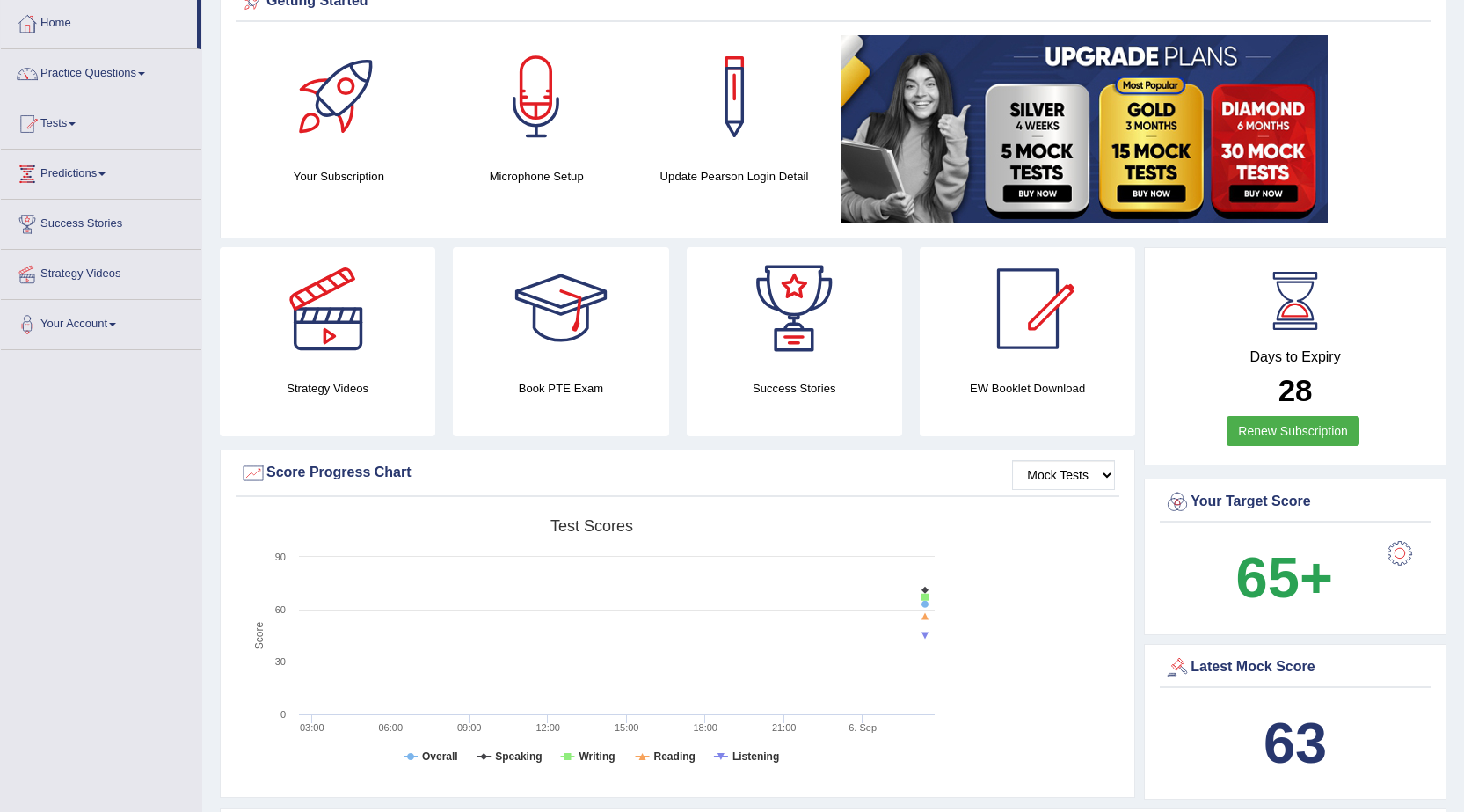
click at [544, 291] on div at bounding box center [561, 308] width 123 height 123
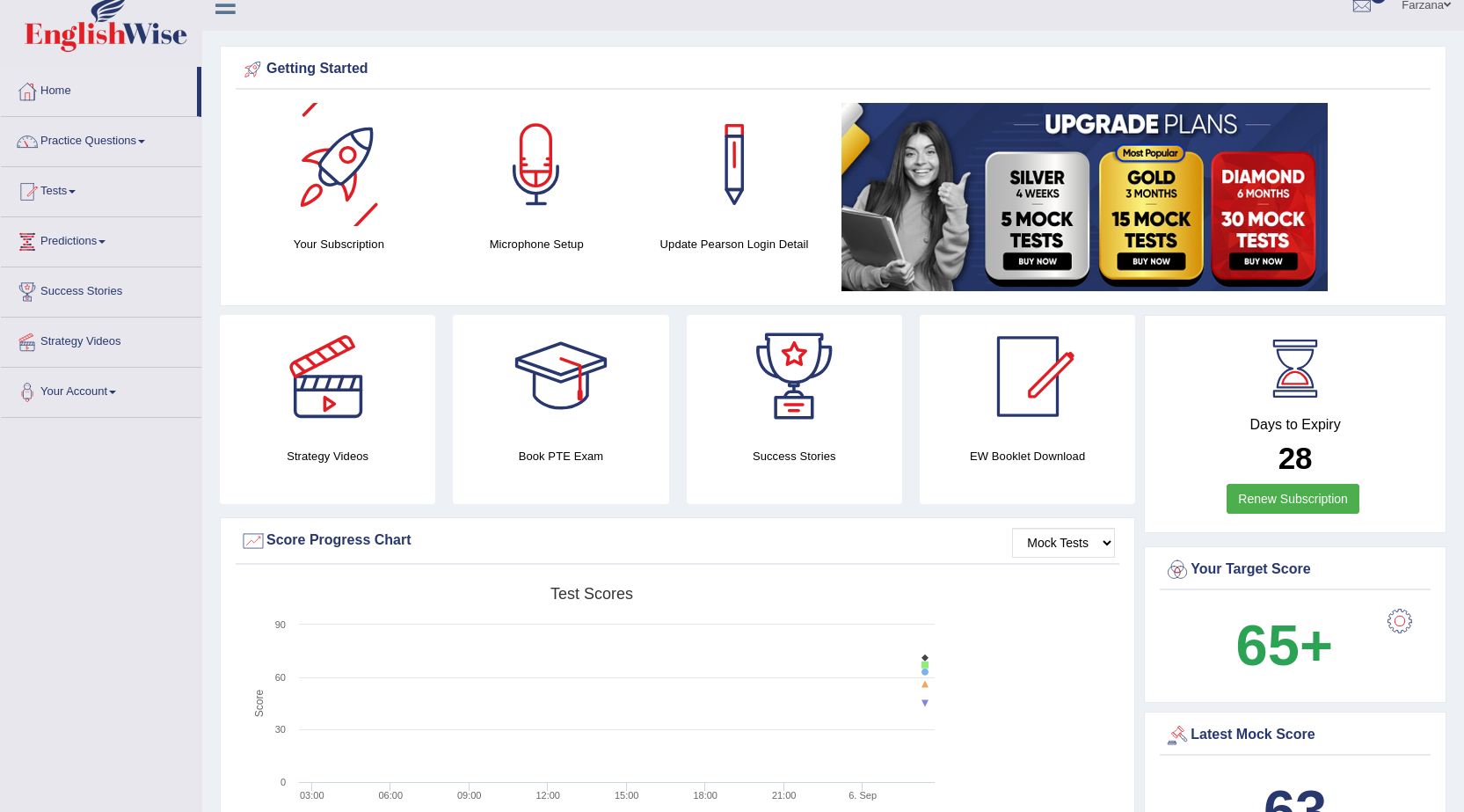
scroll to position [0, 0]
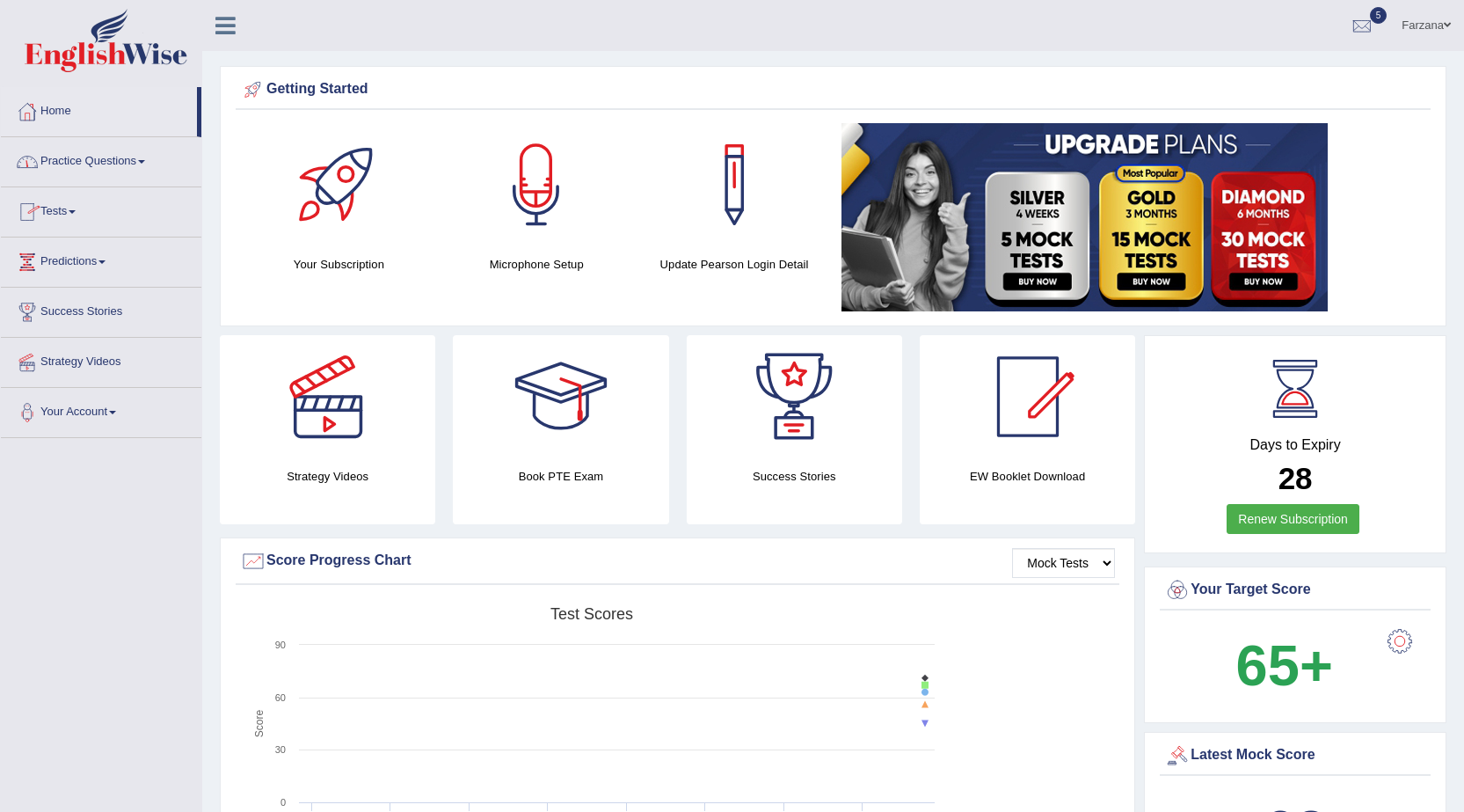
drag, startPoint x: 200, startPoint y: 131, endPoint x: 200, endPoint y: 161, distance: 30.0
click at [200, 161] on ul "Home Practice Questions Speaking Practice Read Aloud Repeat Sentence Describe I…" at bounding box center [101, 262] width 200 height 351
click at [65, 210] on link "Tests" at bounding box center [101, 209] width 200 height 44
click at [52, 309] on link "History" at bounding box center [114, 315] width 164 height 32
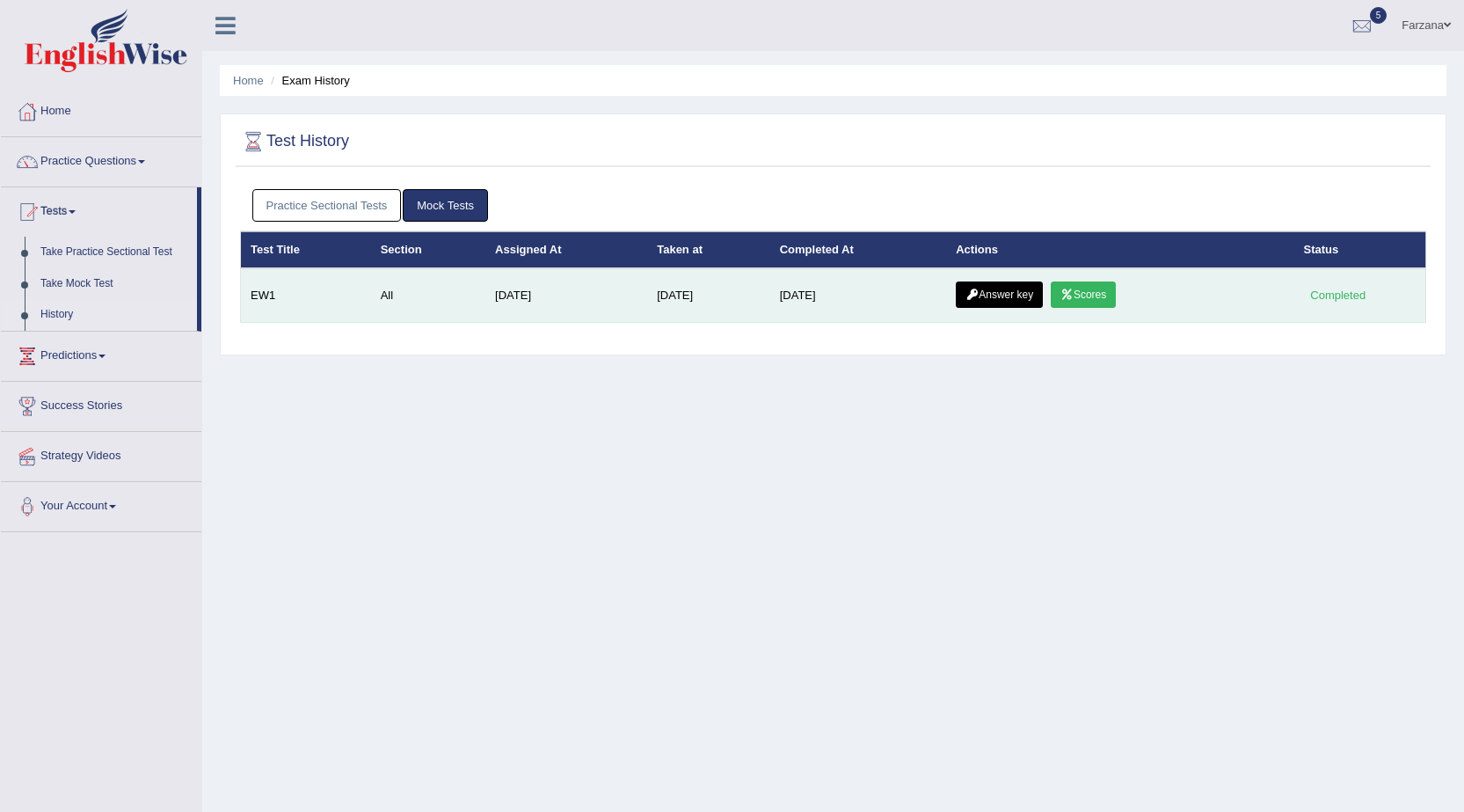
click at [999, 296] on link "Answer key" at bounding box center [1000, 294] width 87 height 26
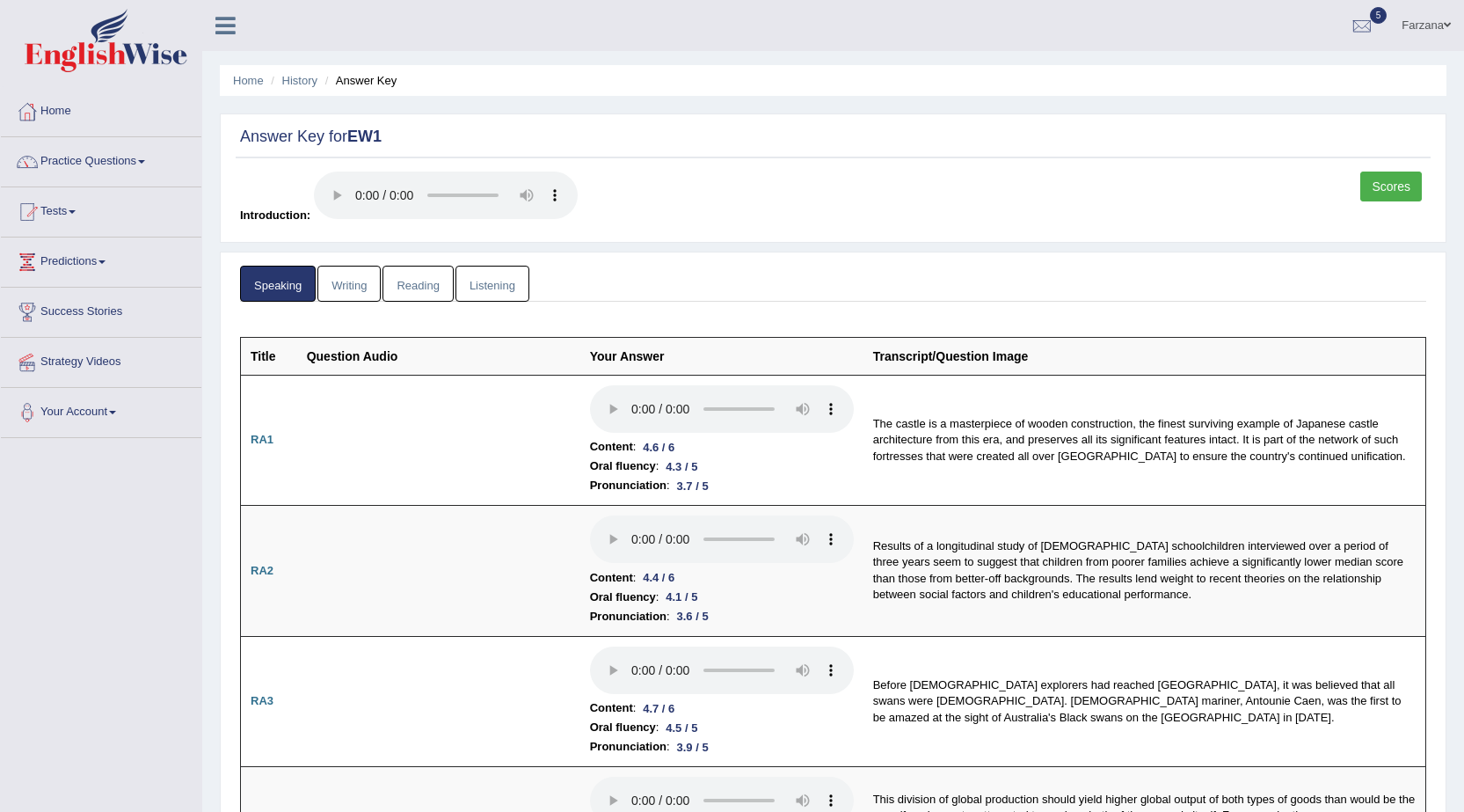
click at [347, 293] on link "Writing" at bounding box center [349, 283] width 63 height 36
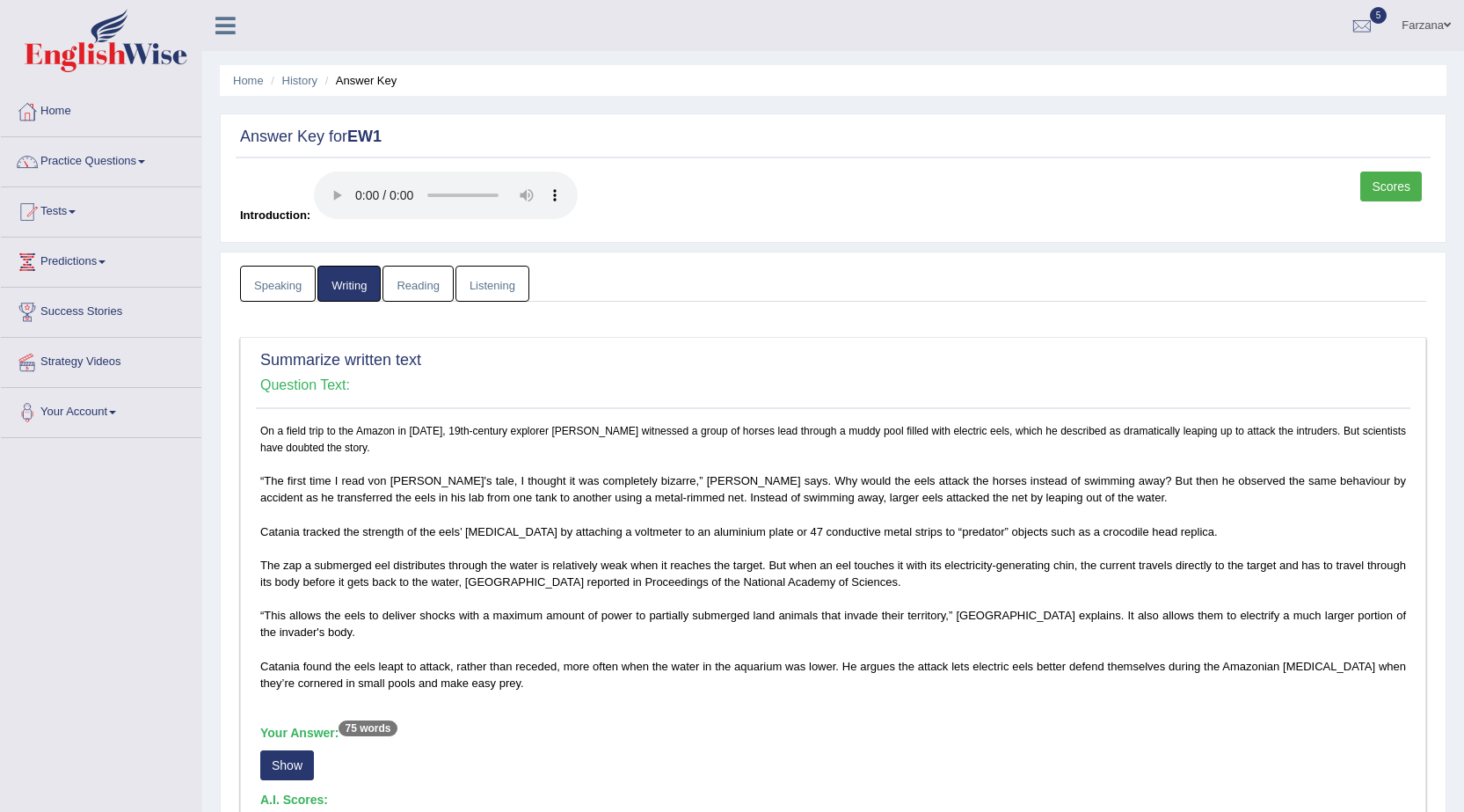
click at [1411, 24] on link "Farzana" at bounding box center [1427, 22] width 76 height 46
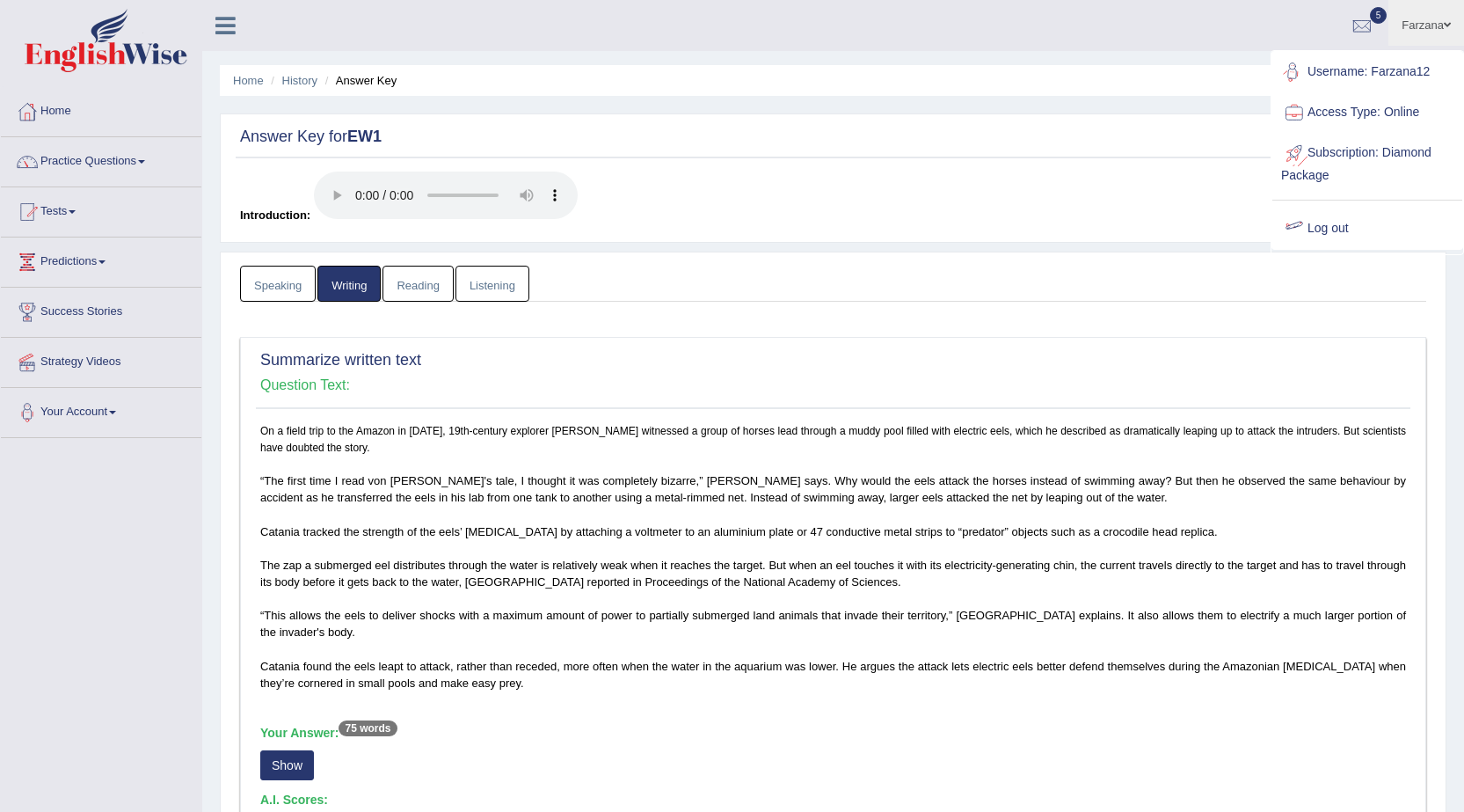
click at [1345, 233] on link "Log out" at bounding box center [1368, 229] width 190 height 41
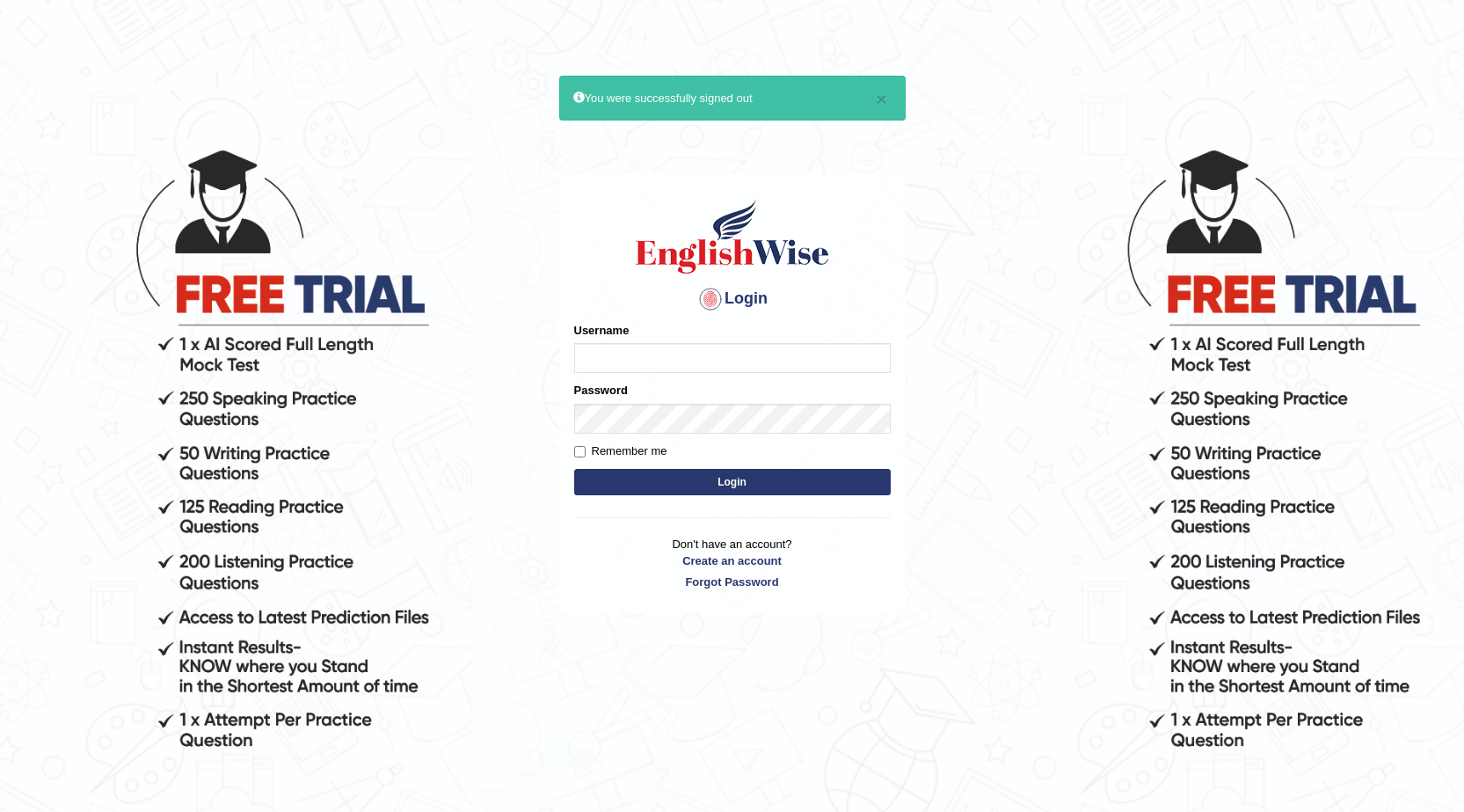
click at [1333, 263] on body "× You were successfully signed out Login Please fix the following errors: Usern…" at bounding box center [732, 479] width 1464 height 812
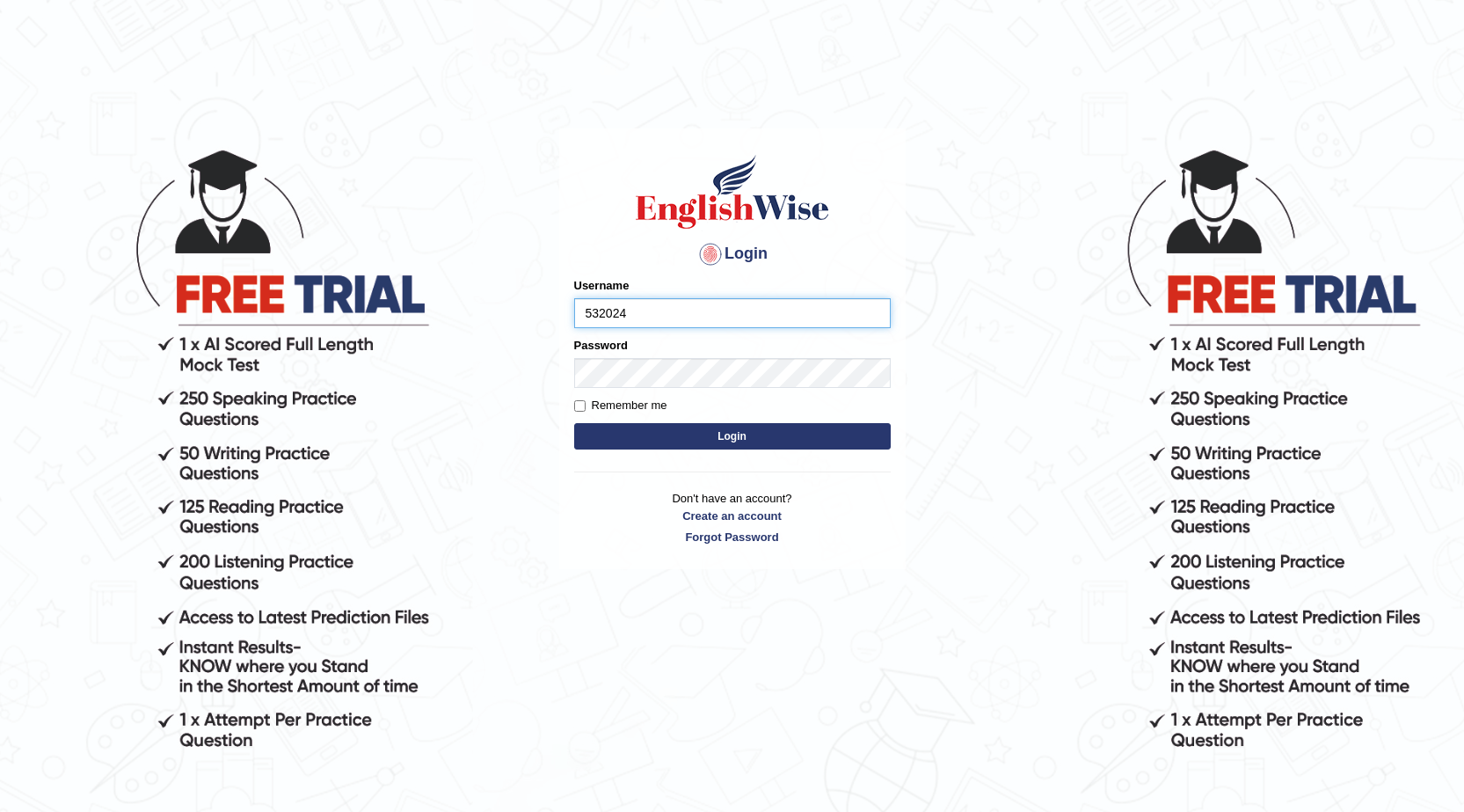
type input "532024"
click at [726, 438] on button "Login" at bounding box center [732, 435] width 317 height 26
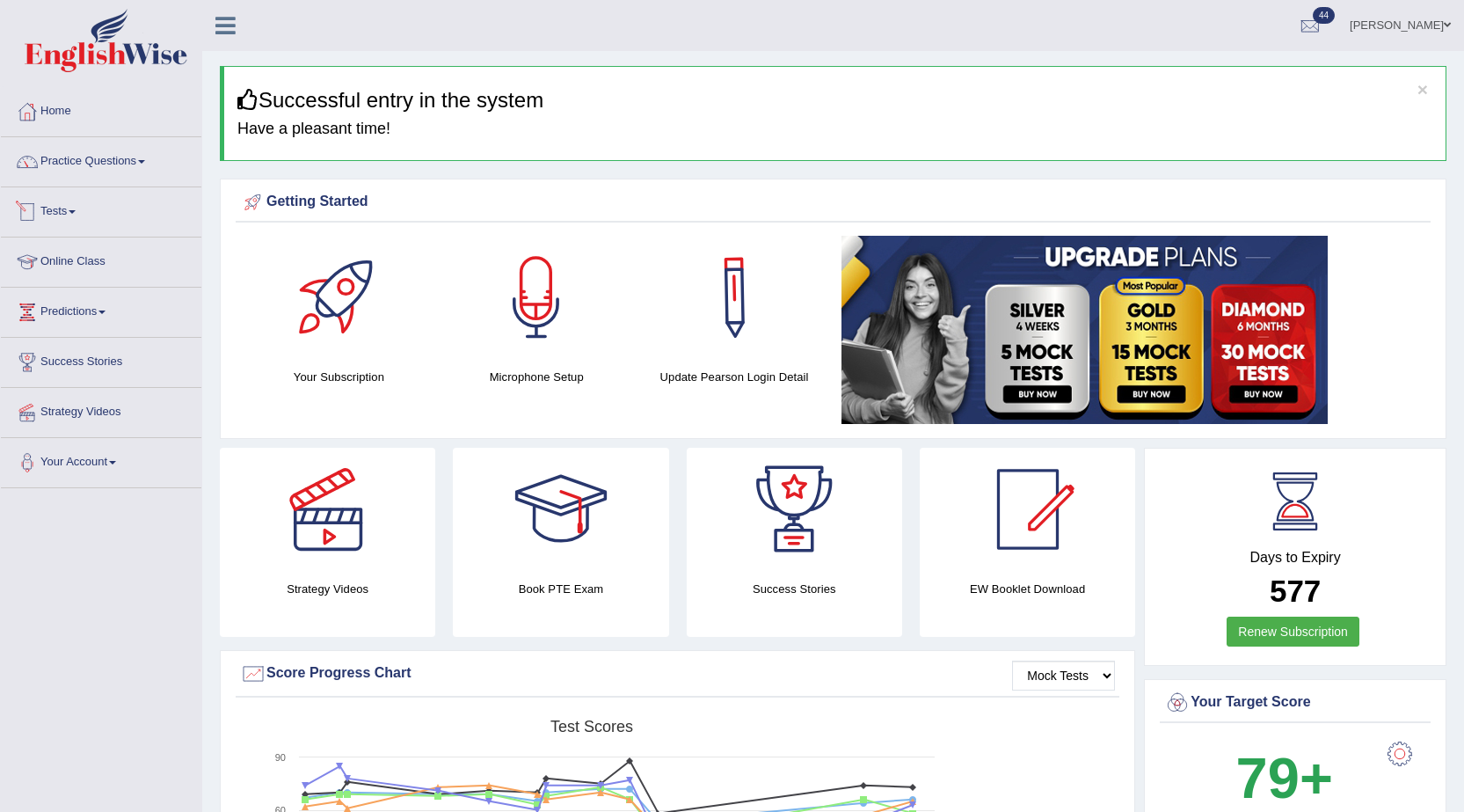
click at [158, 183] on li "Practice Questions Speaking Practice Read Aloud Repeat Sentence Describe Image …" at bounding box center [101, 162] width 200 height 51
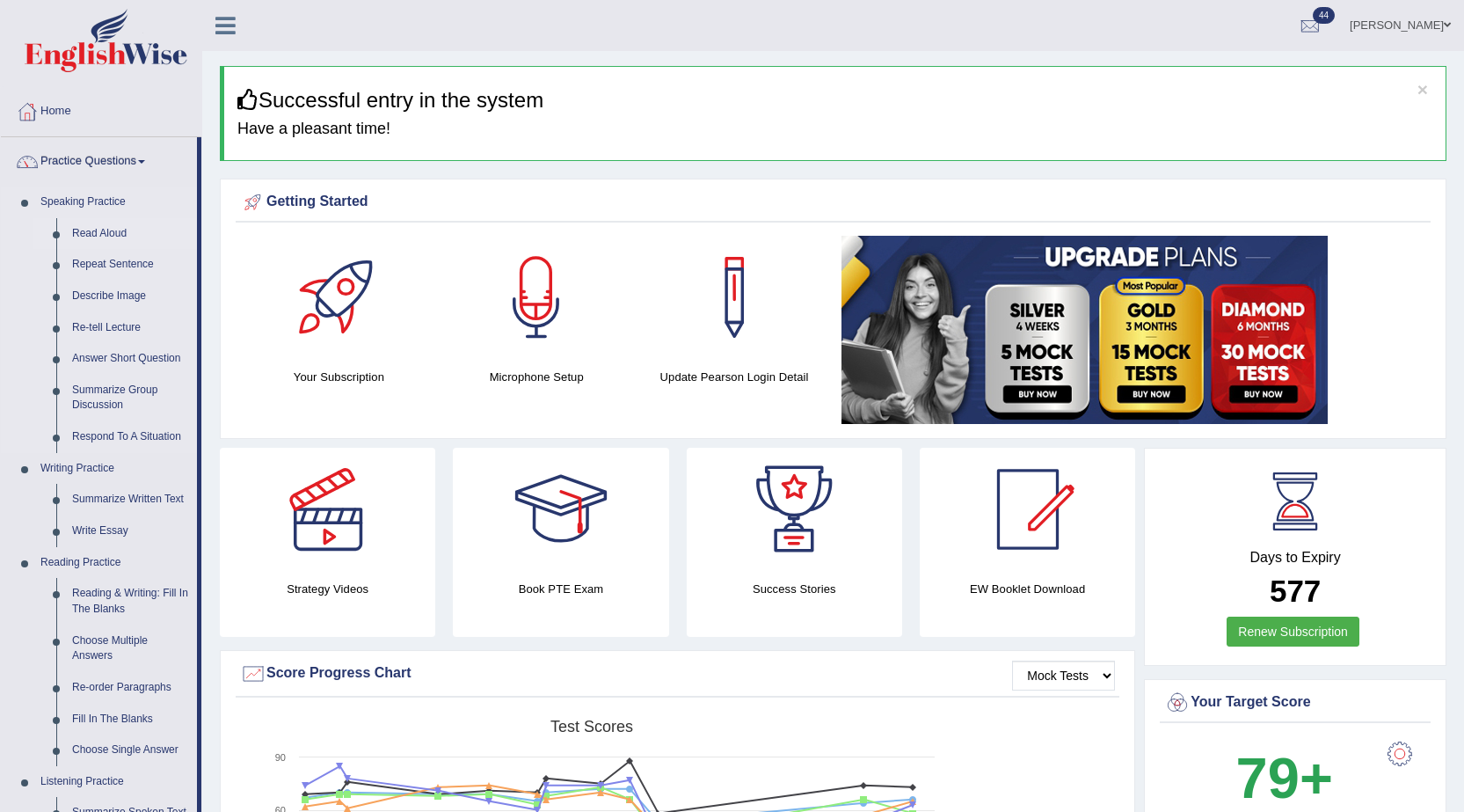
click at [120, 230] on link "Read Aloud" at bounding box center [130, 234] width 133 height 32
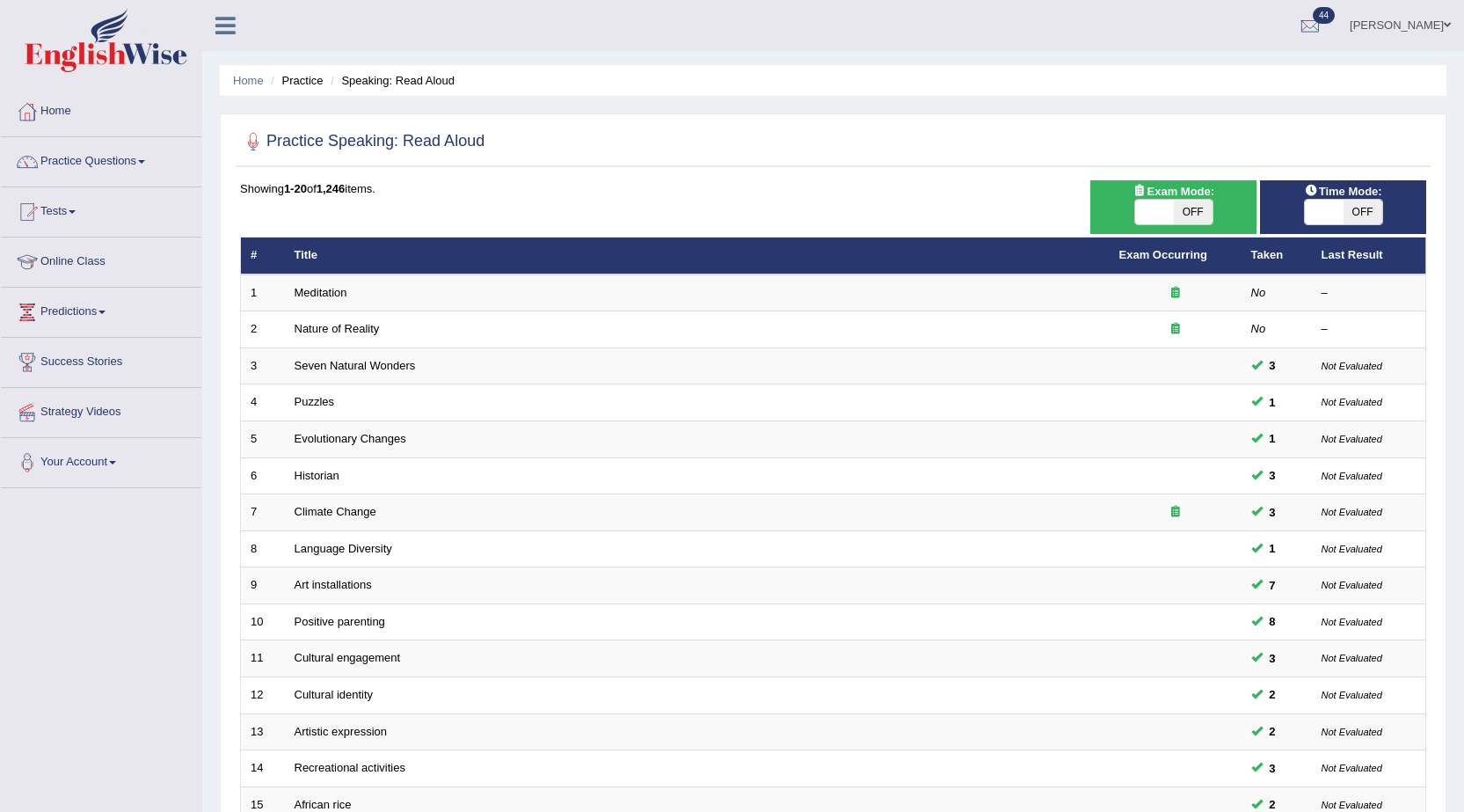
click at [306, 298] on link "Meditation" at bounding box center [321, 292] width 52 height 14
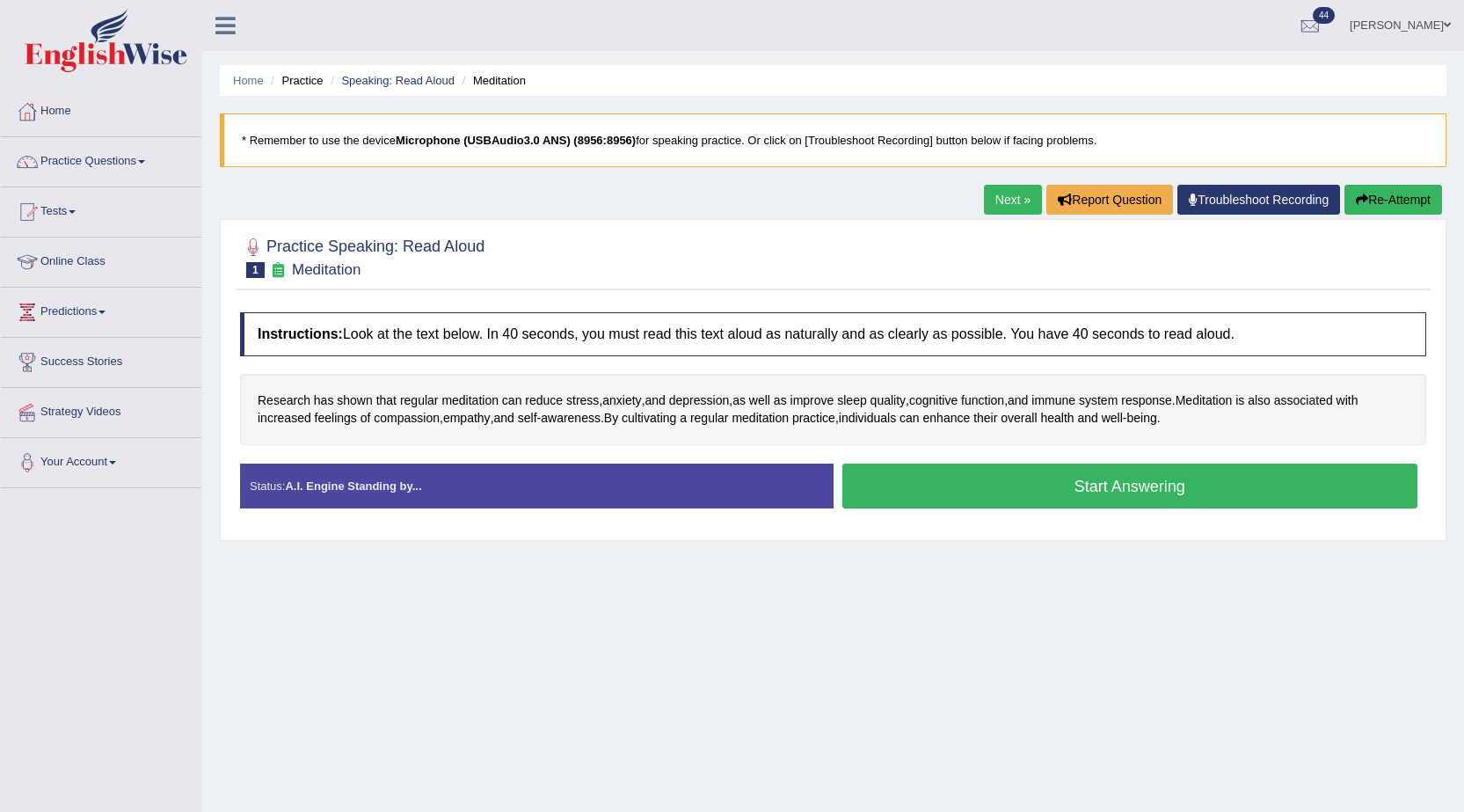
click at [916, 487] on button "Start Answering" at bounding box center [1130, 486] width 576 height 45
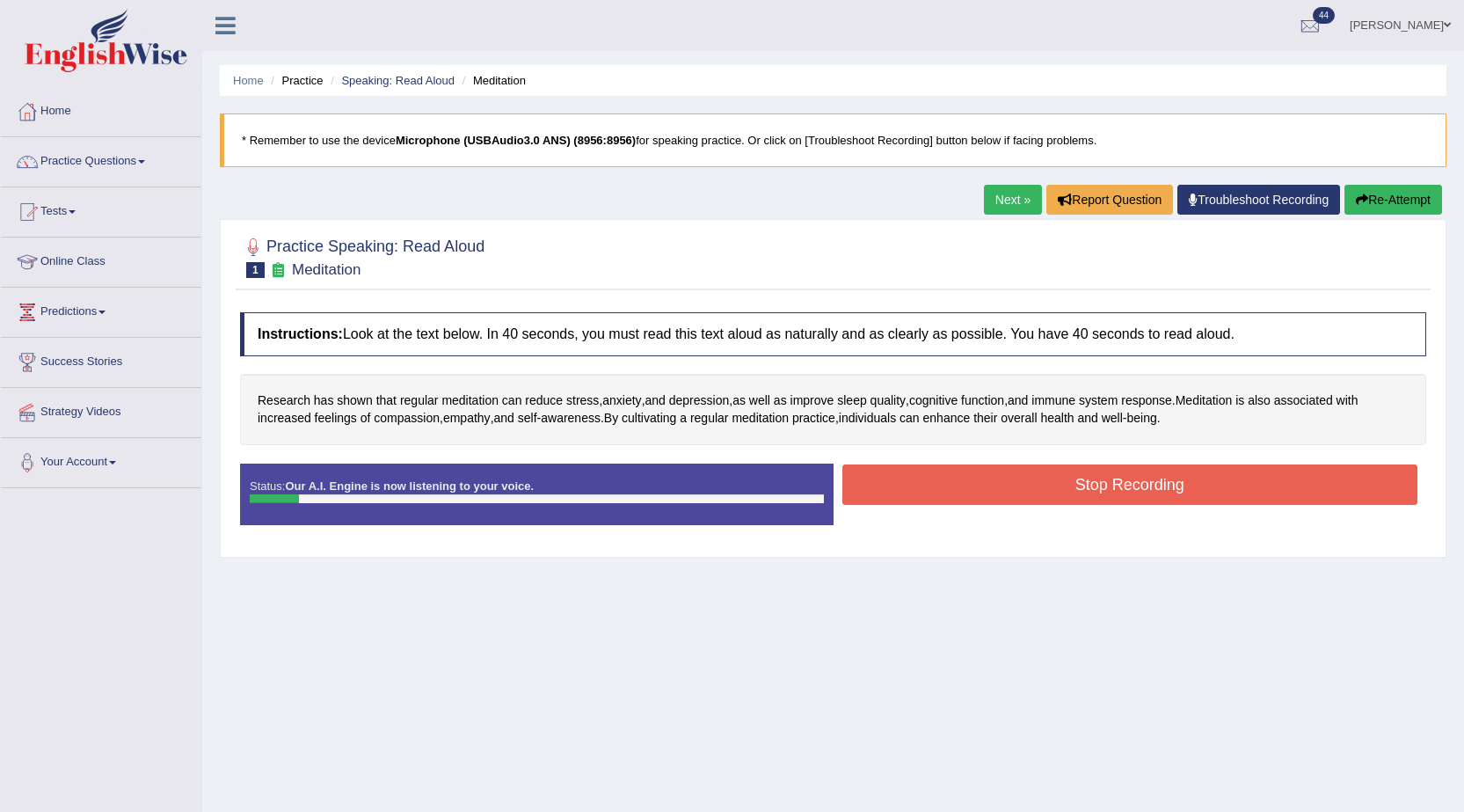
click at [916, 487] on button "Stop Recording" at bounding box center [1130, 485] width 576 height 41
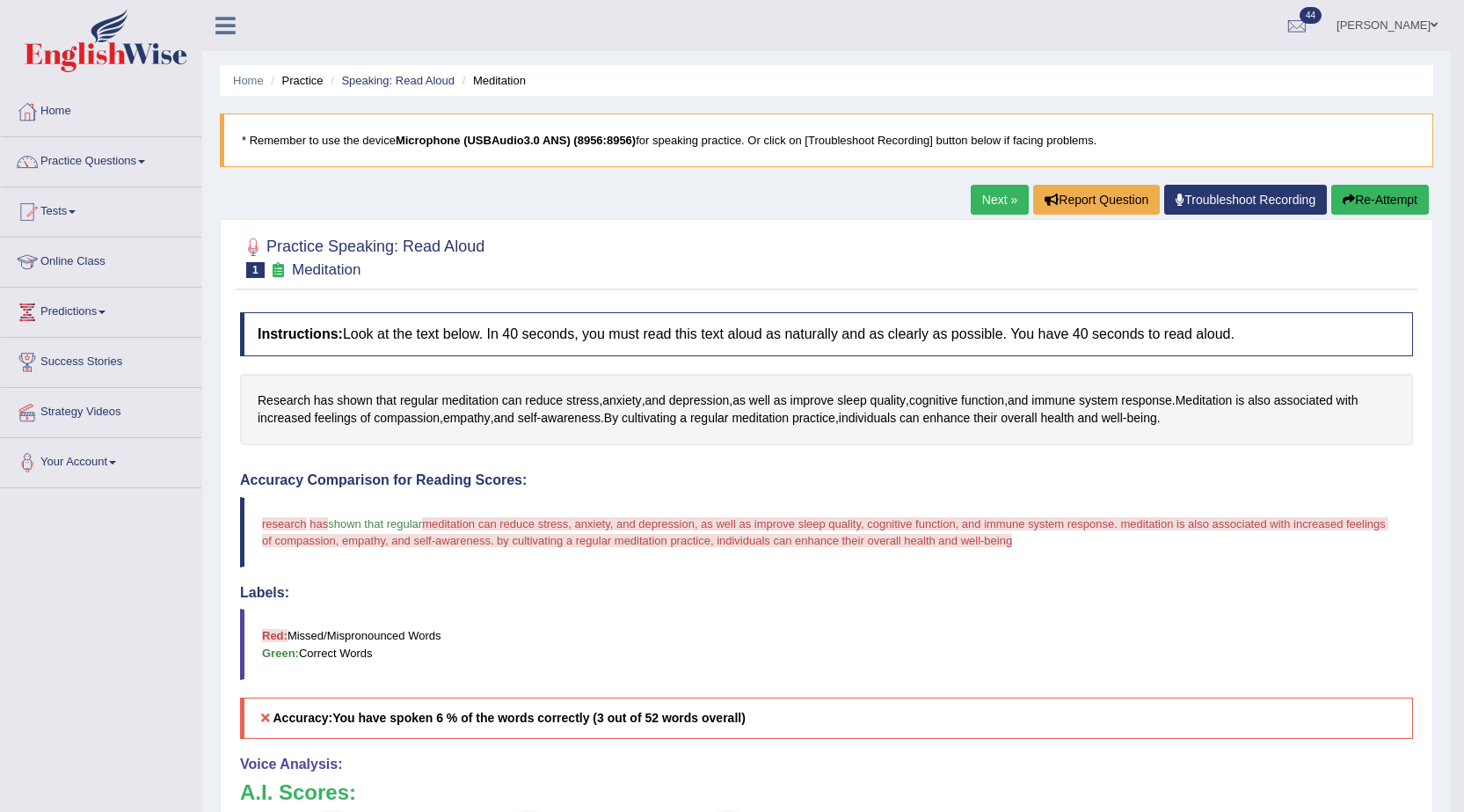
click at [1371, 25] on link "Parul Chaudhary" at bounding box center [1387, 22] width 127 height 46
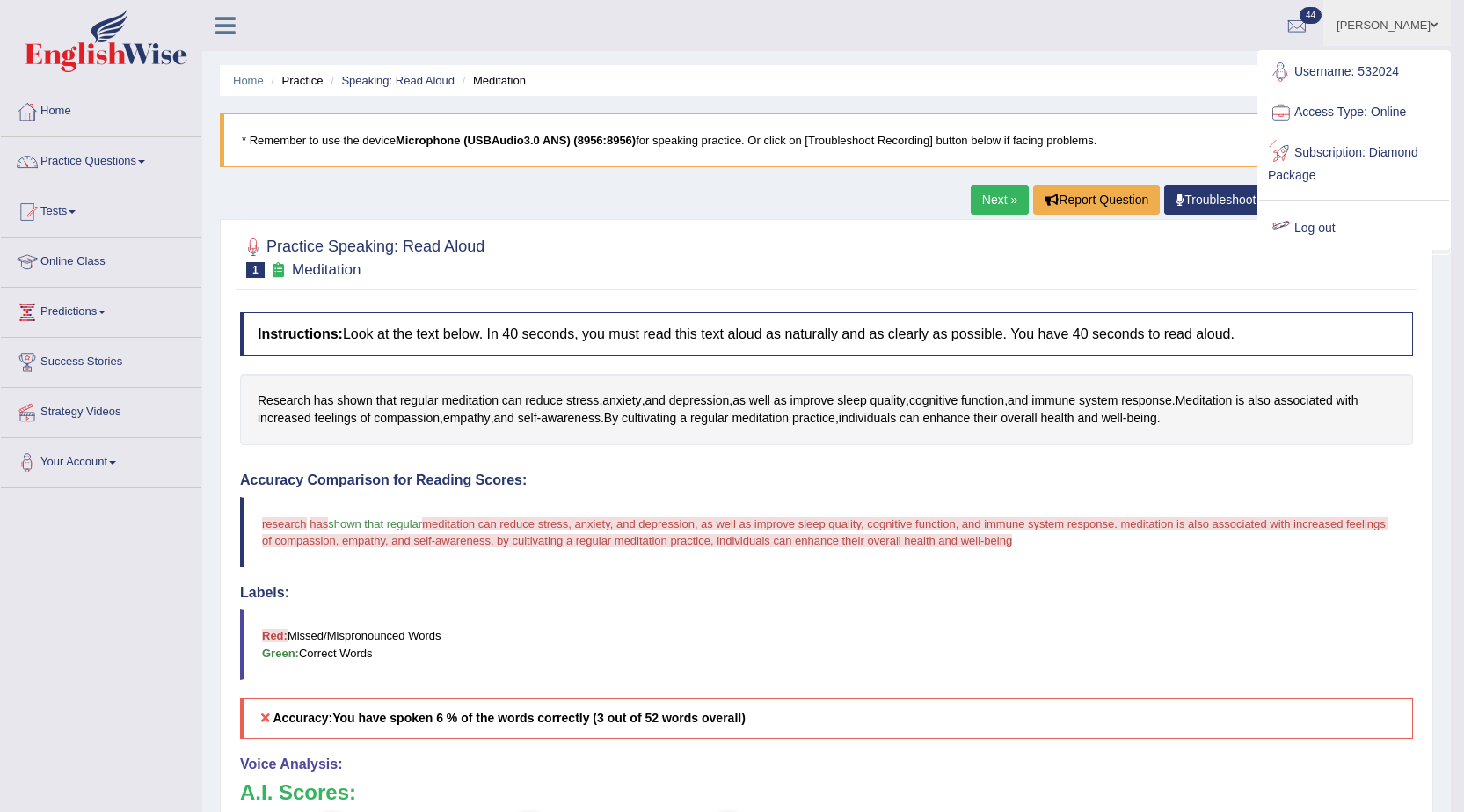
click at [1330, 227] on link "Log out" at bounding box center [1354, 229] width 190 height 41
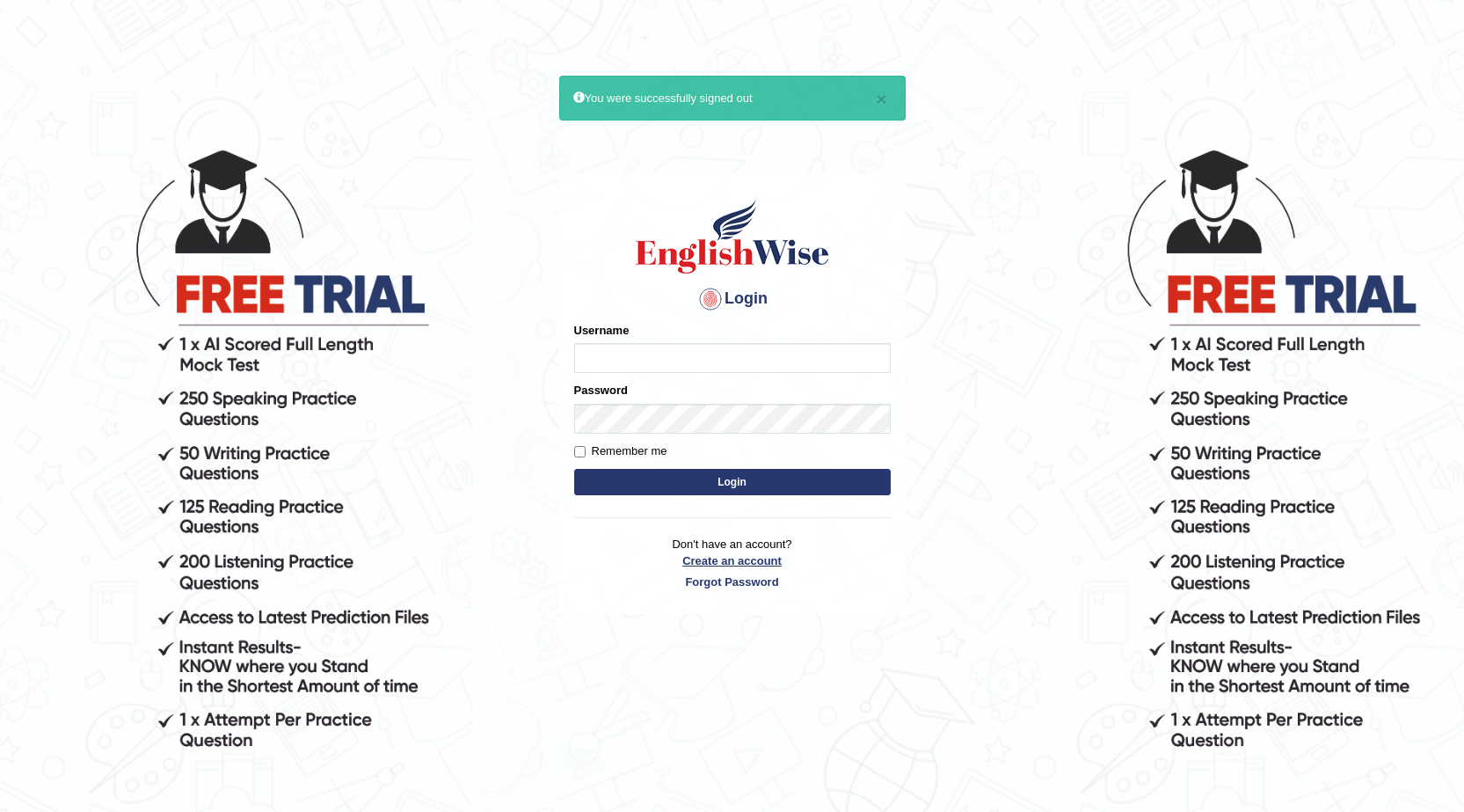
click at [764, 565] on link "Create an account" at bounding box center [732, 560] width 317 height 17
